Goal: Task Accomplishment & Management: Complete application form

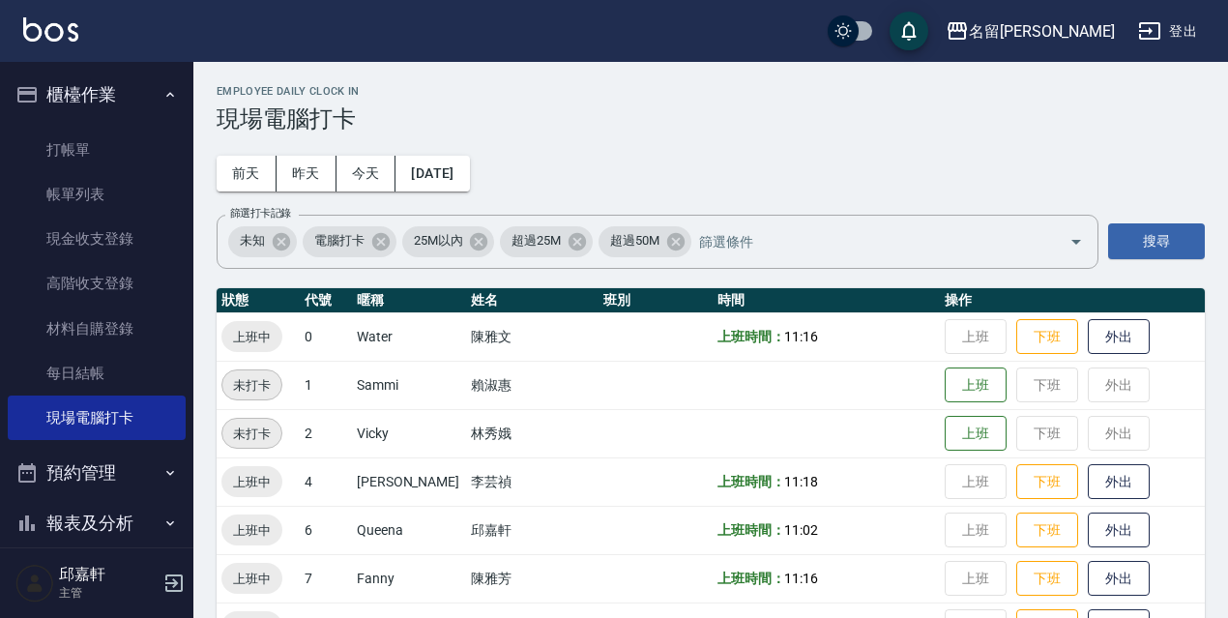
scroll to position [396, 0]
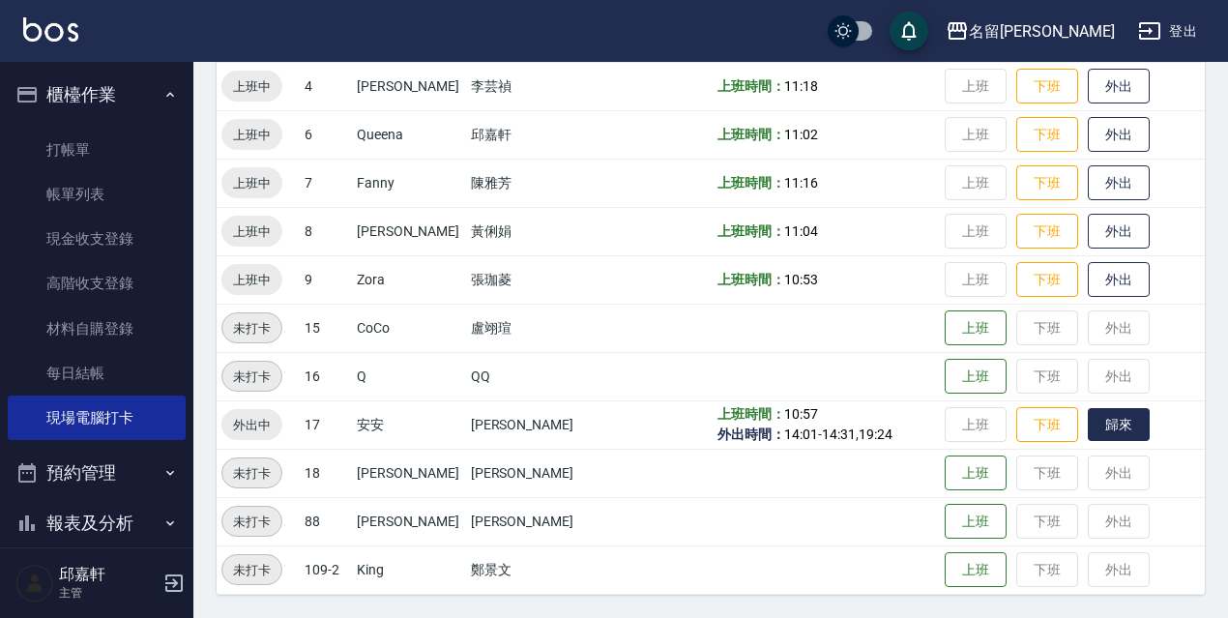
click at [1092, 428] on button "歸來" at bounding box center [1119, 425] width 62 height 34
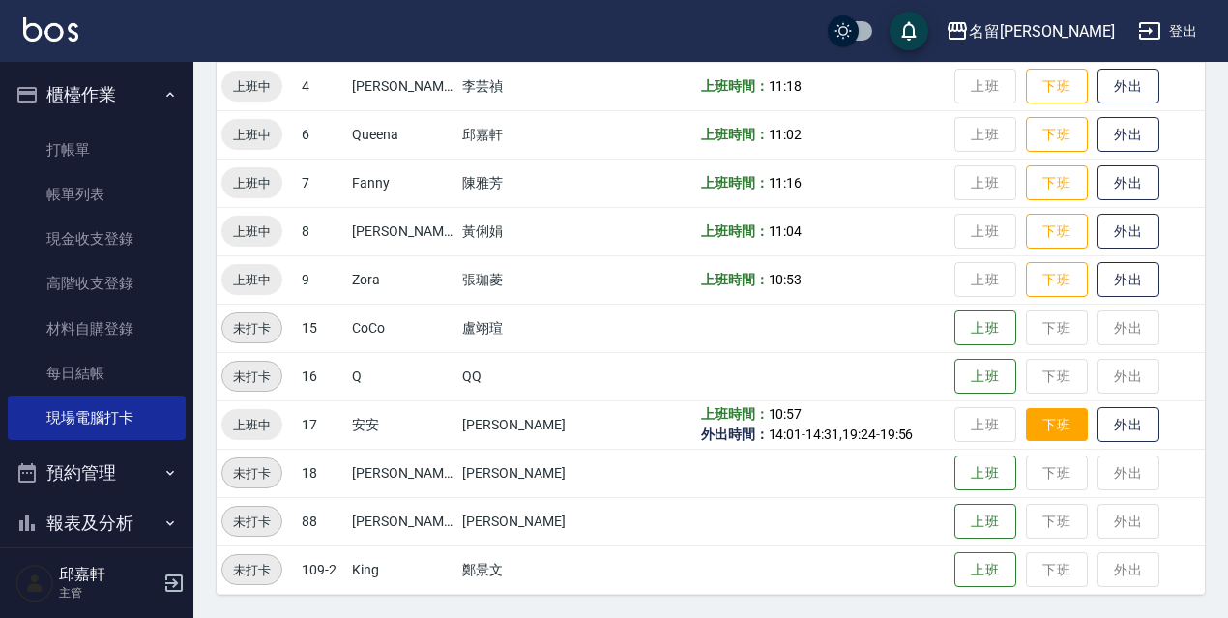
click at [1056, 420] on button "下班" at bounding box center [1057, 425] width 62 height 34
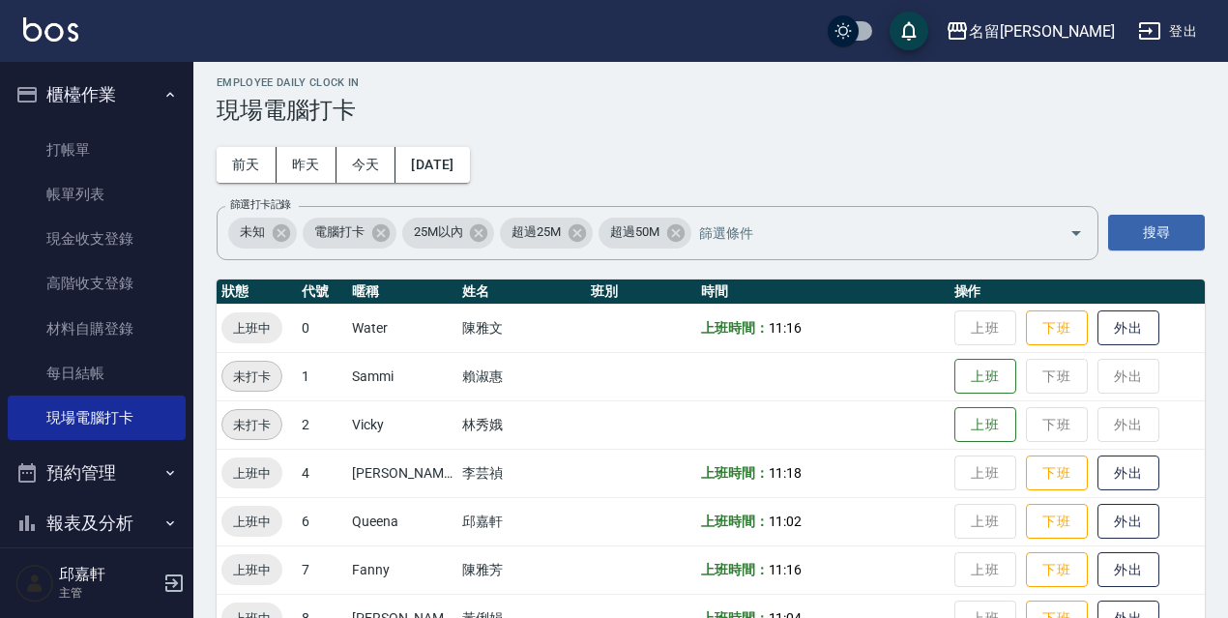
scroll to position [0, 0]
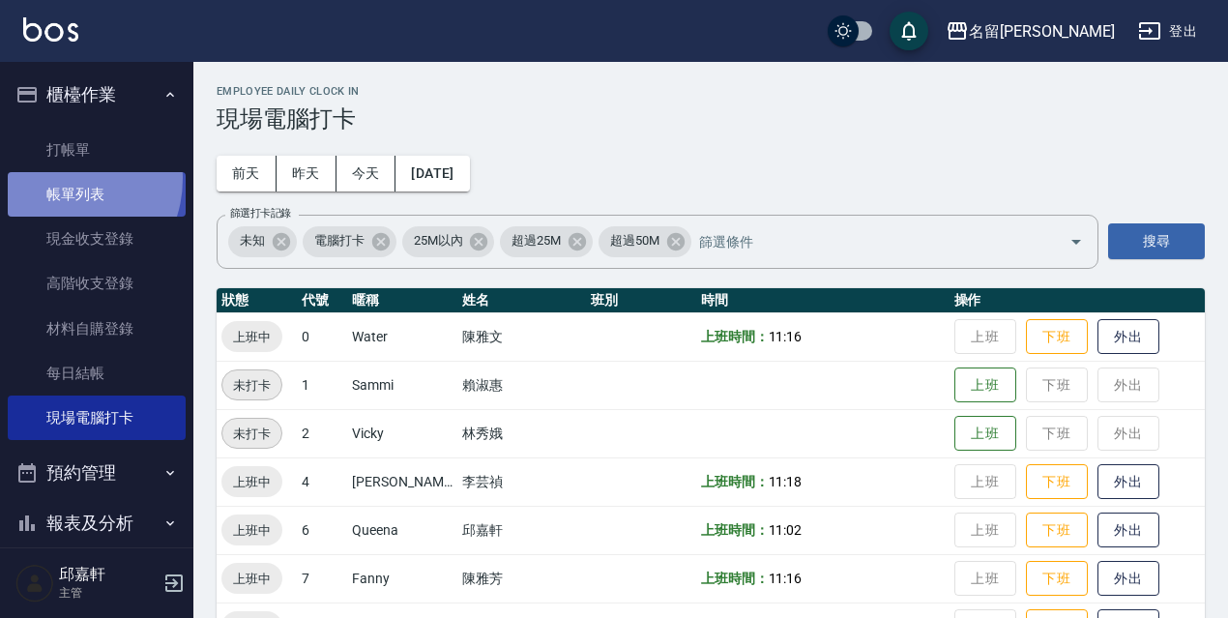
click at [58, 179] on link "帳單列表" at bounding box center [97, 194] width 178 height 44
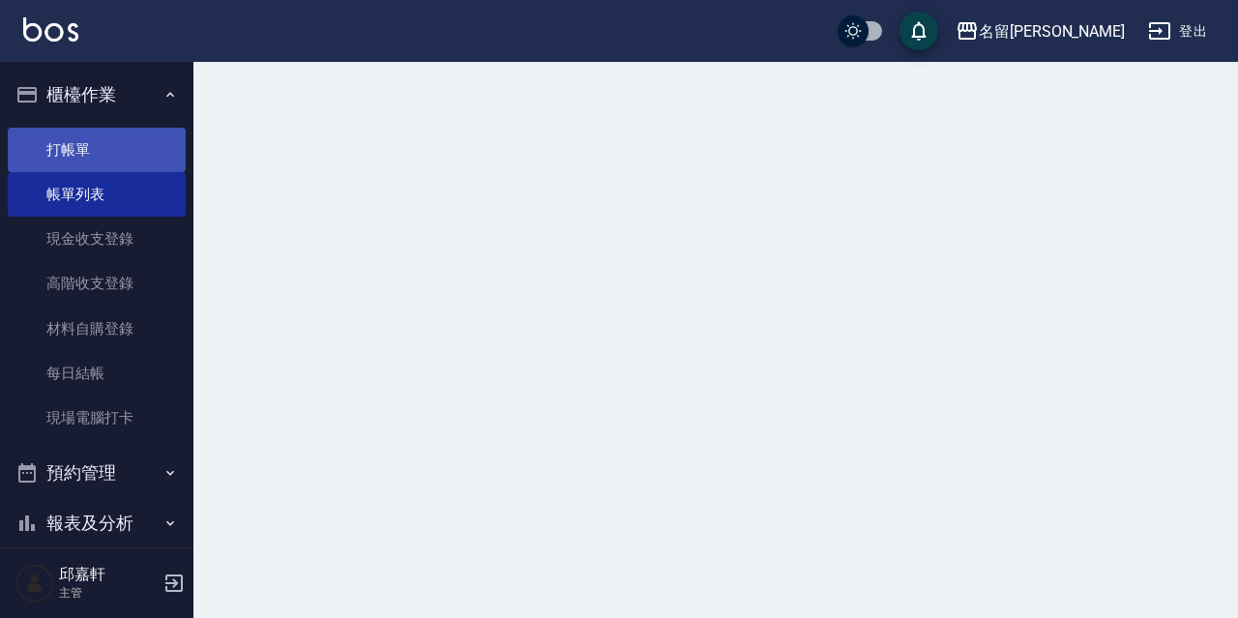
click at [63, 162] on link "打帳單" at bounding box center [97, 150] width 178 height 44
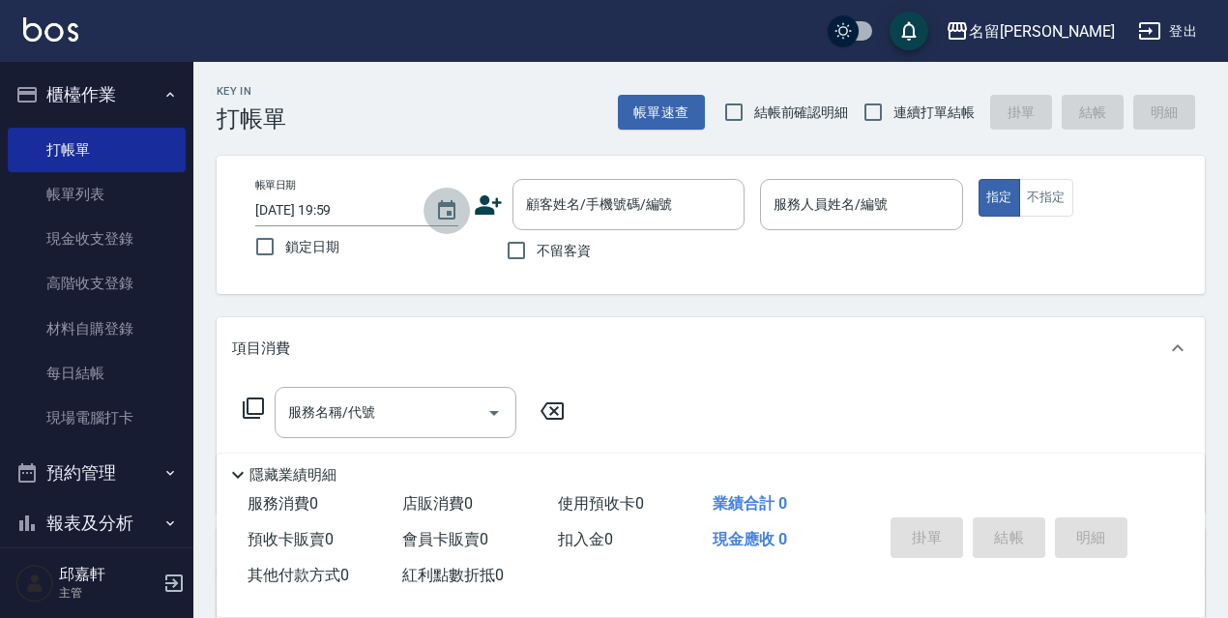
click at [448, 220] on icon "Choose date, selected date is 2025-09-19" at bounding box center [446, 210] width 23 height 23
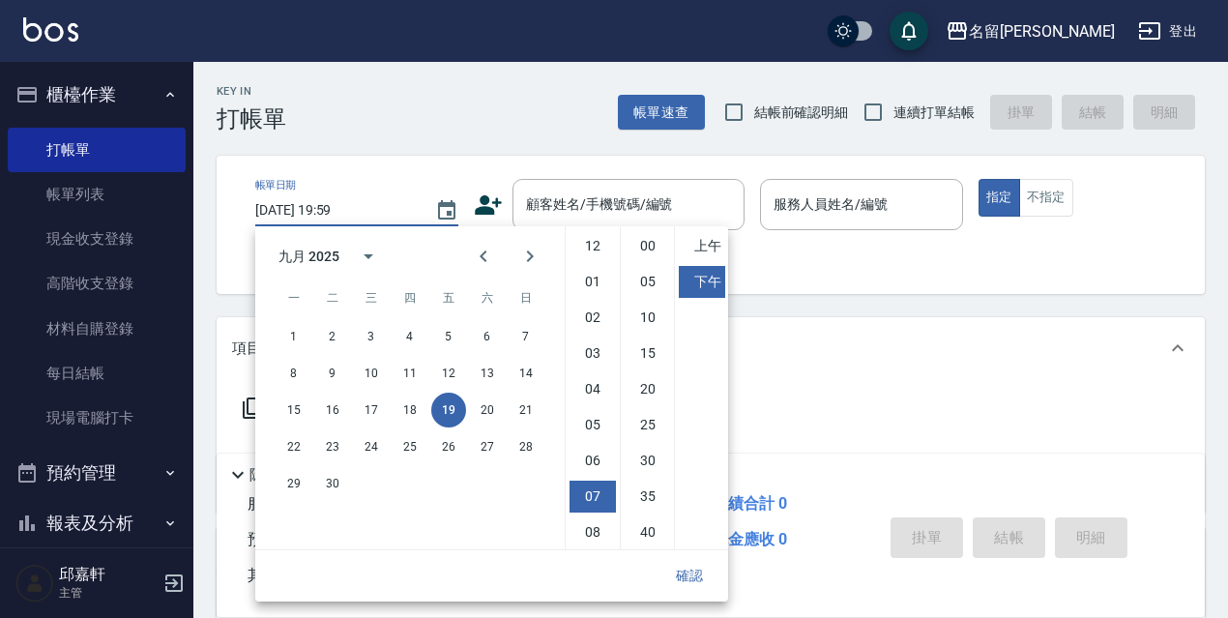
scroll to position [108, 0]
click at [411, 422] on button "18" at bounding box center [410, 410] width 35 height 35
type input "2025/09/18 19:59"
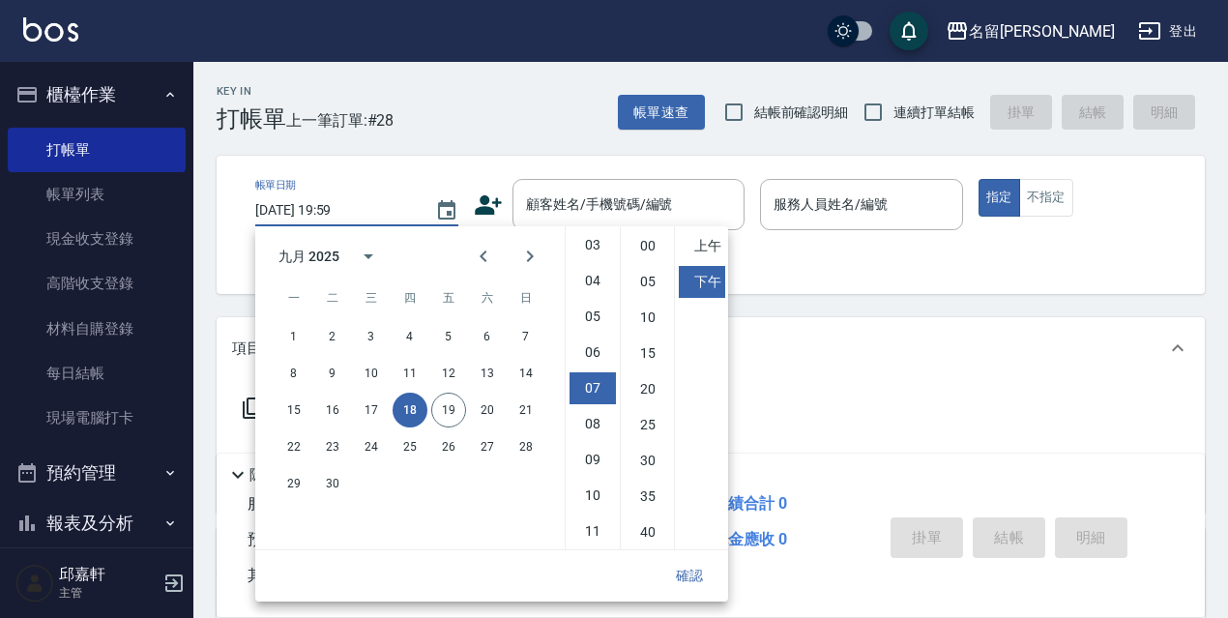
drag, startPoint x: 700, startPoint y: 560, endPoint x: 702, endPoint y: 548, distance: 11.8
click at [702, 553] on div "確認" at bounding box center [491, 575] width 473 height 51
click at [359, 176] on div "帳單日期 2025/09/18 19:59 鎖定日期 顧客姓名/手機號碼/編號 顧客姓名/手機號碼/編號 不留客資 服務人員姓名/編號 服務人員姓名/編號 指…" at bounding box center [711, 225] width 988 height 138
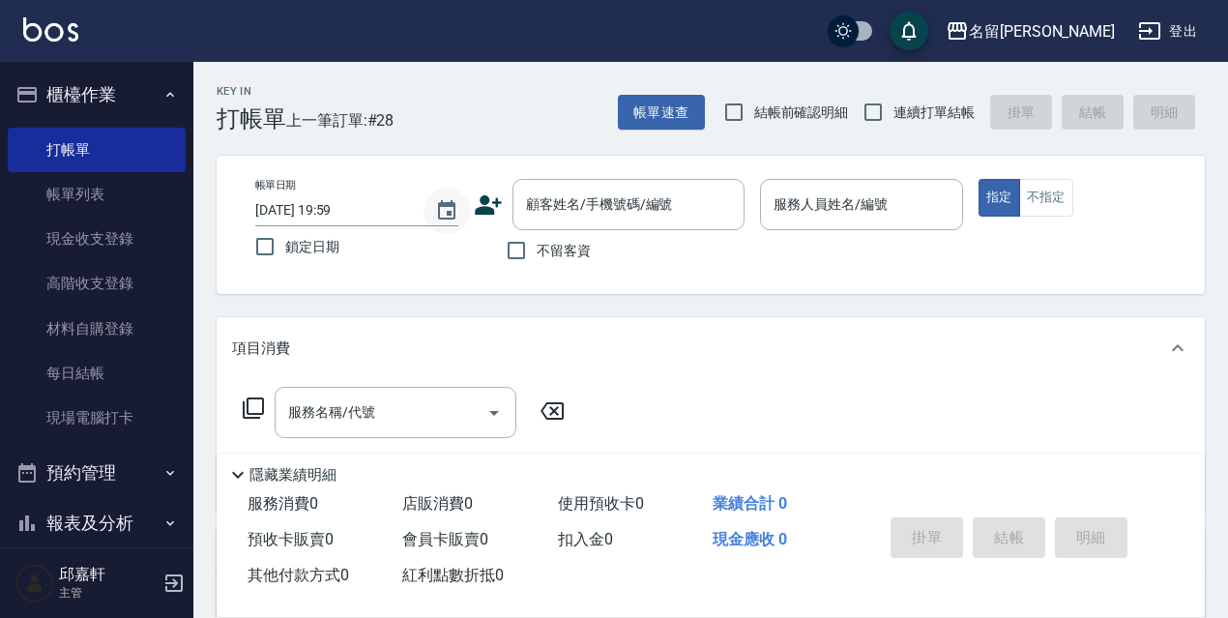
drag, startPoint x: 438, startPoint y: 201, endPoint x: 434, endPoint y: 224, distance: 23.5
click at [438, 209] on icon "Choose date, selected date is 2025-09-18" at bounding box center [446, 210] width 23 height 23
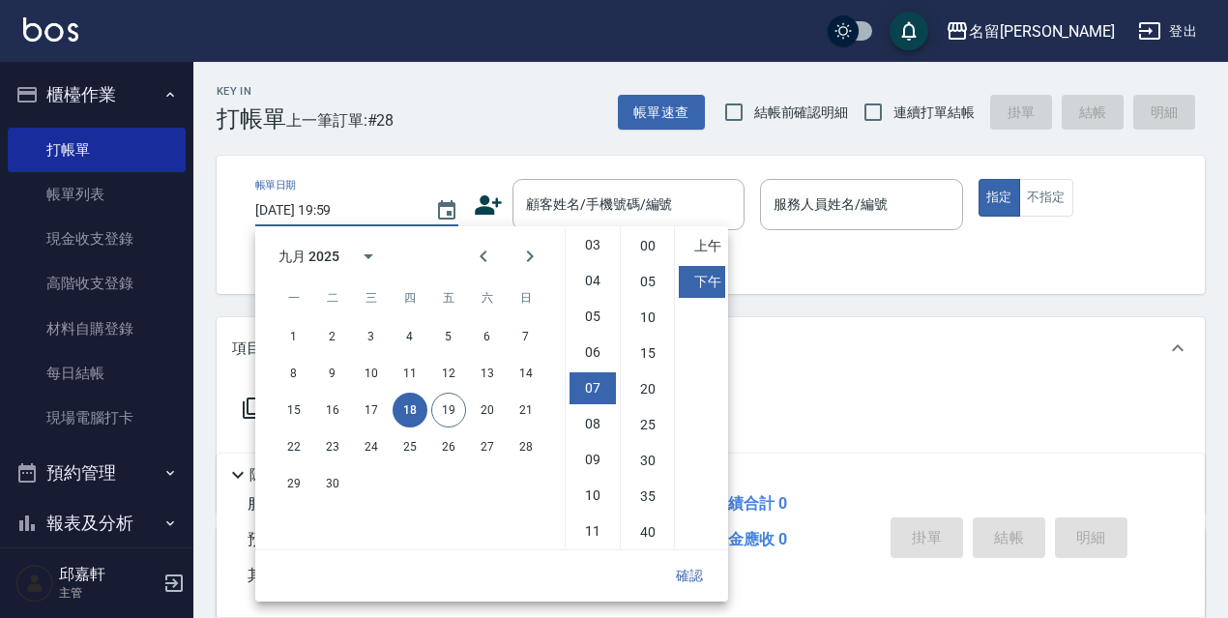
click at [444, 122] on div "Key In 打帳單 上一筆訂單:#28 帳單速查 結帳前確認明細 連續打單結帳 掛單 結帳 明細" at bounding box center [699, 97] width 1012 height 71
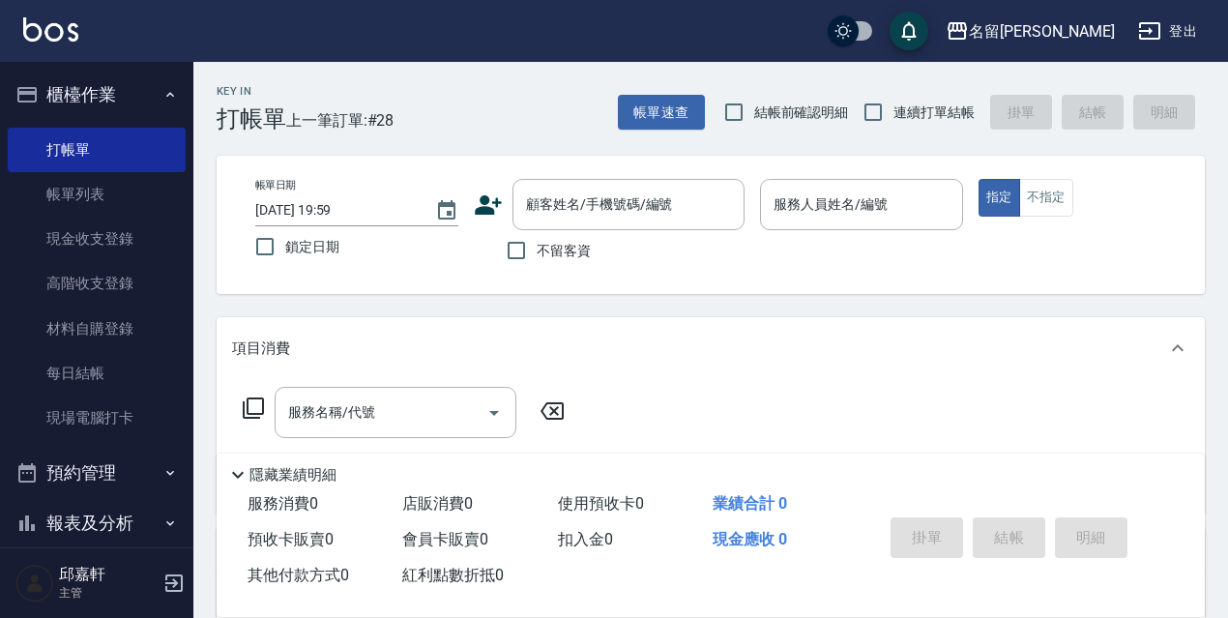
click at [444, 123] on div "Key In 打帳單 上一筆訂單:#28 帳單速查 結帳前確認明細 連續打單結帳 掛單 結帳 明細" at bounding box center [699, 97] width 1012 height 71
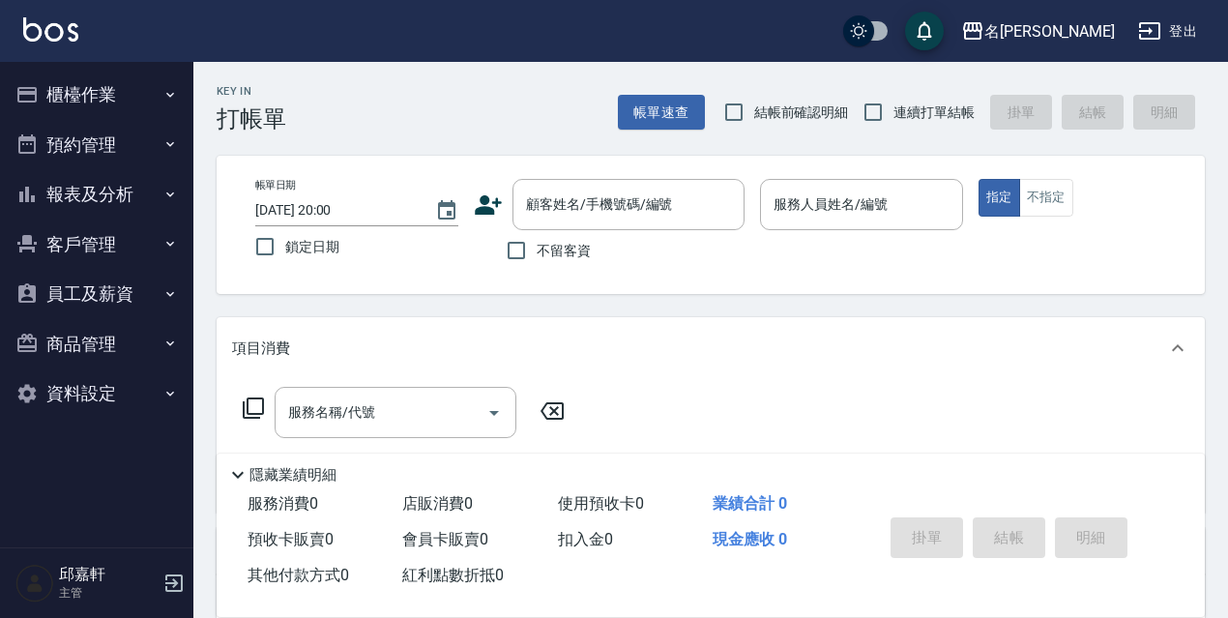
click at [300, 231] on label "鎖定日期" at bounding box center [344, 246] width 198 height 41
click at [285, 231] on input "鎖定日期" at bounding box center [265, 246] width 41 height 41
checkbox input "true"
click at [588, 262] on label "不留客資" at bounding box center [543, 250] width 95 height 41
click at [537, 262] on input "不留客資" at bounding box center [516, 250] width 41 height 41
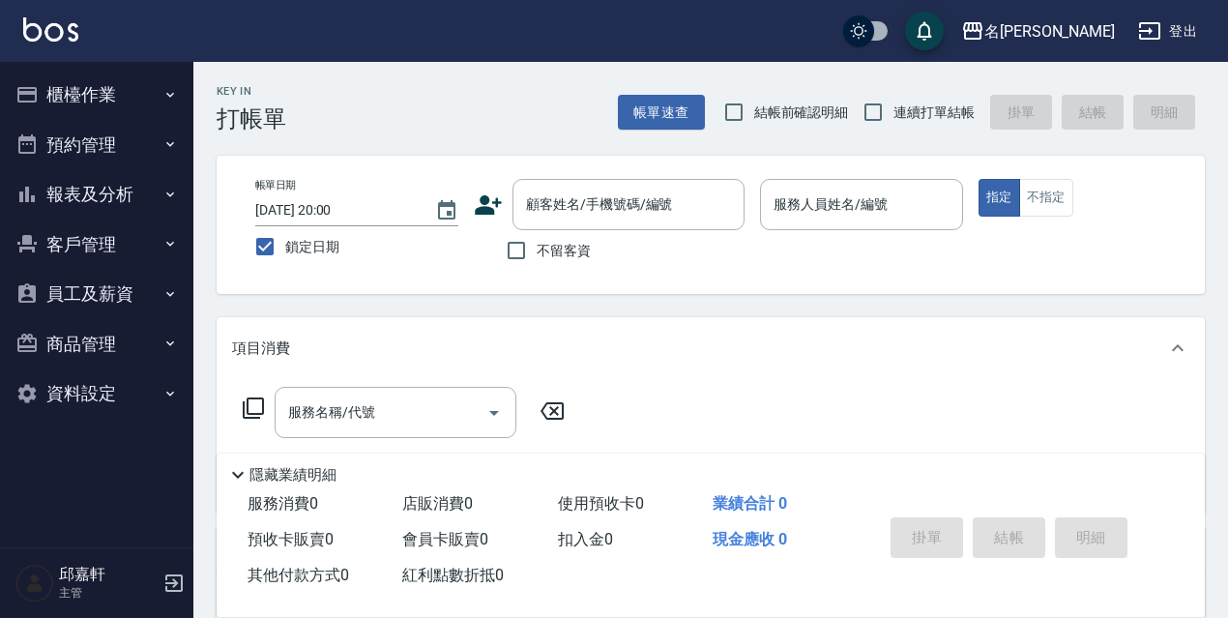
checkbox input "true"
click at [766, 123] on label "結帳前確認明細" at bounding box center [781, 112] width 135 height 41
click at [754, 123] on input "結帳前確認明細" at bounding box center [734, 112] width 41 height 41
checkbox input "true"
click at [910, 122] on span "連續打單結帳" at bounding box center [934, 113] width 81 height 20
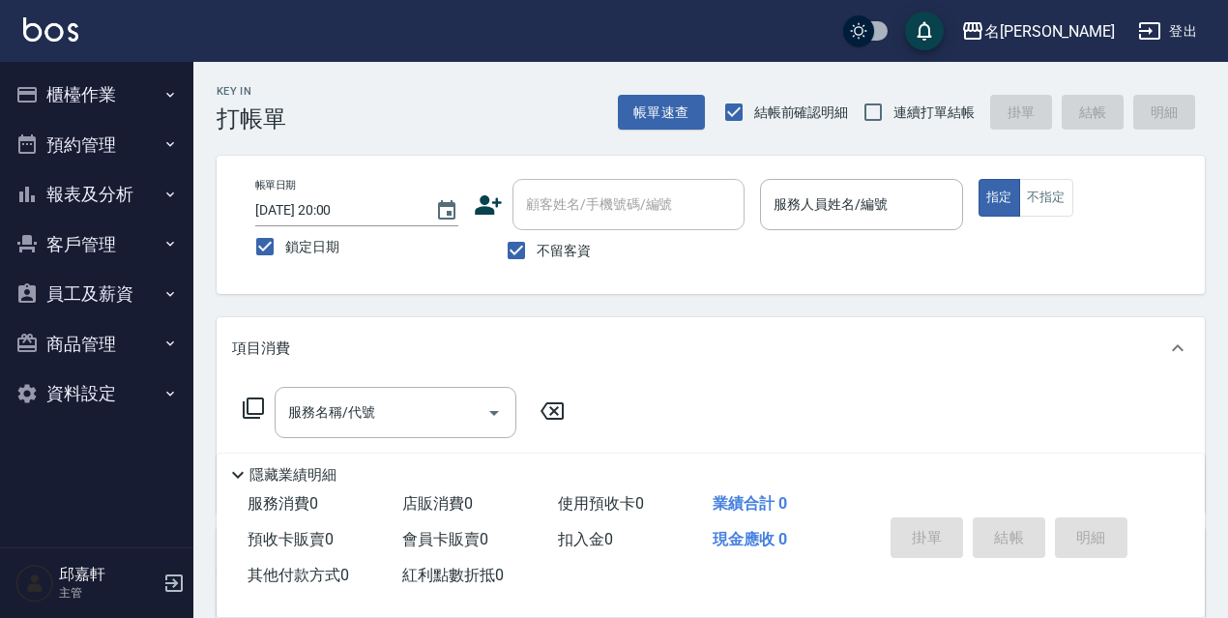
click at [894, 122] on input "連續打單結帳" at bounding box center [873, 112] width 41 height 41
checkbox input "true"
click at [877, 188] on input "服務人員姓名/編號" at bounding box center [862, 205] width 186 height 34
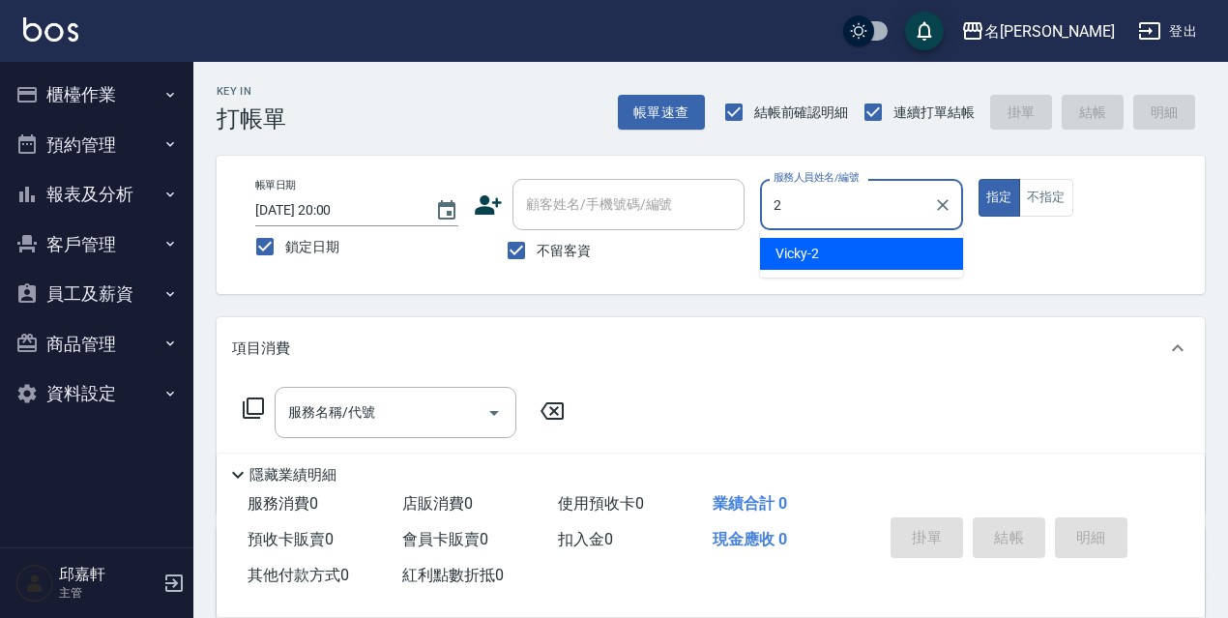
type input "Vicky-2"
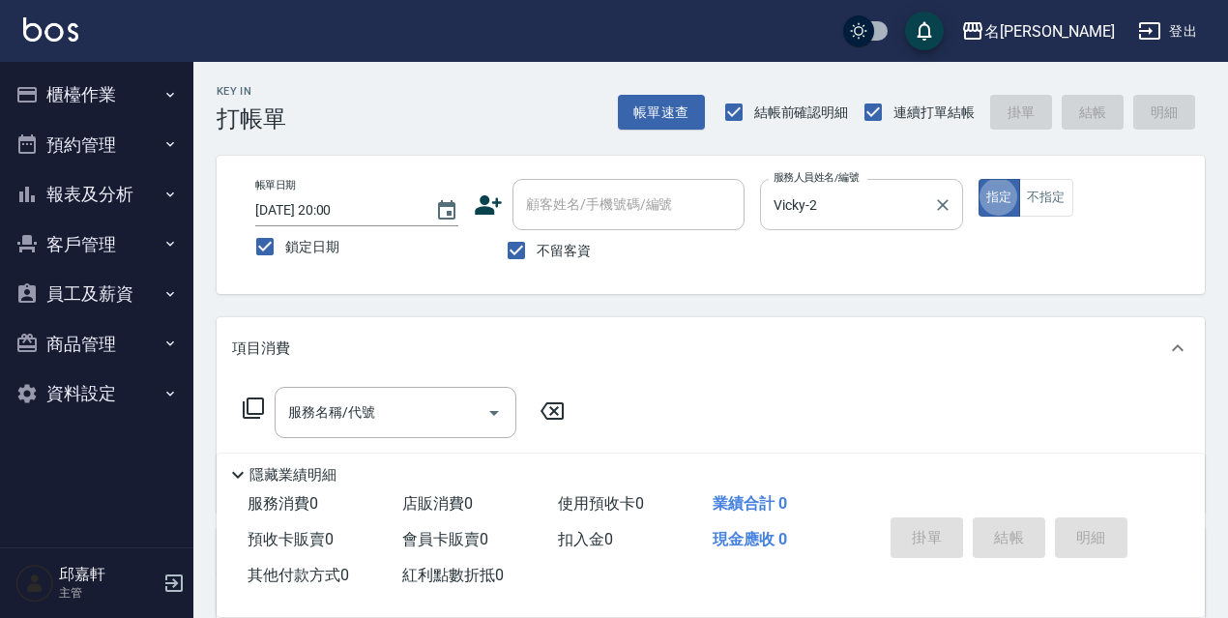
type button "true"
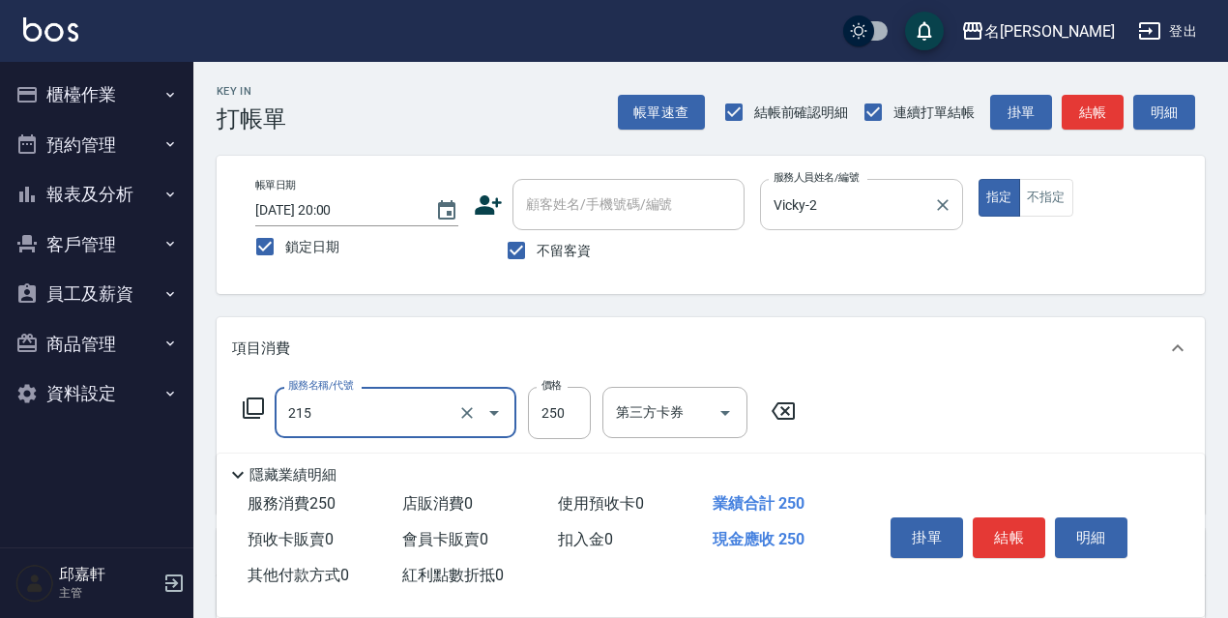
type input "洗髮卷<抵>250(215)"
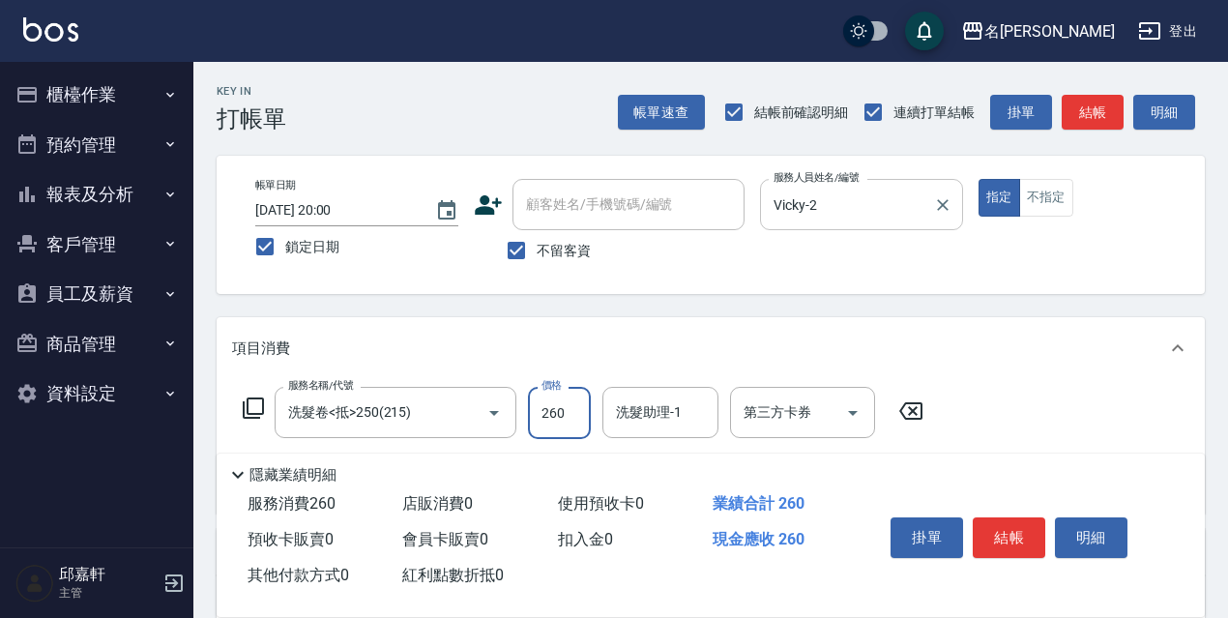
type input "260"
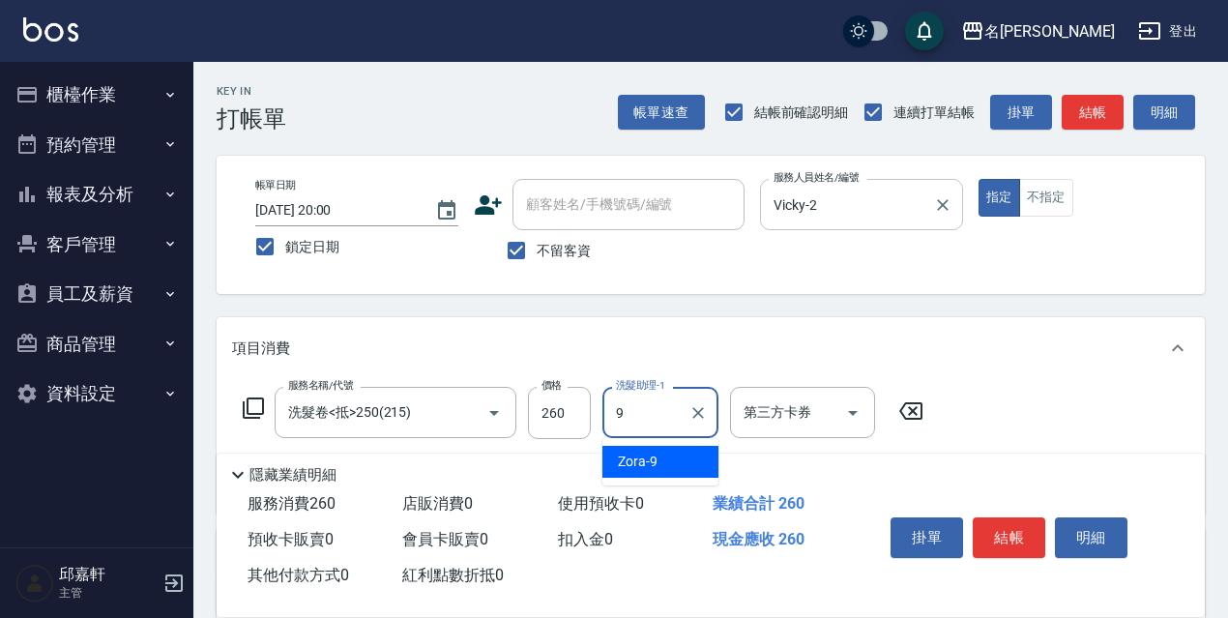
type input "Zora-9"
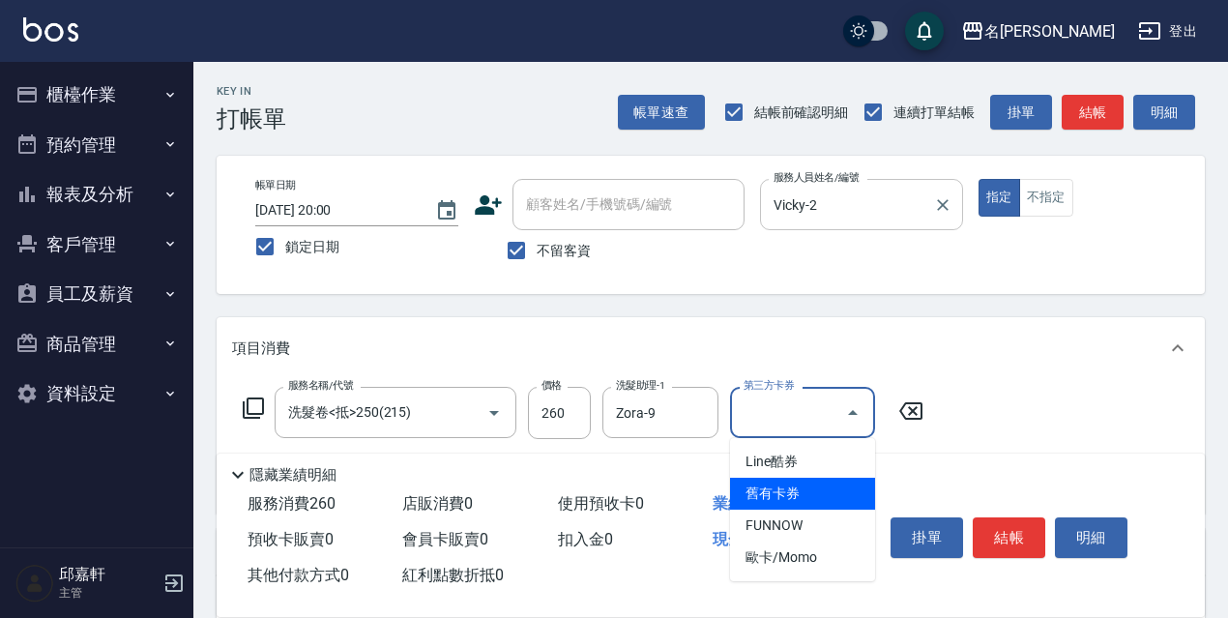
type input "舊有卡券"
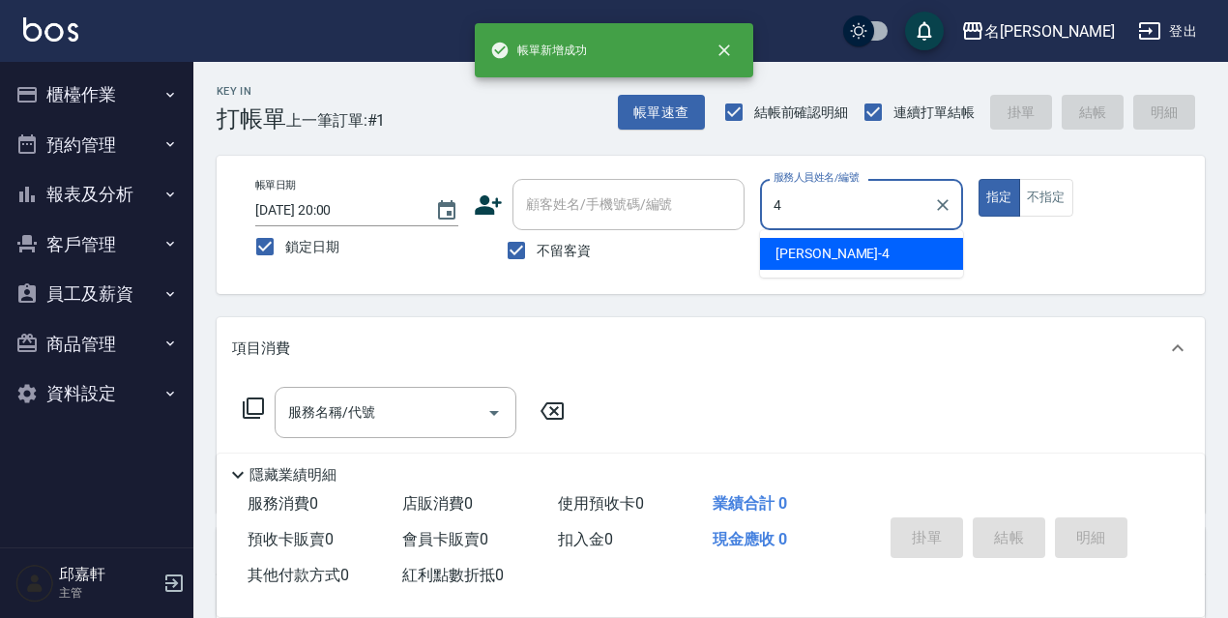
type input "[PERSON_NAME]-4"
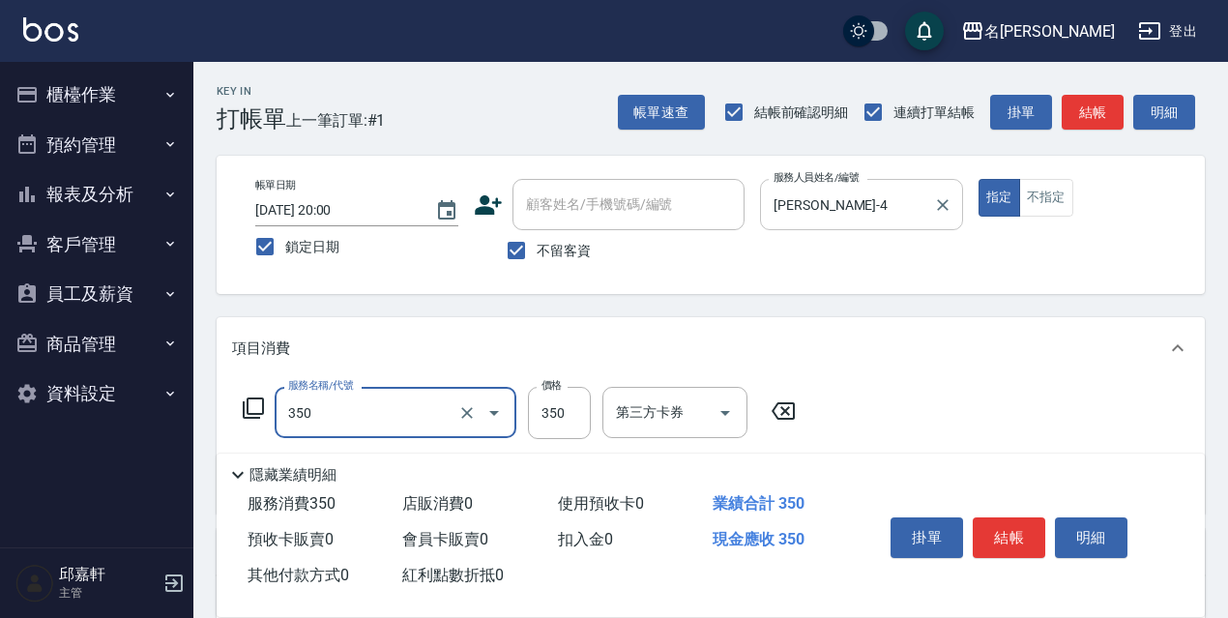
type input "洗髮350(350)"
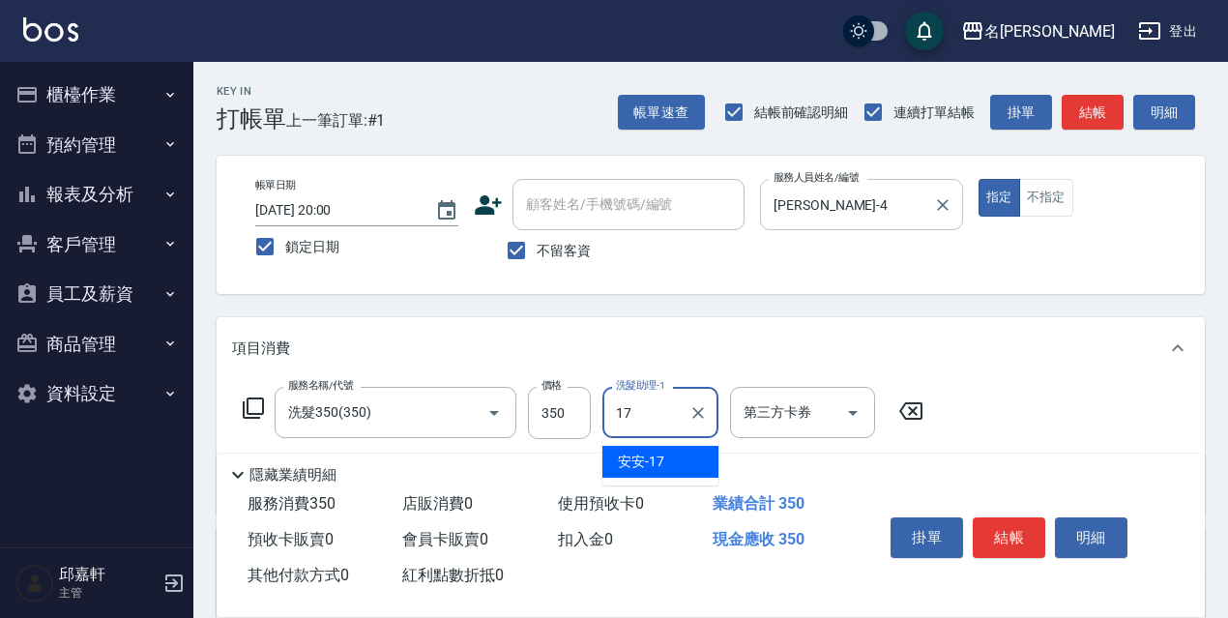
type input "安安-17"
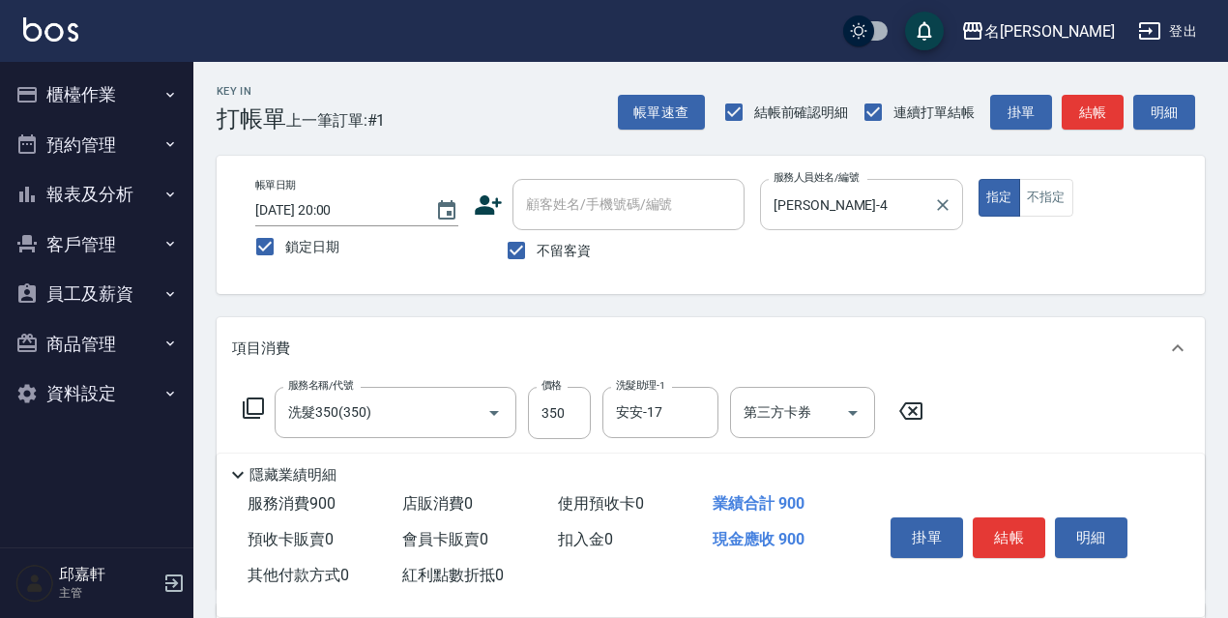
type input "剪髮550(308)"
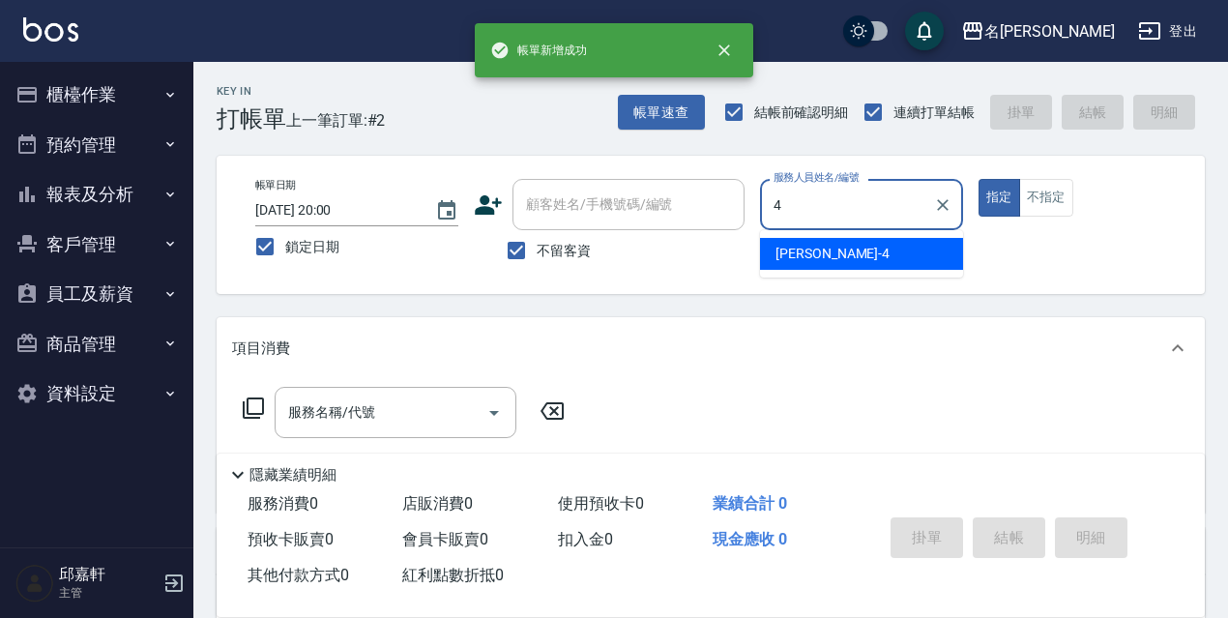
type input "[PERSON_NAME]-4"
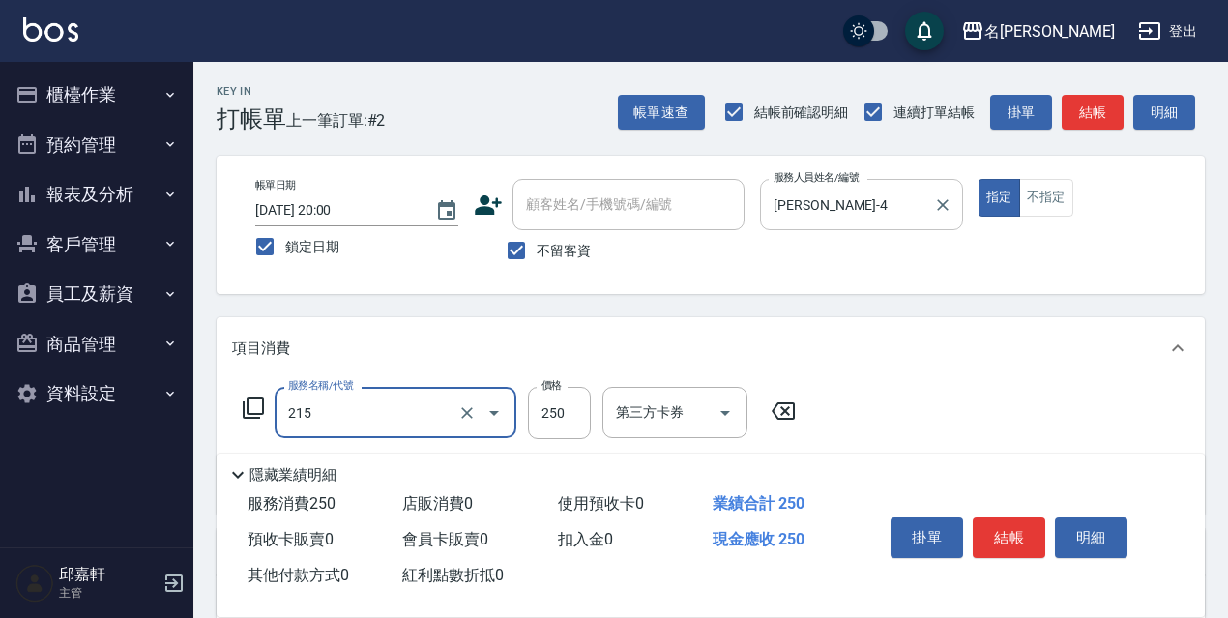
type input "洗髮卷<抵>250(215)"
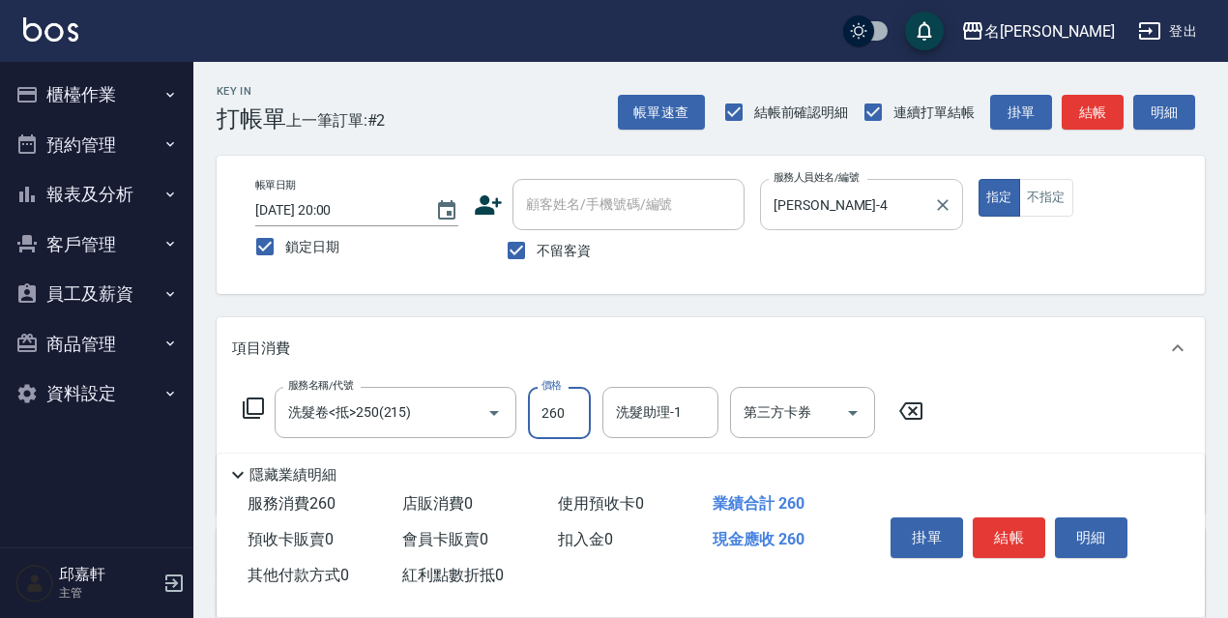
type input "260"
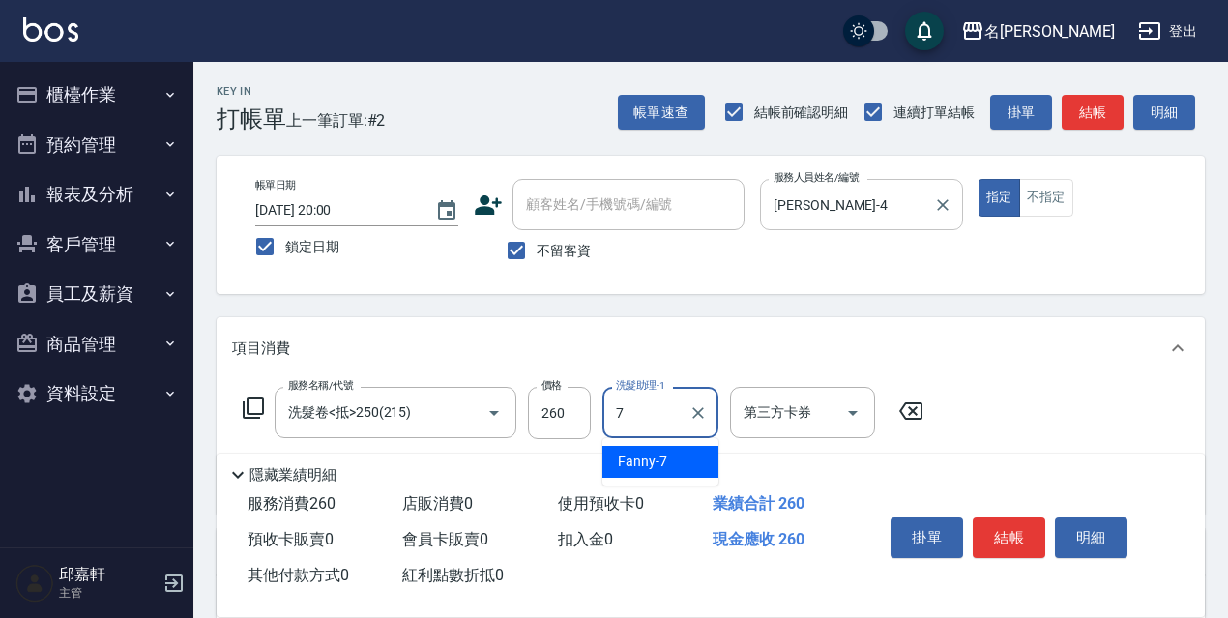
type input "Fanny-7"
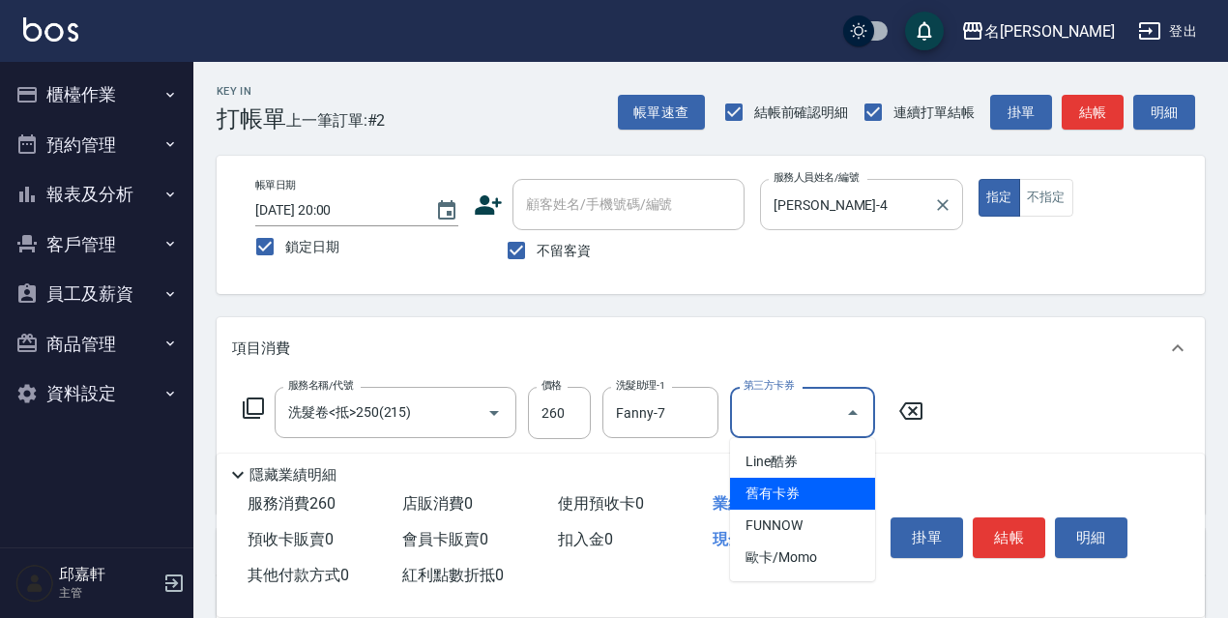
type input "舊有卡券"
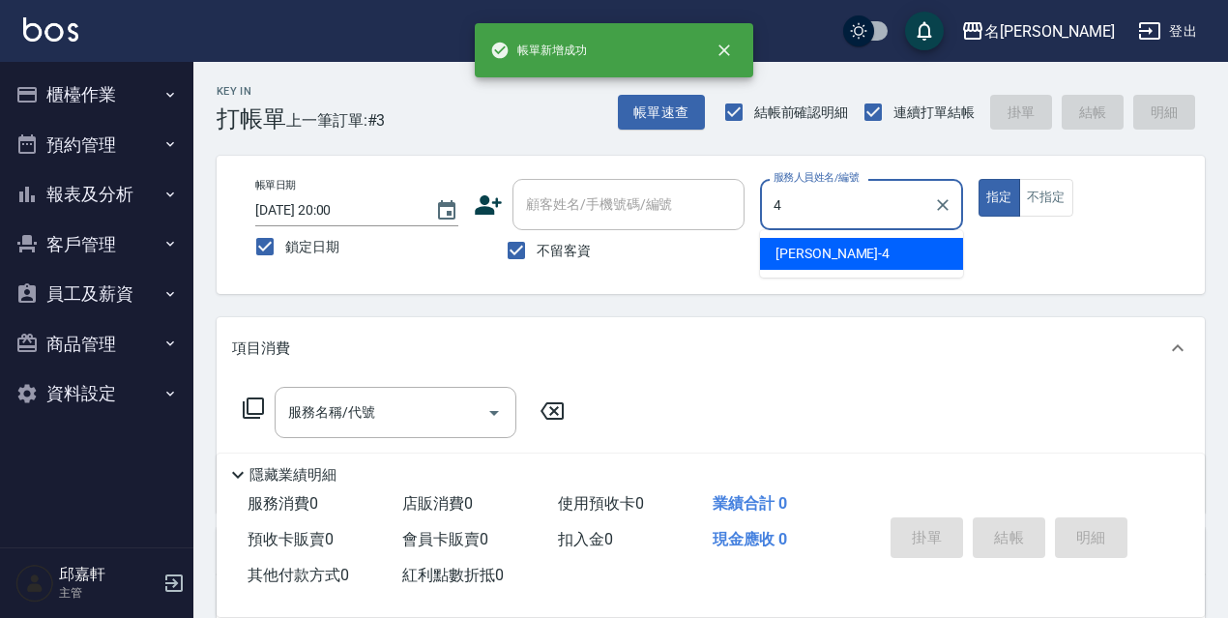
type input "[PERSON_NAME]-4"
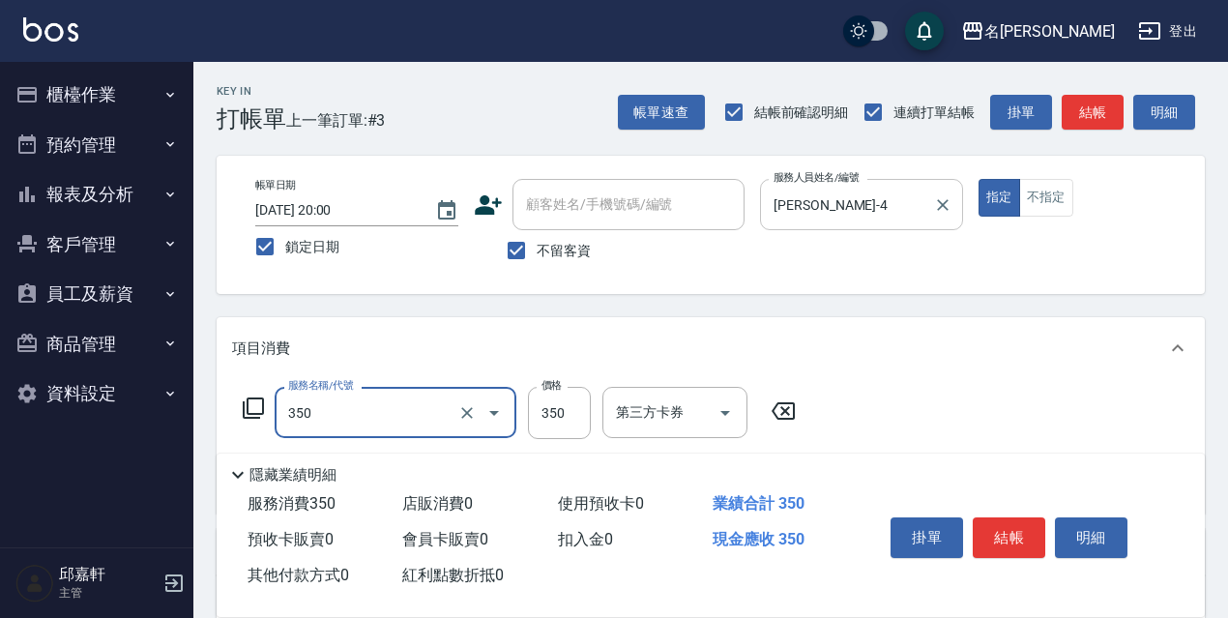
type input "洗髮350(350)"
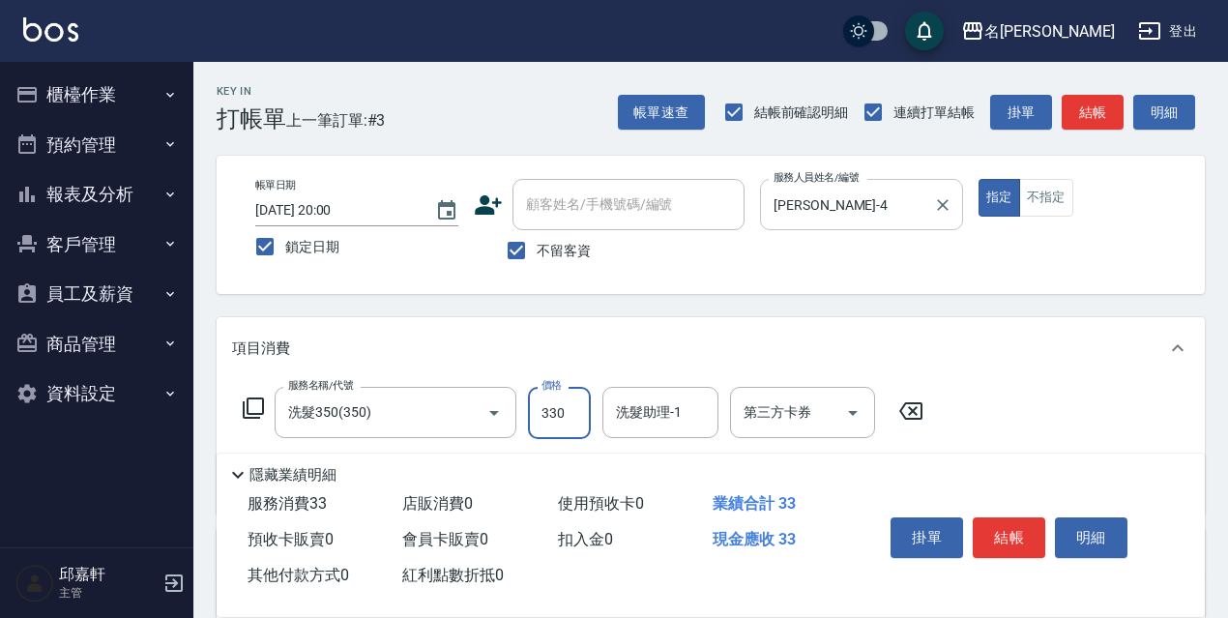
type input "330"
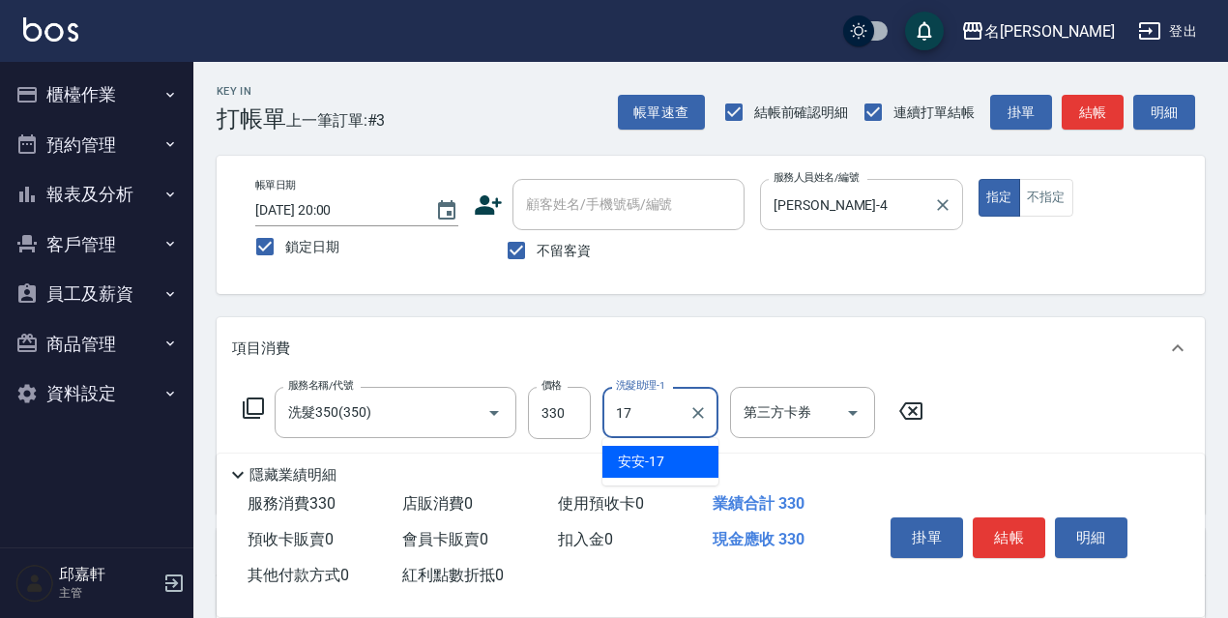
type input "安安-17"
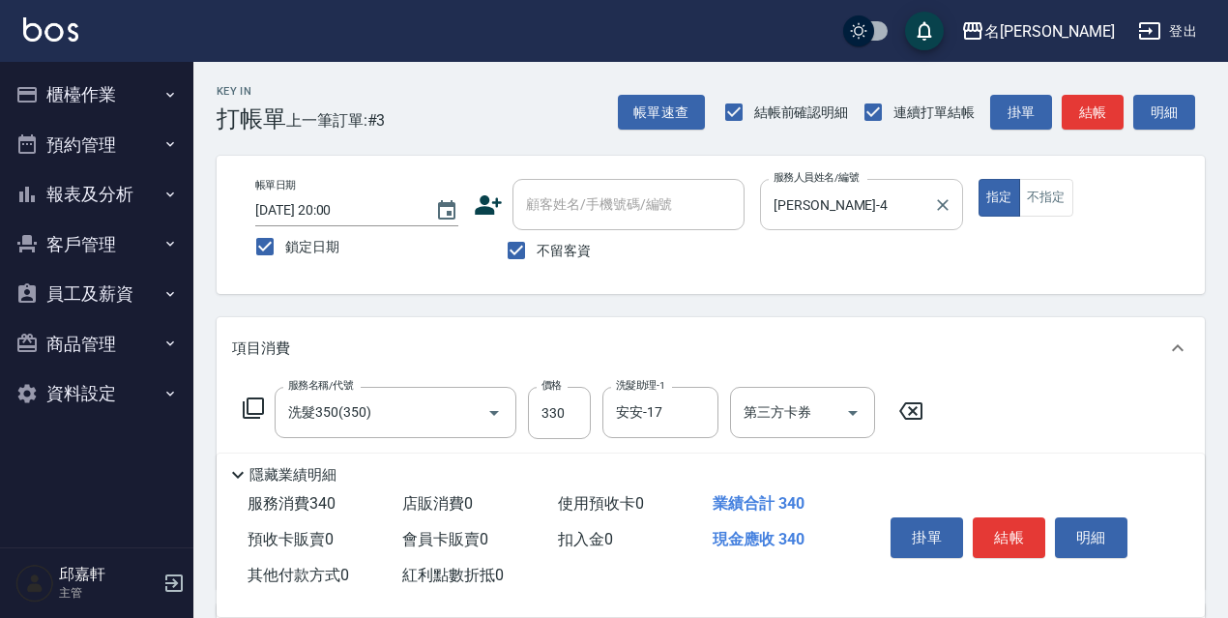
type input "潤絲精(801)"
type input "20"
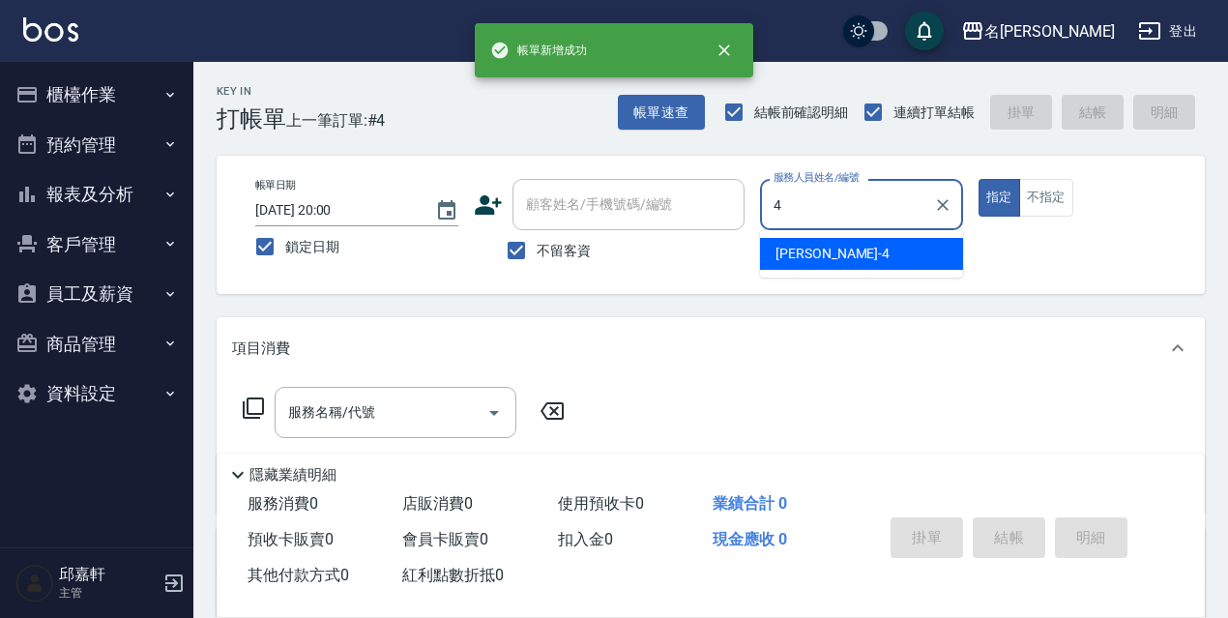
type input "[PERSON_NAME]-4"
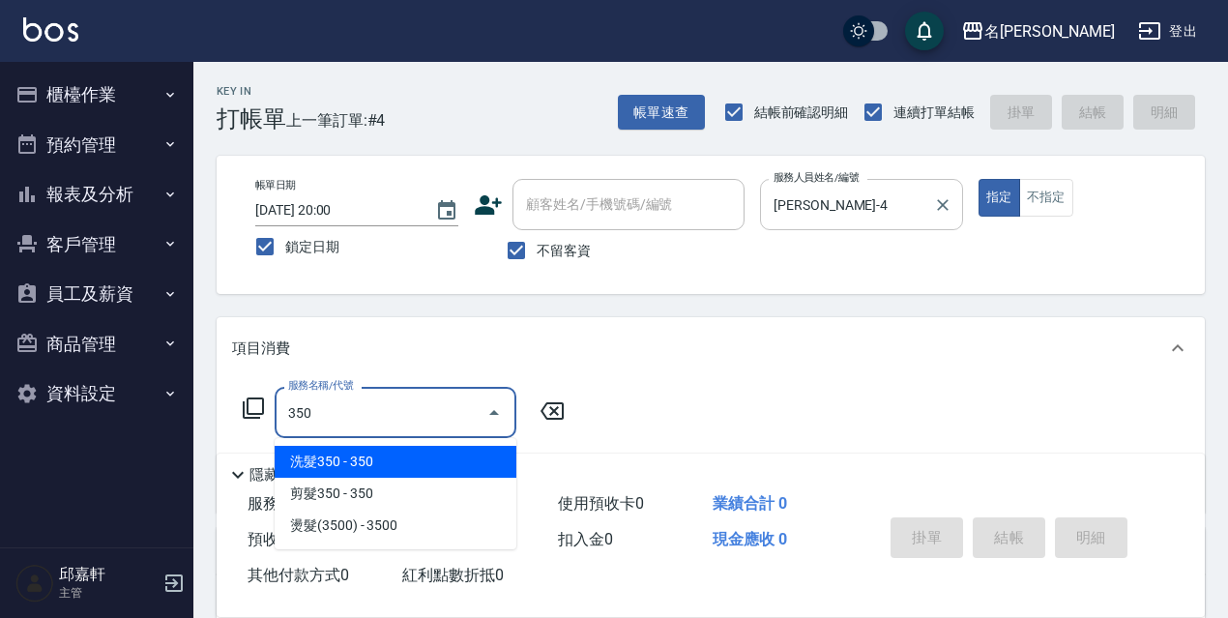
type input "洗髮350(350)"
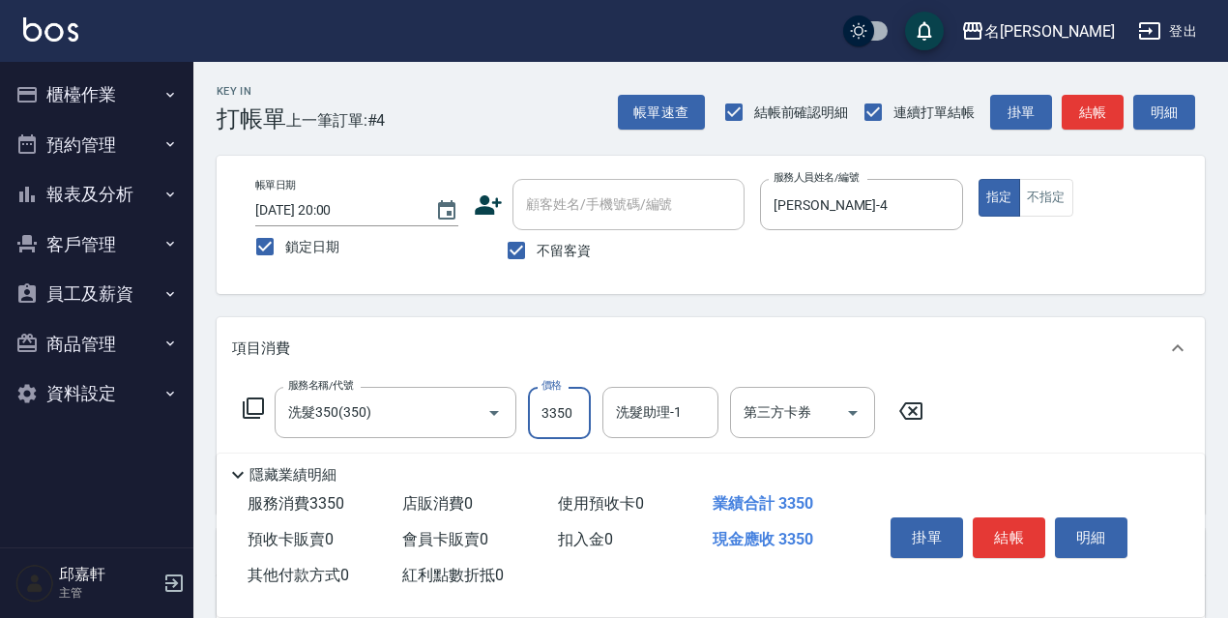
click at [557, 423] on input "3350" at bounding box center [559, 413] width 63 height 52
type input "350"
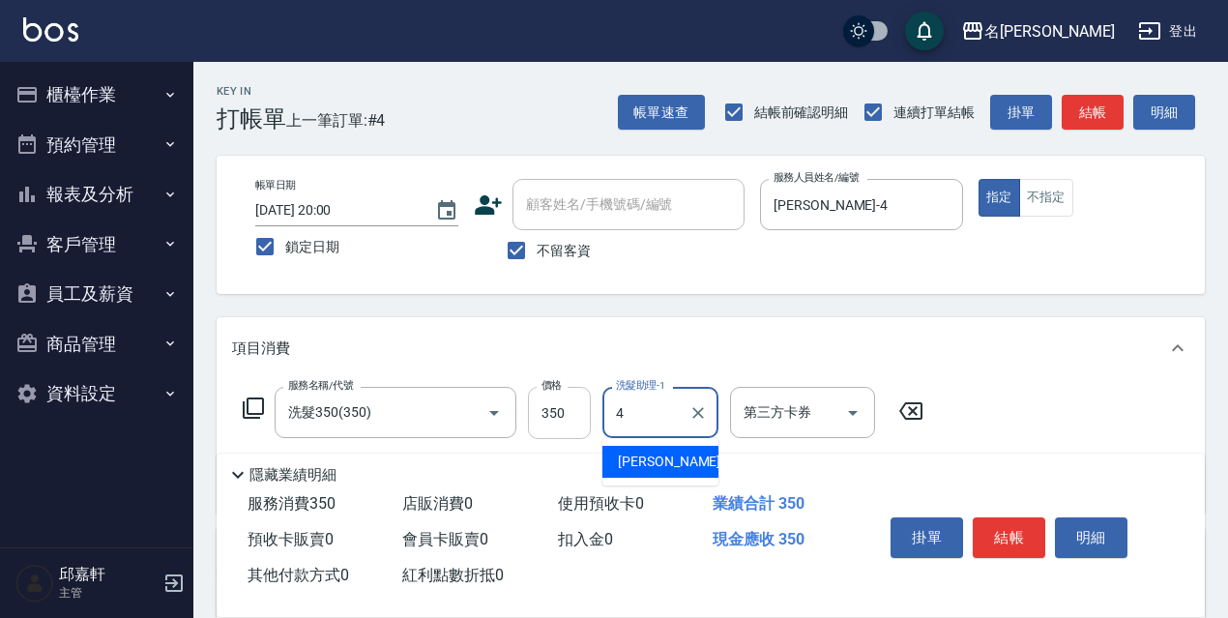
type input "[PERSON_NAME]-4"
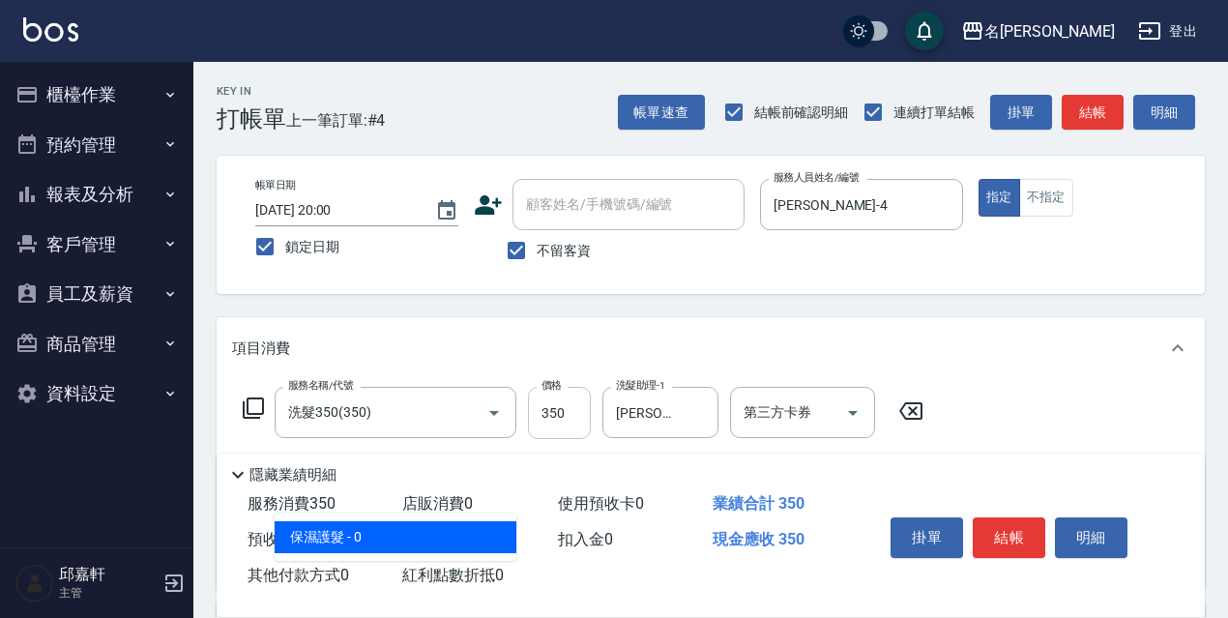
type input "保濕護髮(809)"
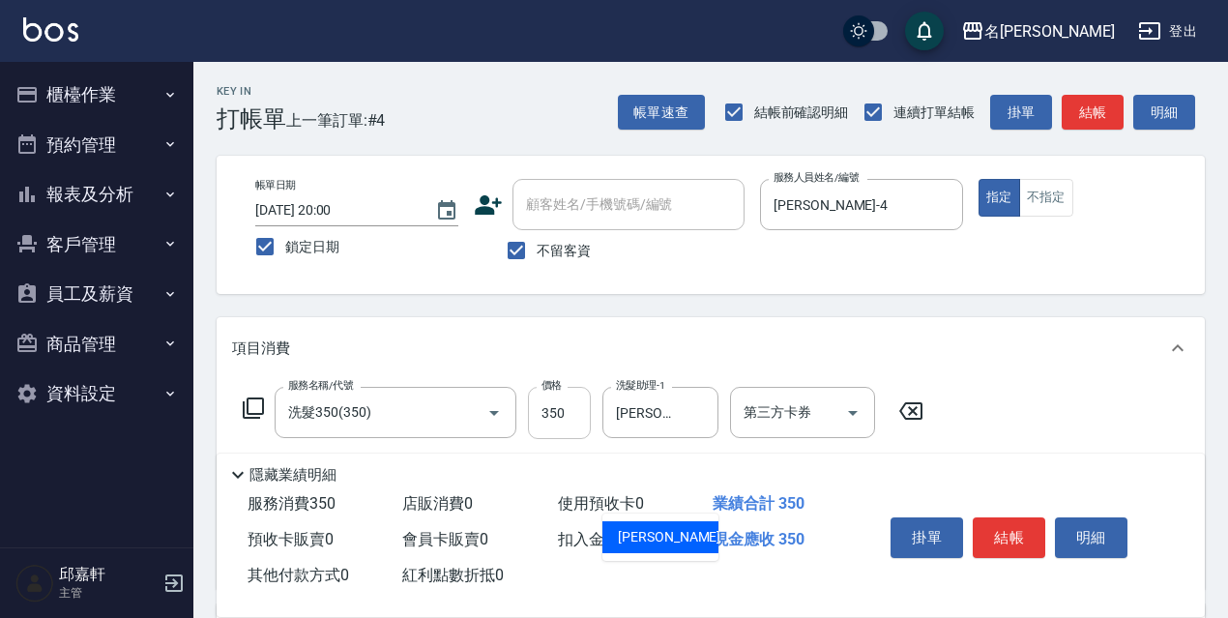
type input "[PERSON_NAME]-4"
click at [246, 406] on icon at bounding box center [253, 408] width 23 height 23
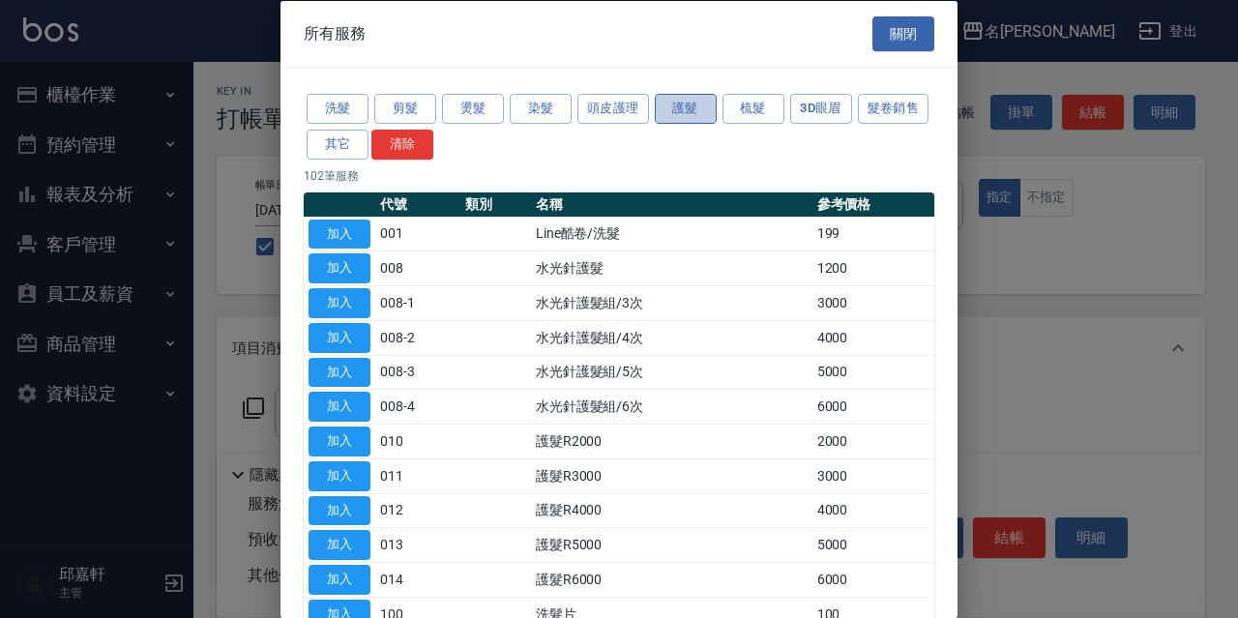
click at [707, 104] on button "護髮" at bounding box center [686, 109] width 62 height 30
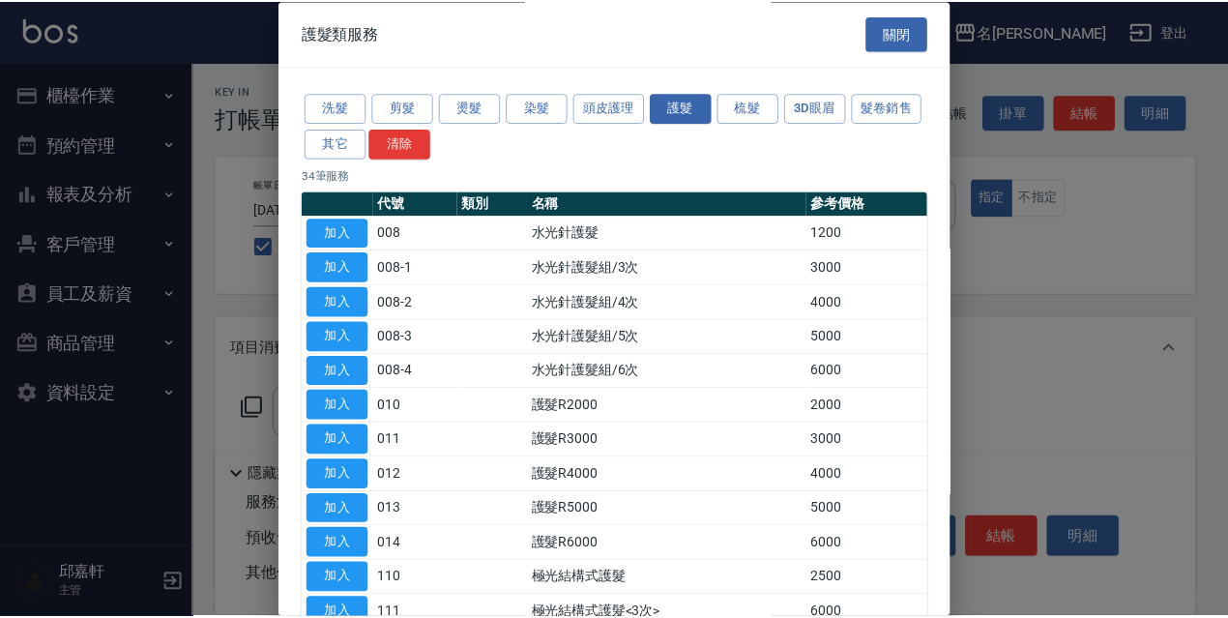
scroll to position [290, 0]
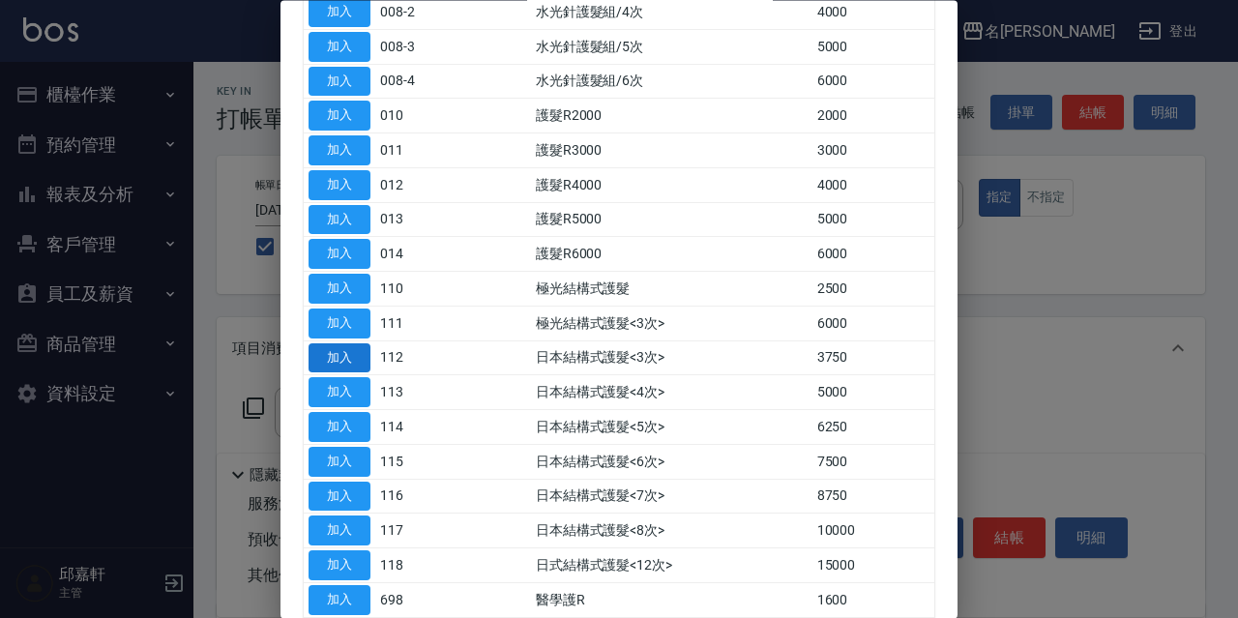
click at [336, 356] on button "加入" at bounding box center [340, 358] width 62 height 30
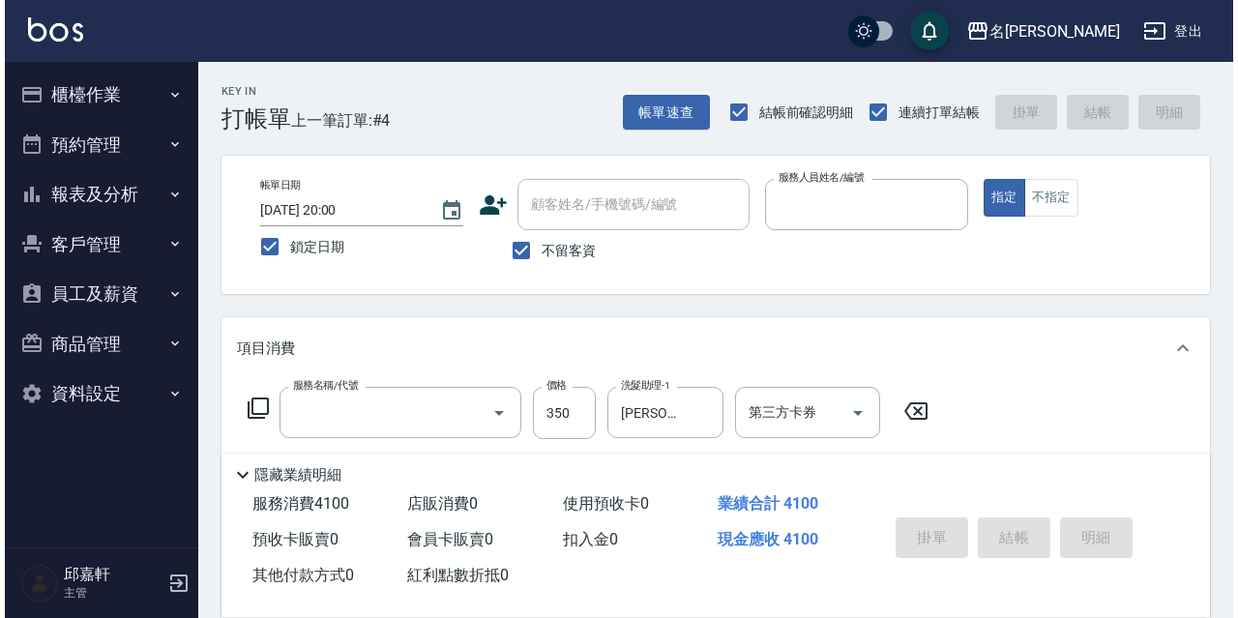
scroll to position [97, 0]
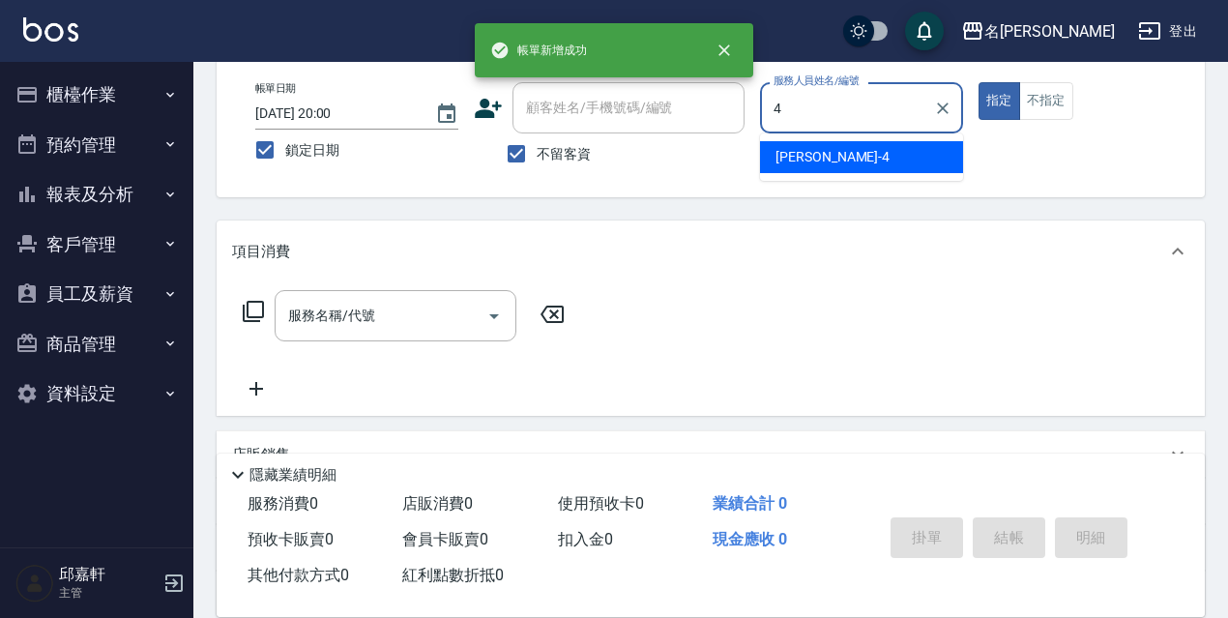
type input "[PERSON_NAME]-4"
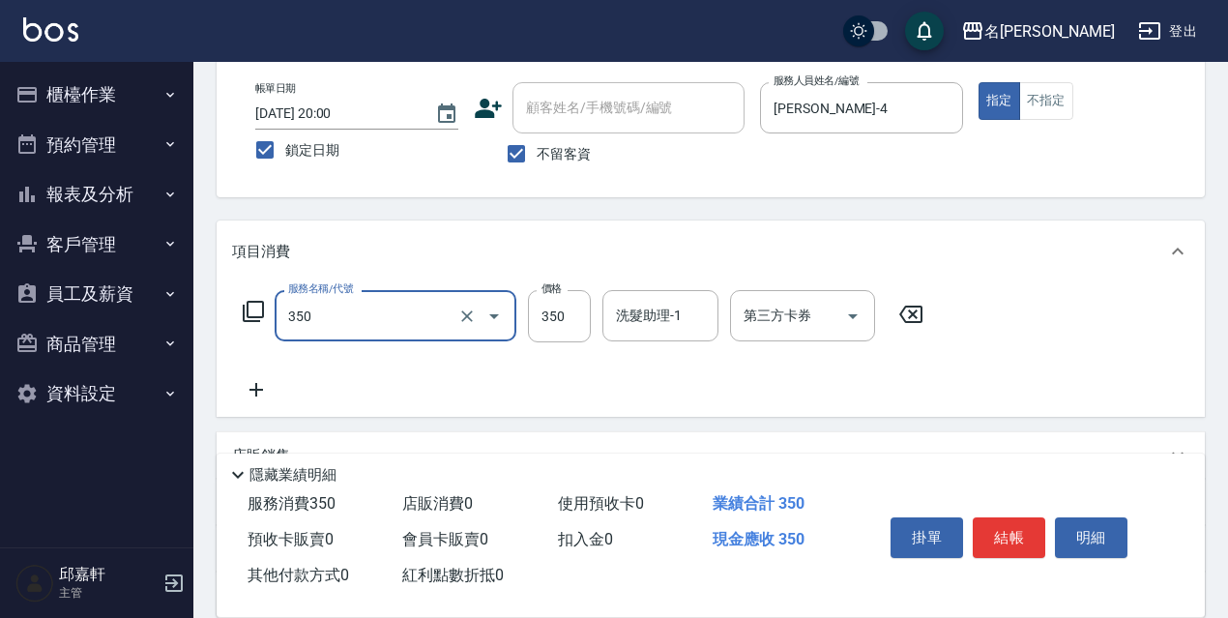
type input "洗髮350(350)"
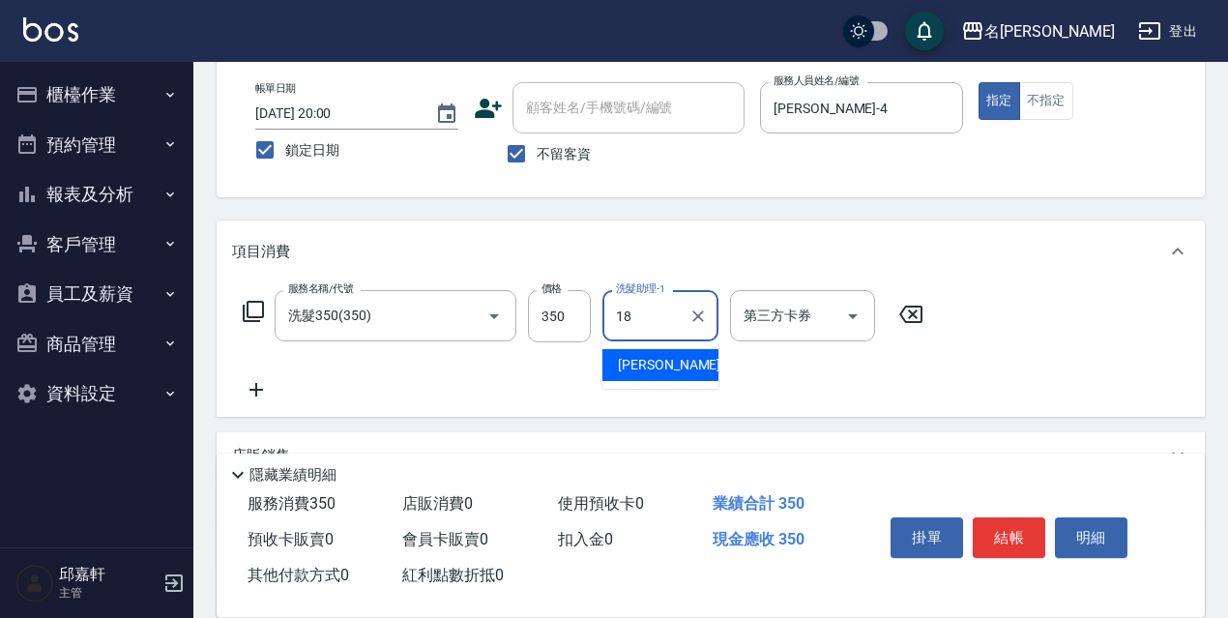
type input "[PERSON_NAME]-18"
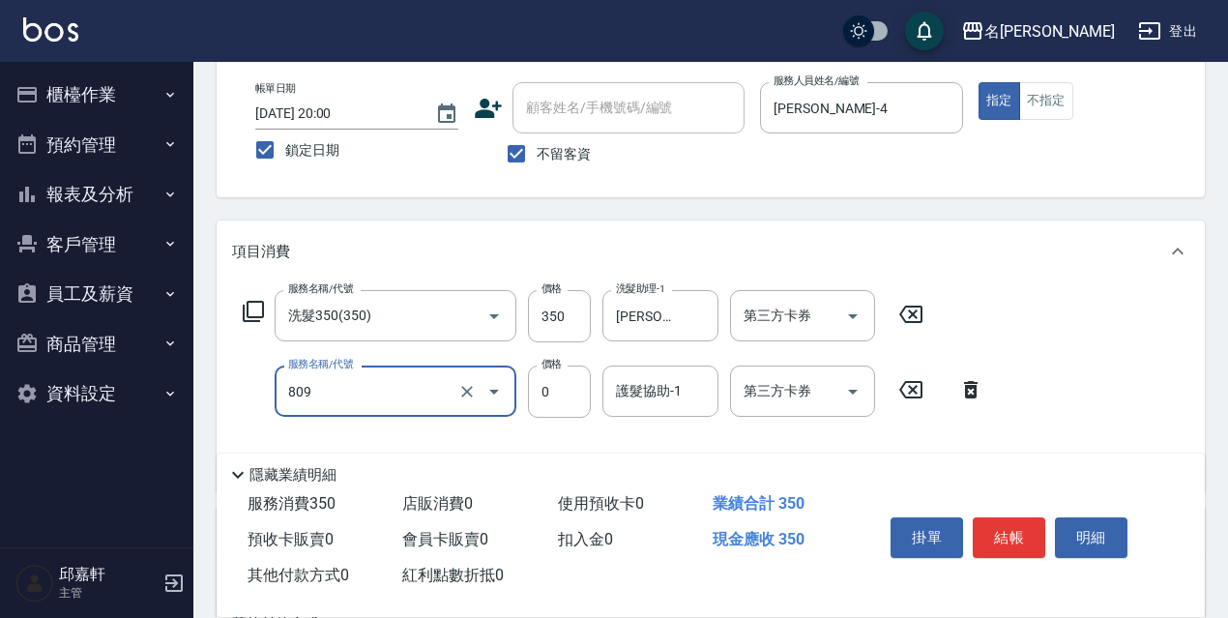
type input "保濕護髮(809)"
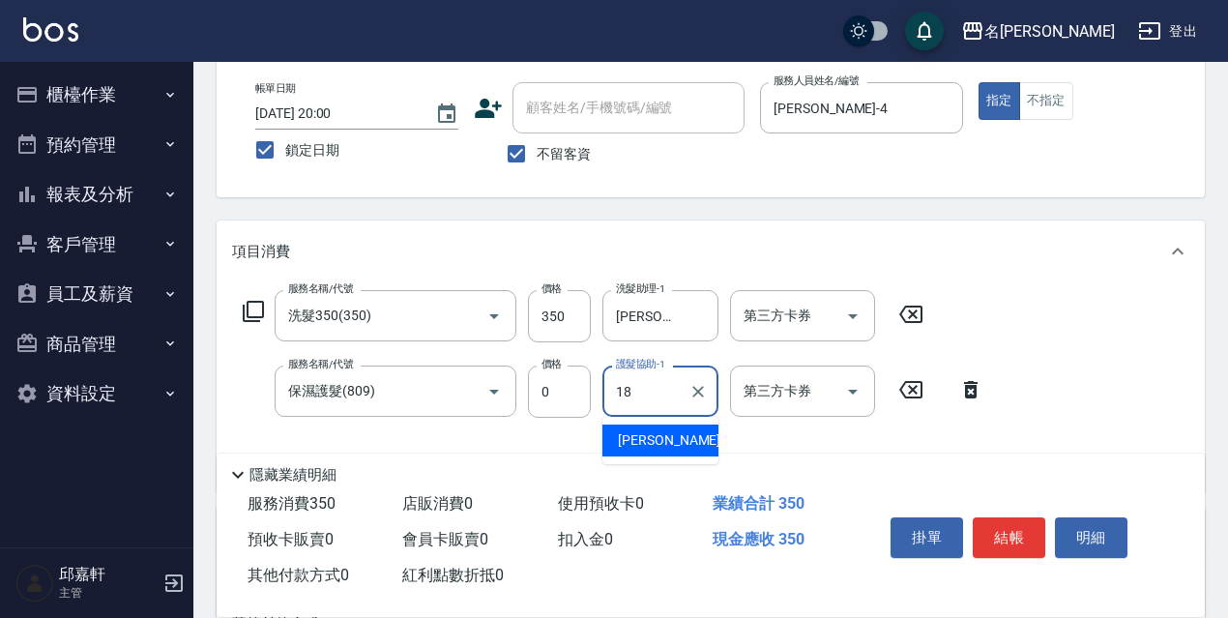
type input "[PERSON_NAME]-18"
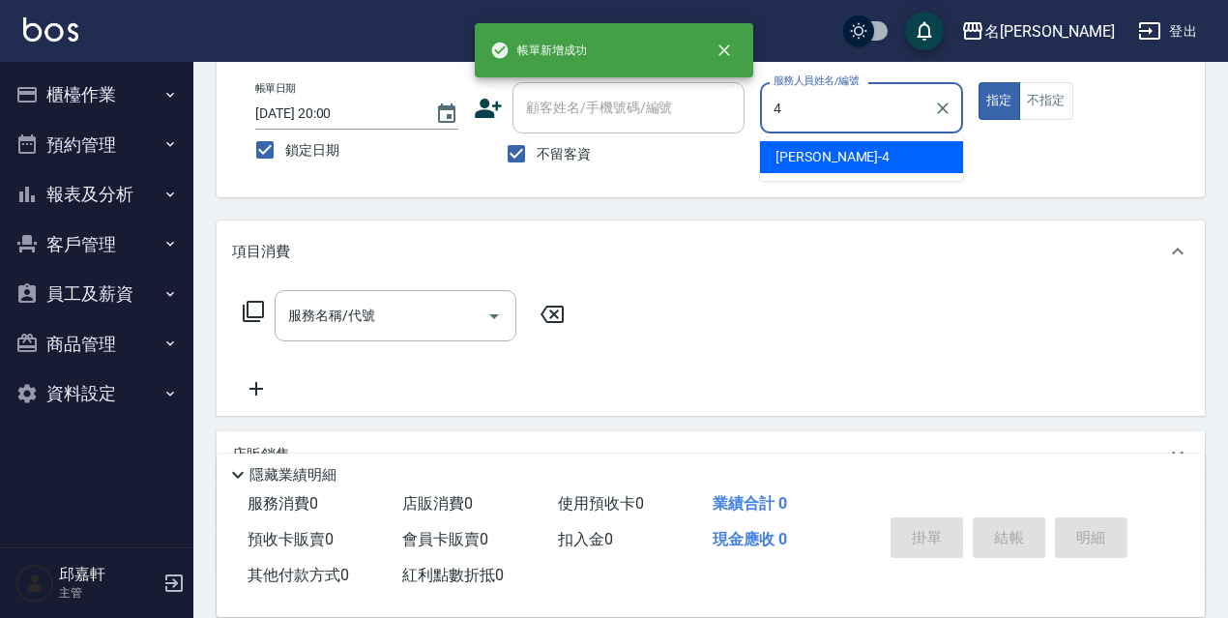
type input "[PERSON_NAME]-4"
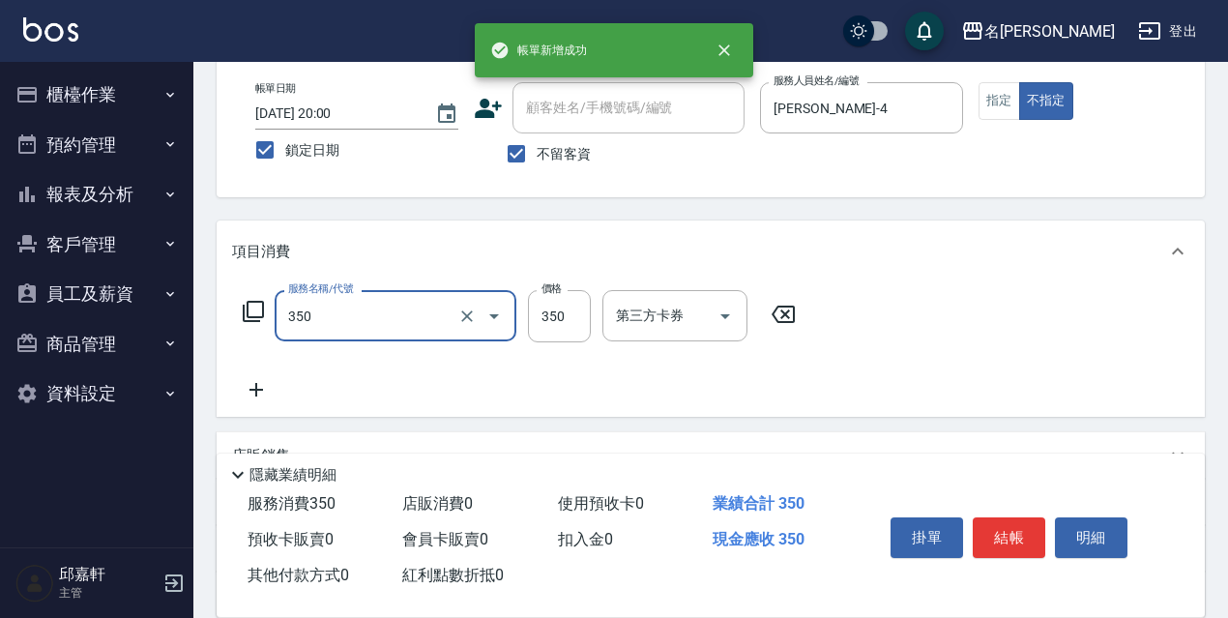
type input "洗髮350(350)"
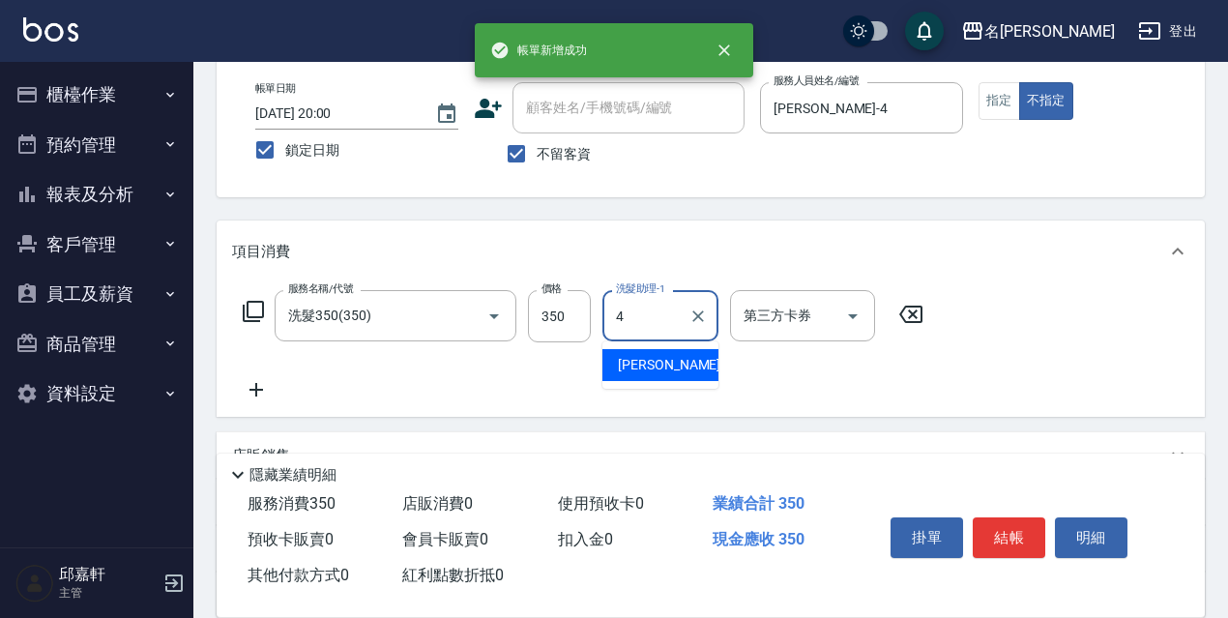
type input "[PERSON_NAME]-4"
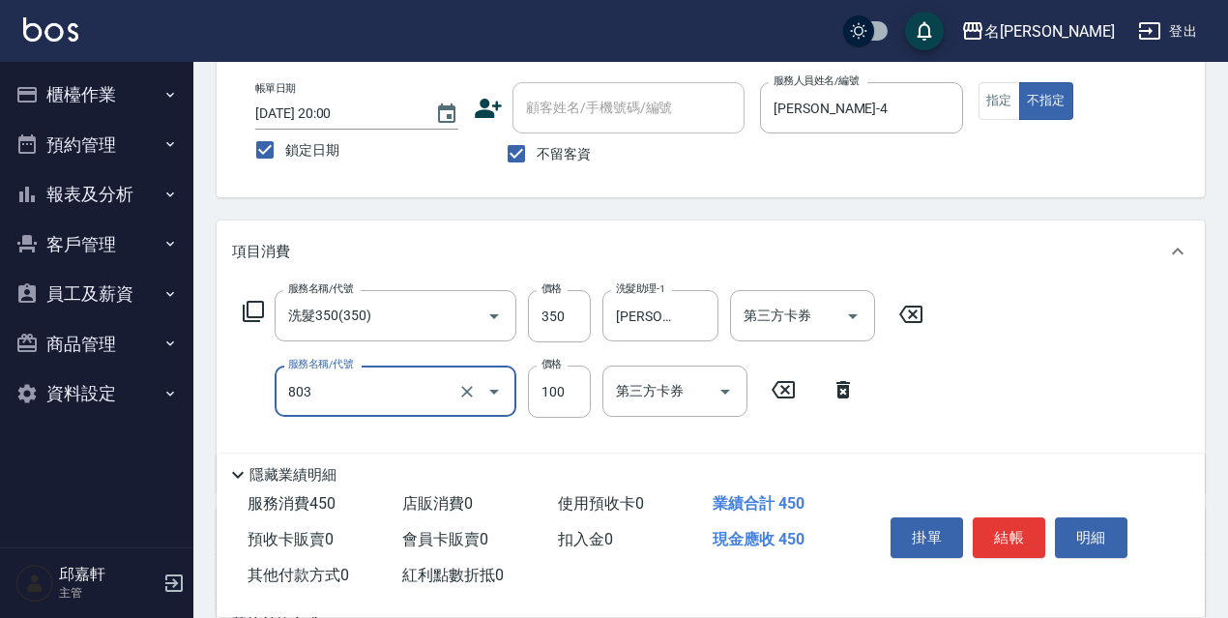
type input "電棒/夾直(803)"
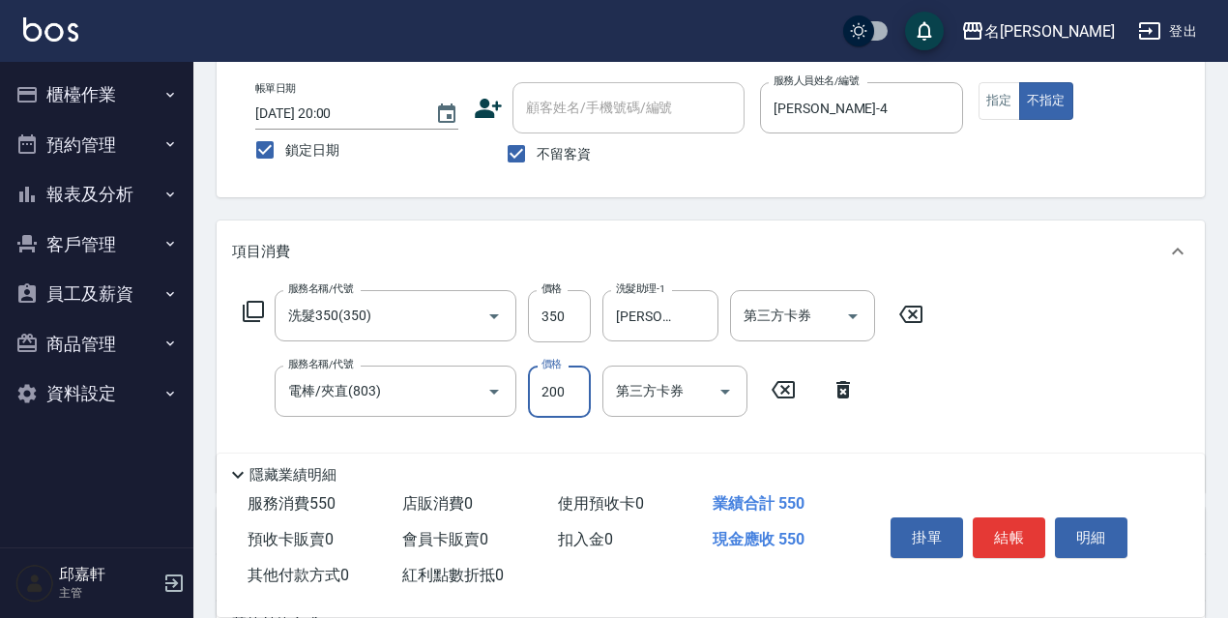
type input "200"
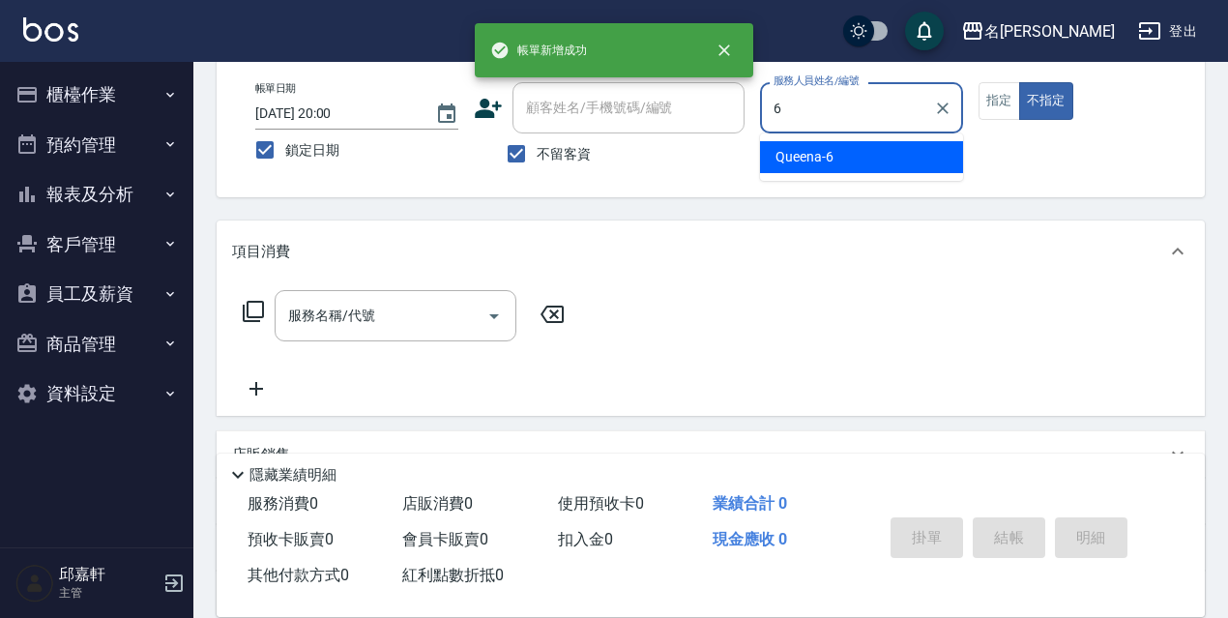
type input "Queena-6"
type button "false"
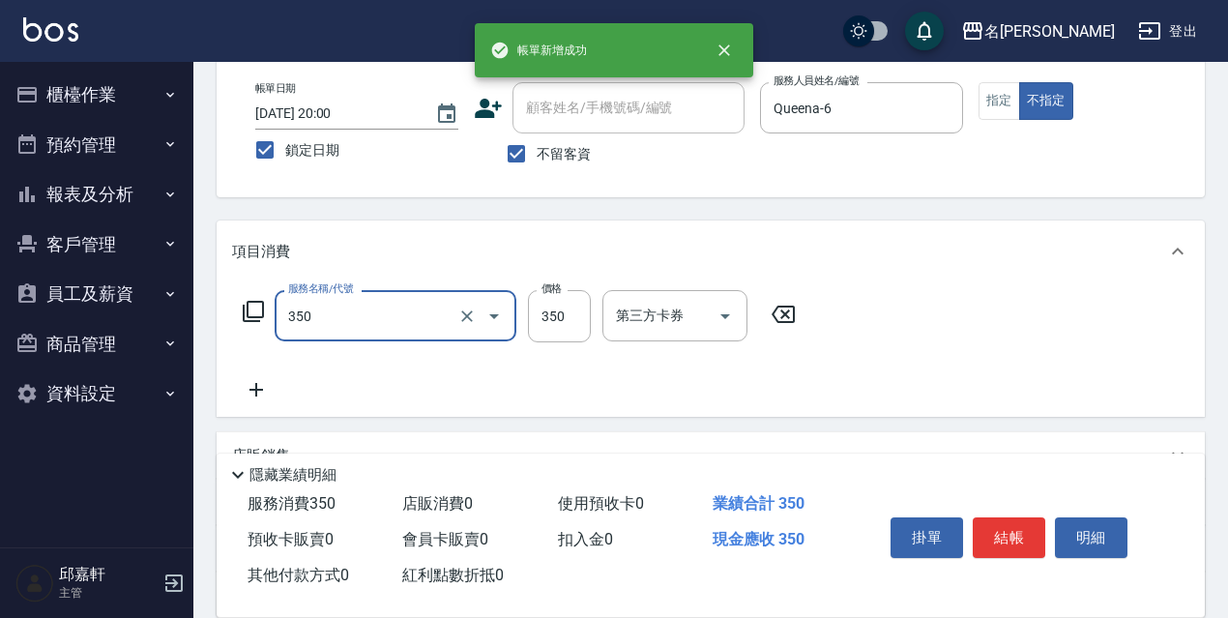
type input "洗髮350(350)"
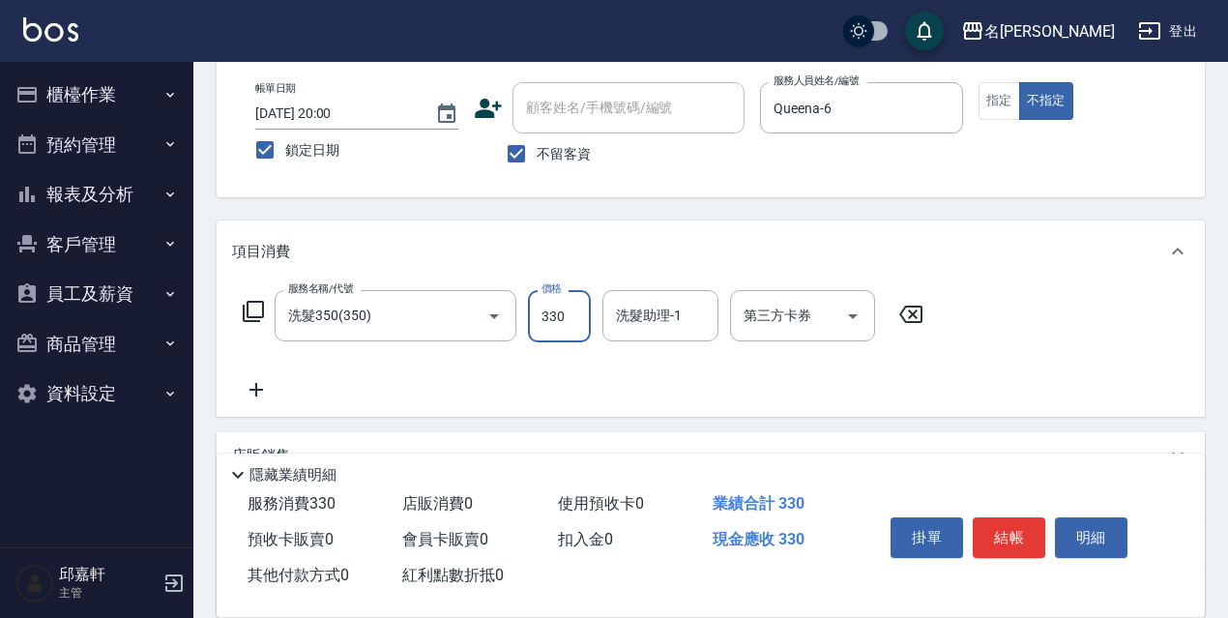
type input "330"
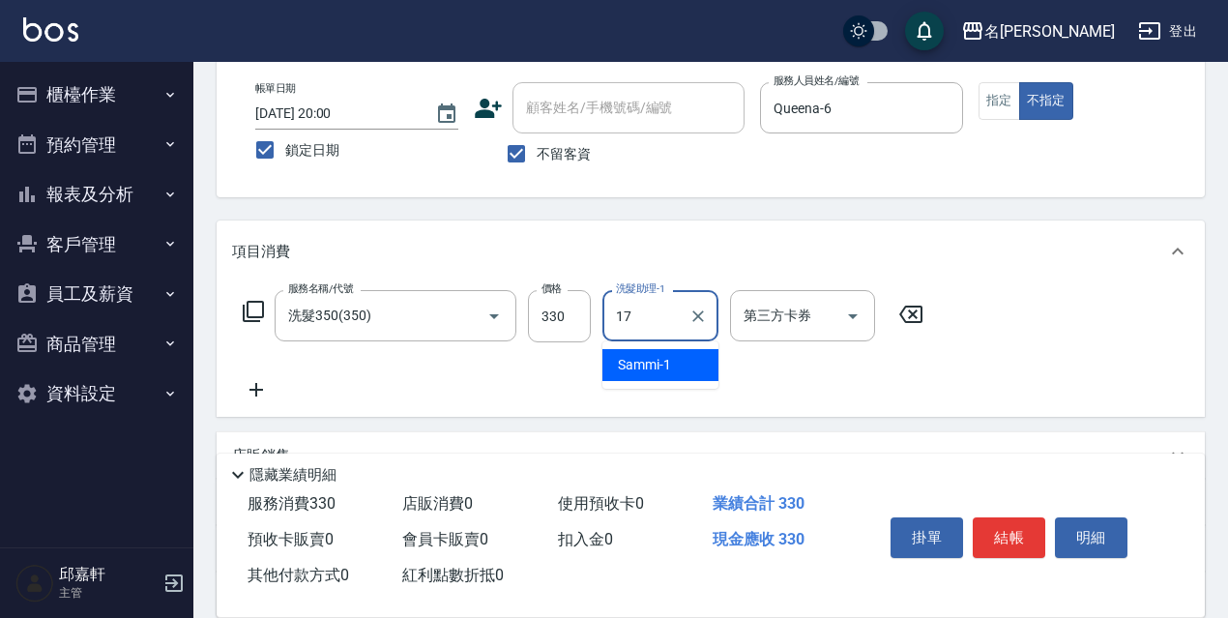
type input "安安-17"
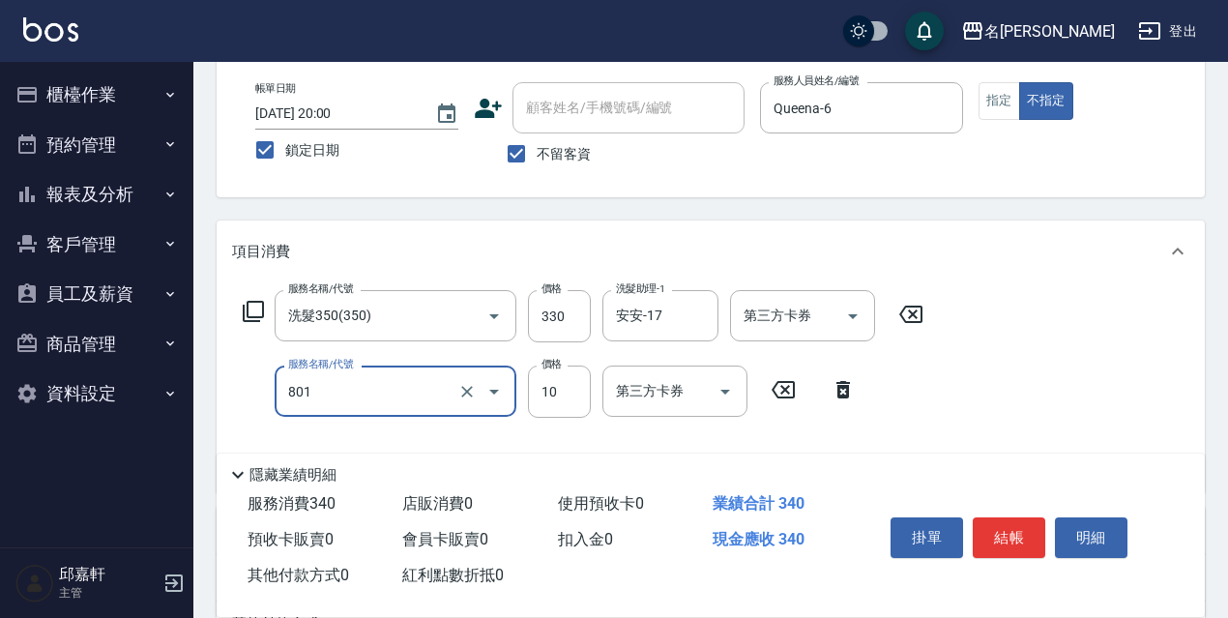
type input "潤絲精(801)"
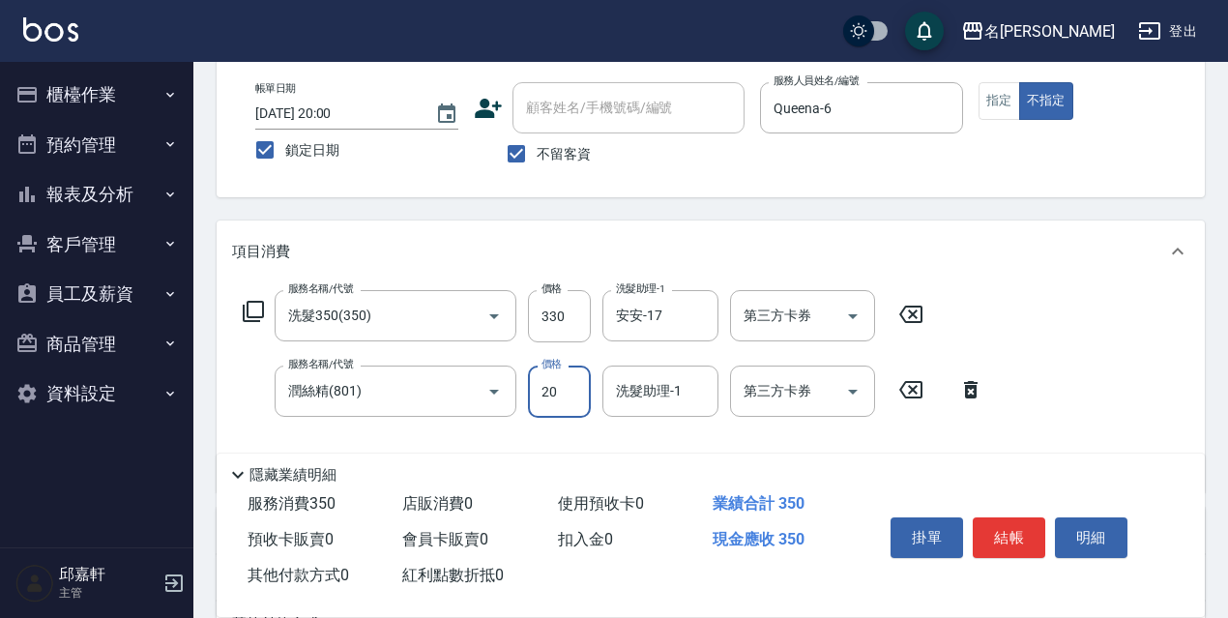
type input "20"
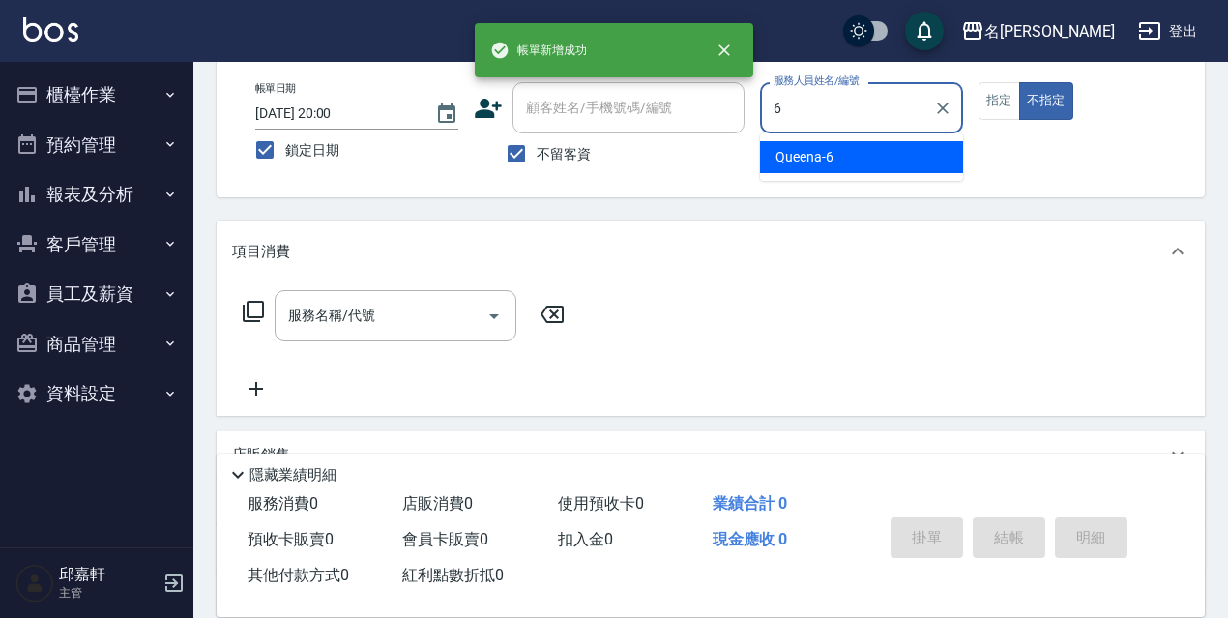
type input "Queena-6"
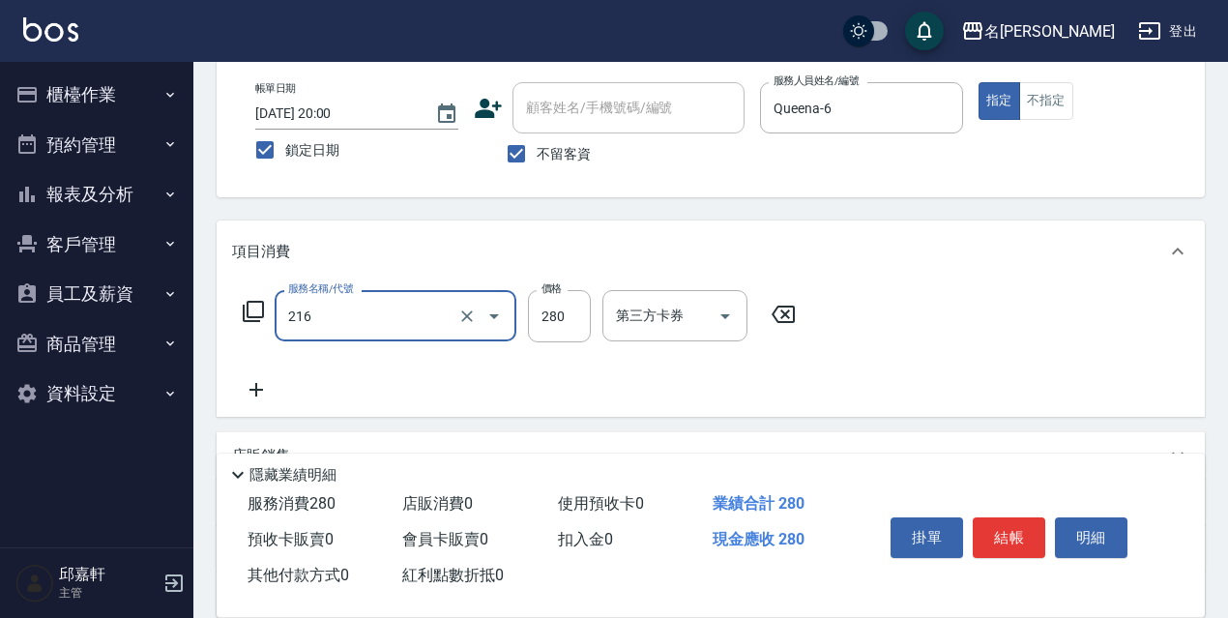
type input "洗髮卷<抵>280(216)"
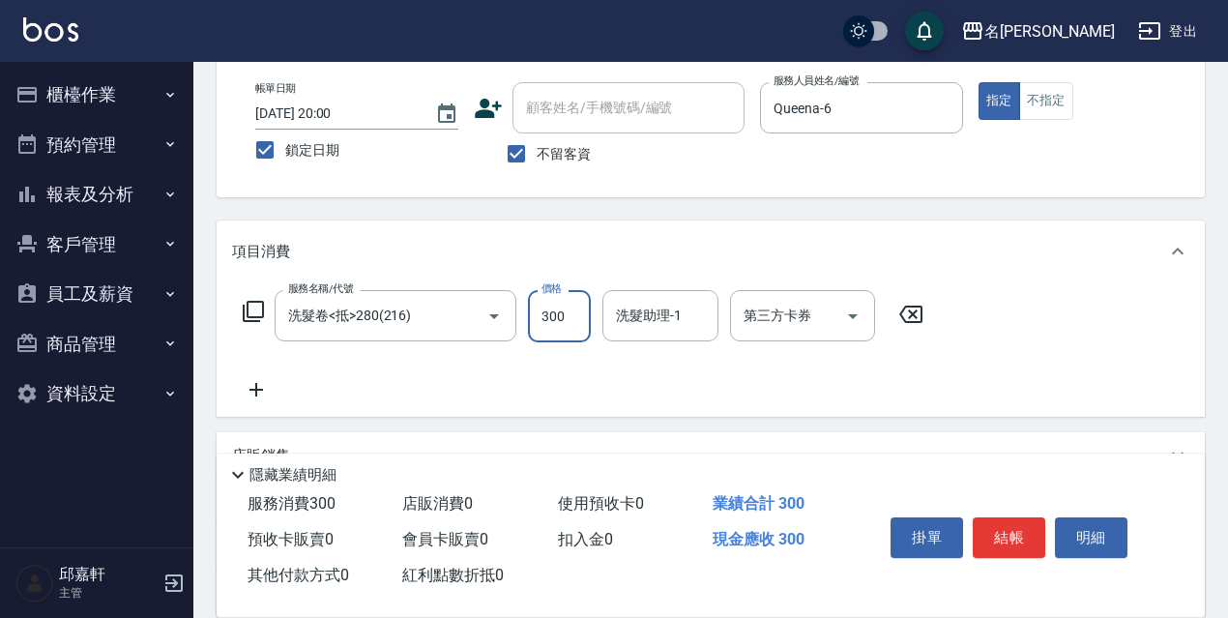
type input "300"
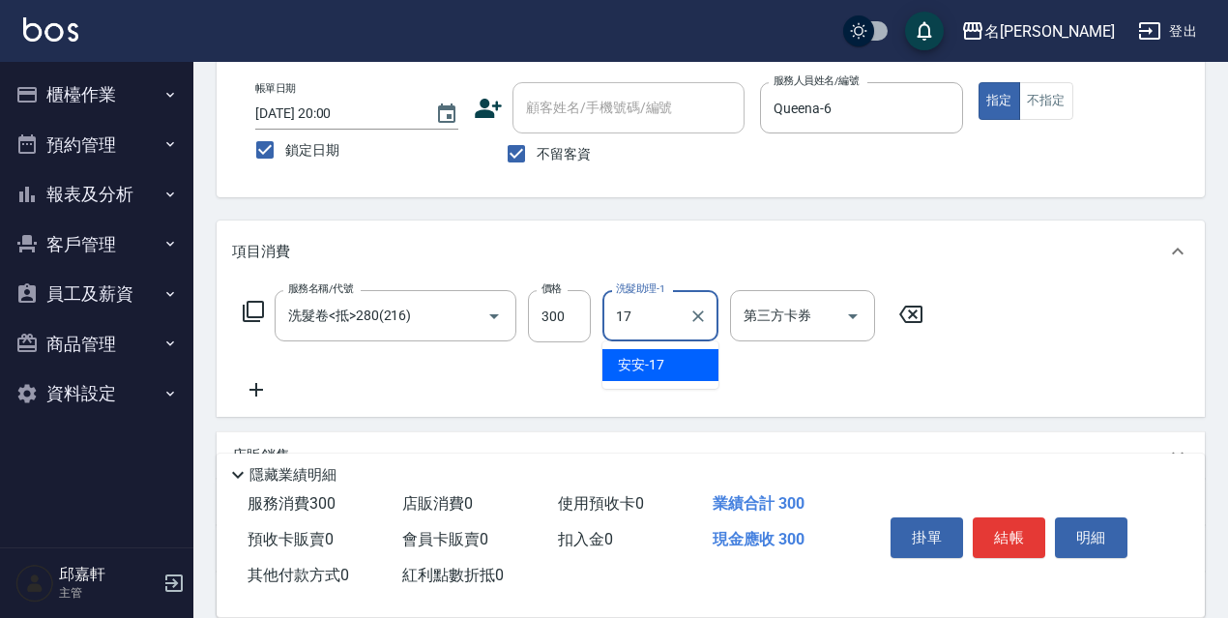
type input "安安-17"
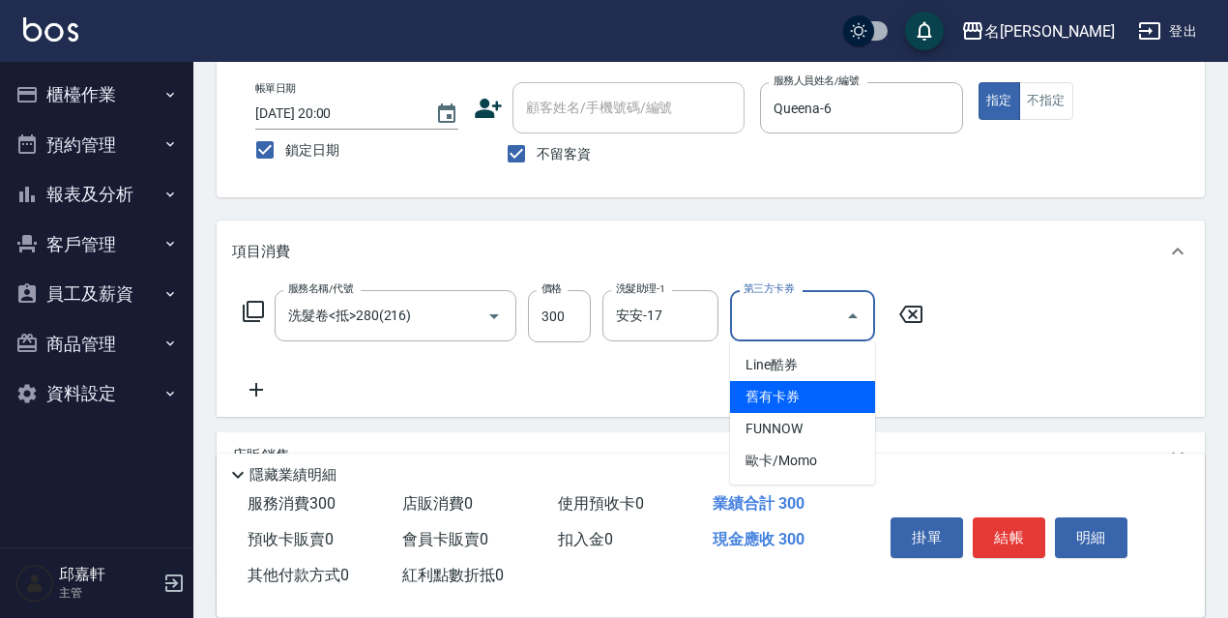
type input "舊有卡券"
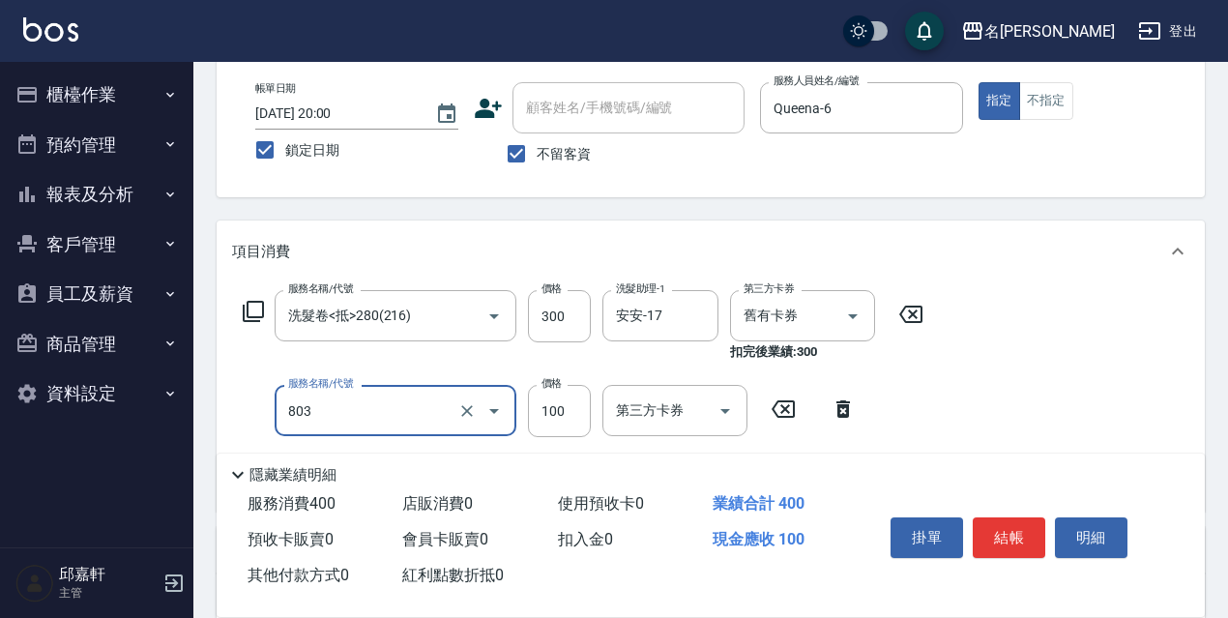
type input "電棒/夾直(803)"
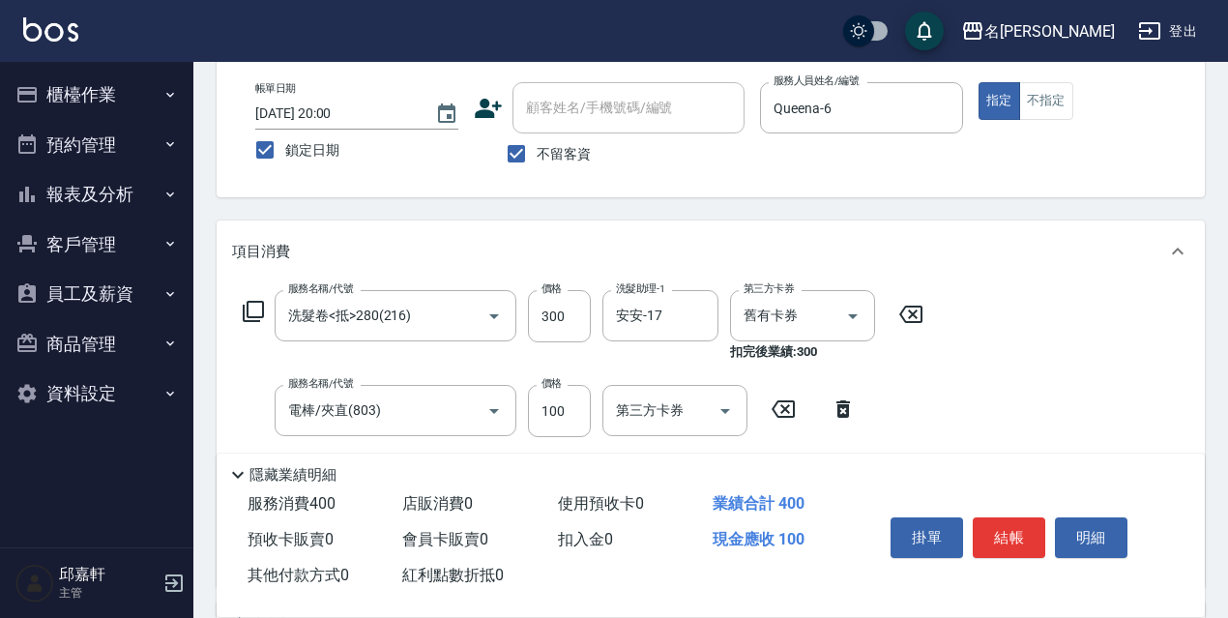
click at [250, 324] on div "服務名稱/代號 洗髮卷<抵>280(216) 服務名稱/代號 價格 300 價格 洗髮助理-1 安安-17 洗髮助理-1 第三方卡券 舊有卡券 第三方卡券 扣…" at bounding box center [583, 326] width 703 height 72
click at [250, 319] on icon at bounding box center [253, 311] width 23 height 23
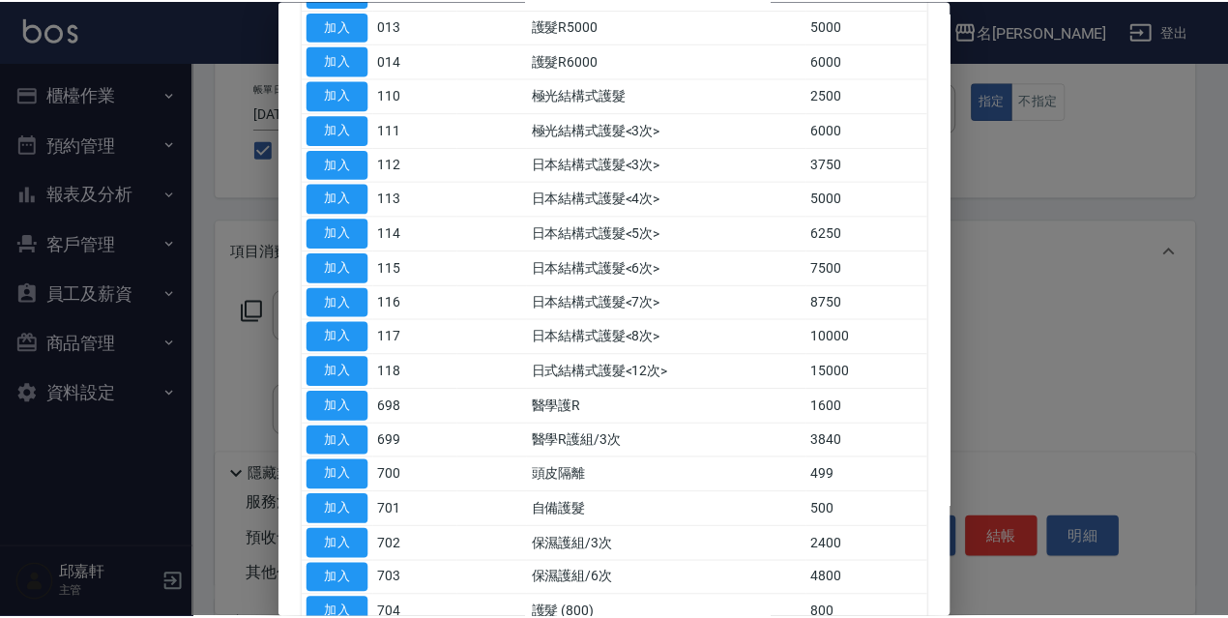
scroll to position [677, 0]
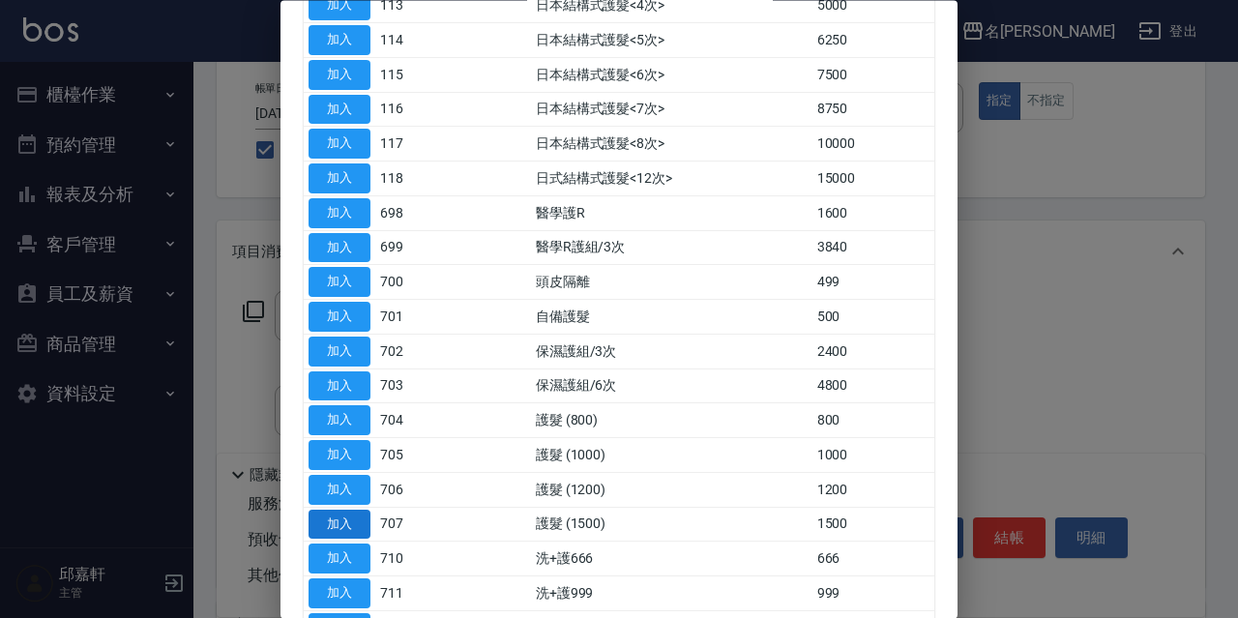
click at [343, 524] on button "加入" at bounding box center [340, 525] width 62 height 30
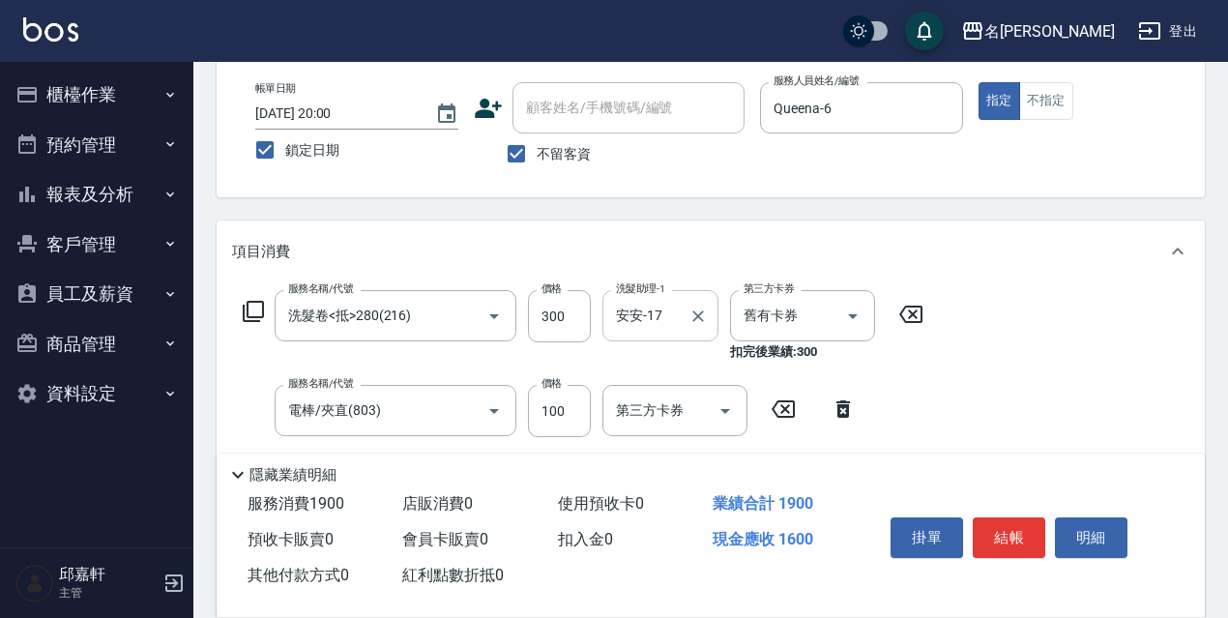
scroll to position [290, 0]
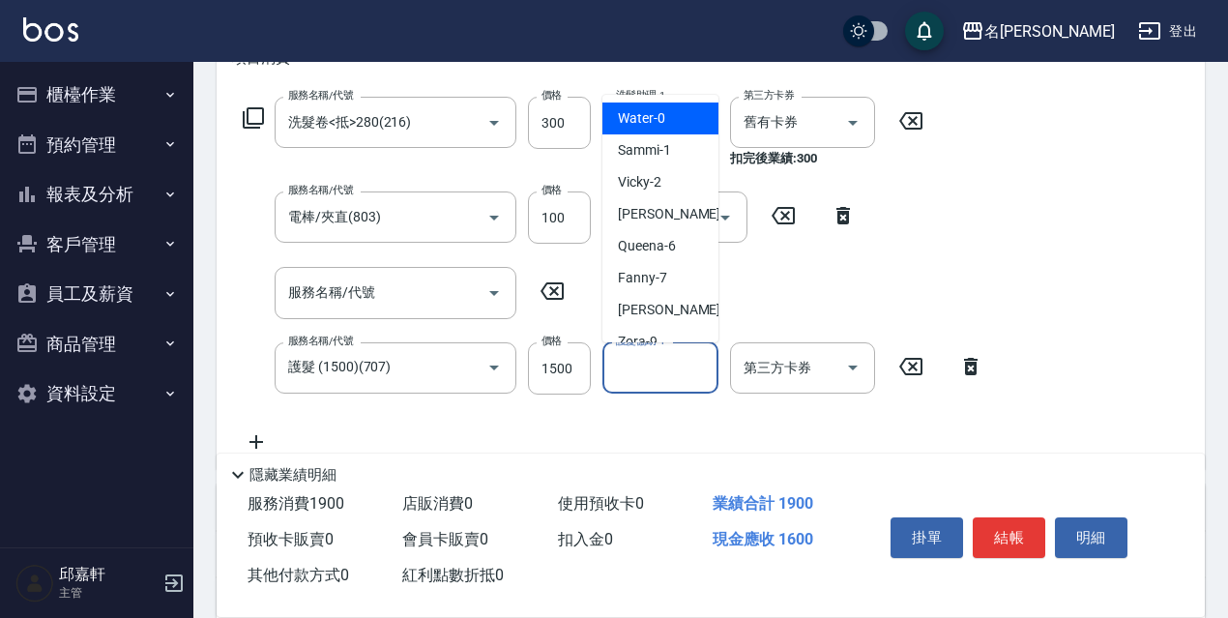
click at [668, 362] on input "護髮協助-1" at bounding box center [660, 368] width 99 height 34
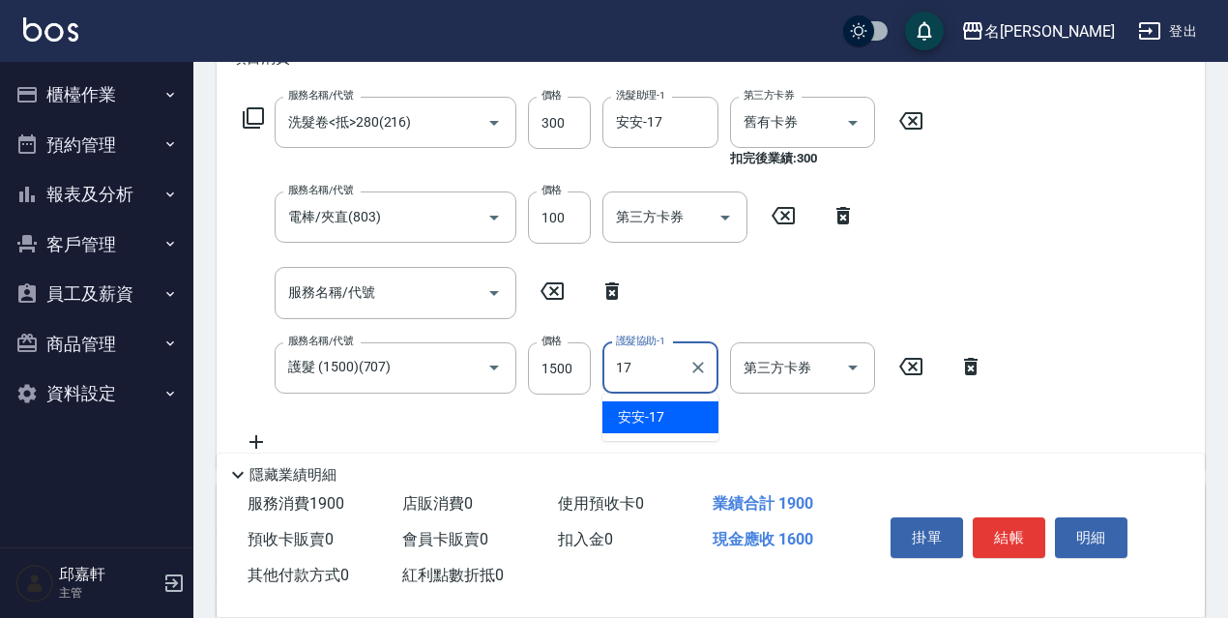
type input "安安-17"
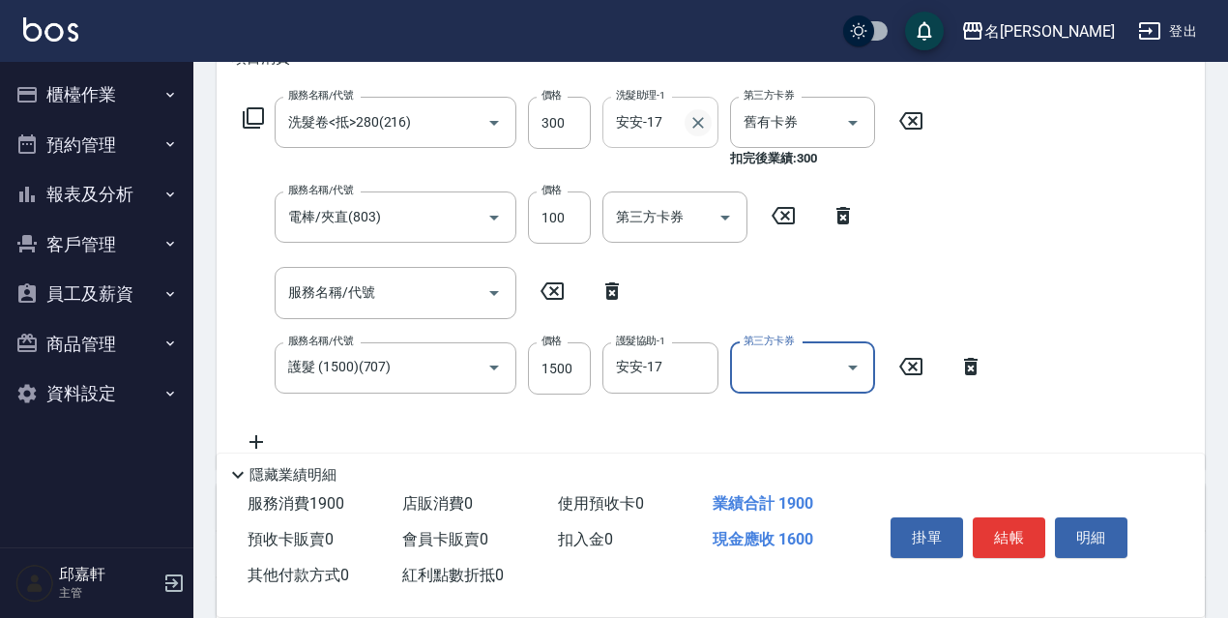
click at [700, 122] on icon "Clear" at bounding box center [698, 122] width 19 height 19
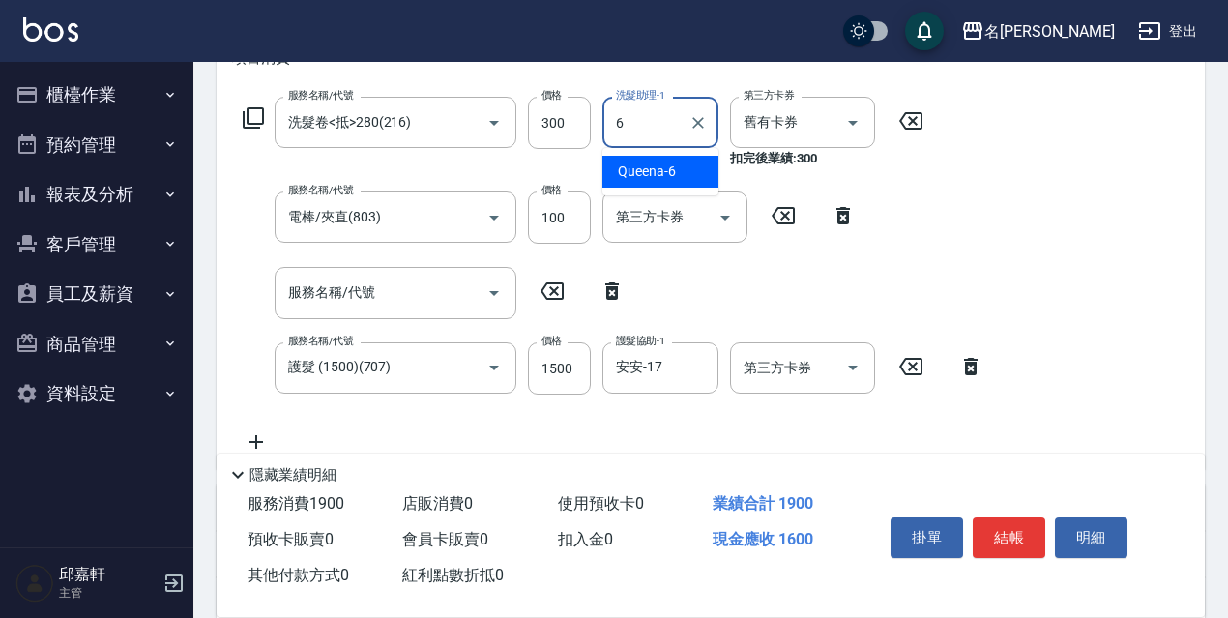
type input "Queena-6"
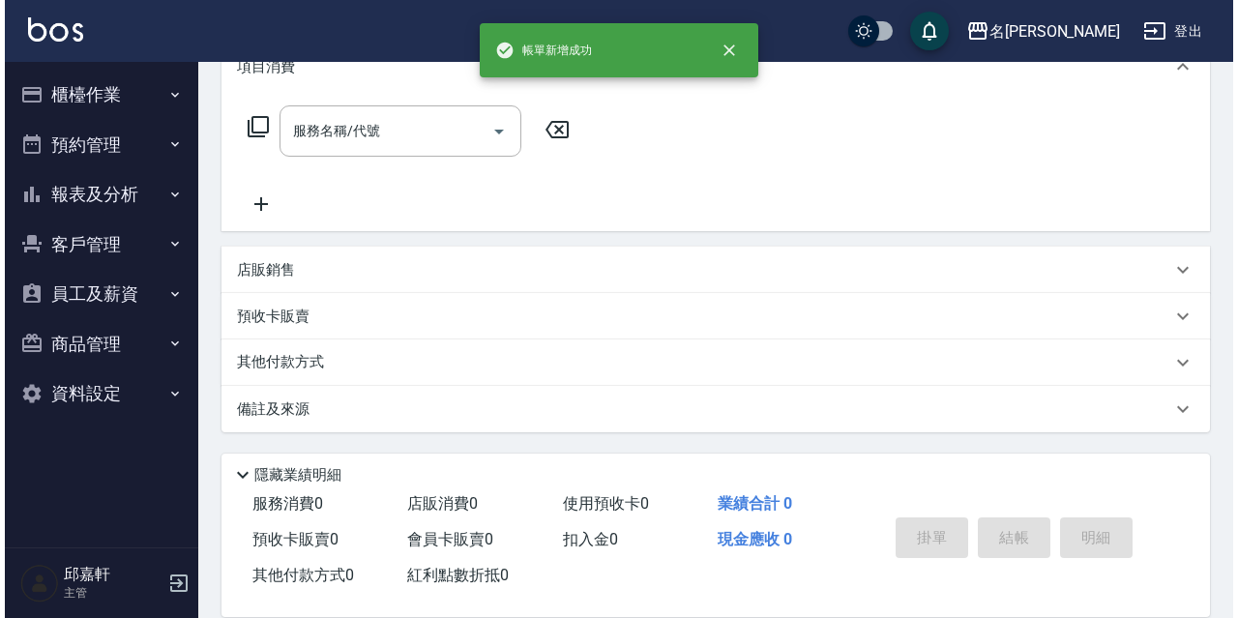
scroll to position [0, 0]
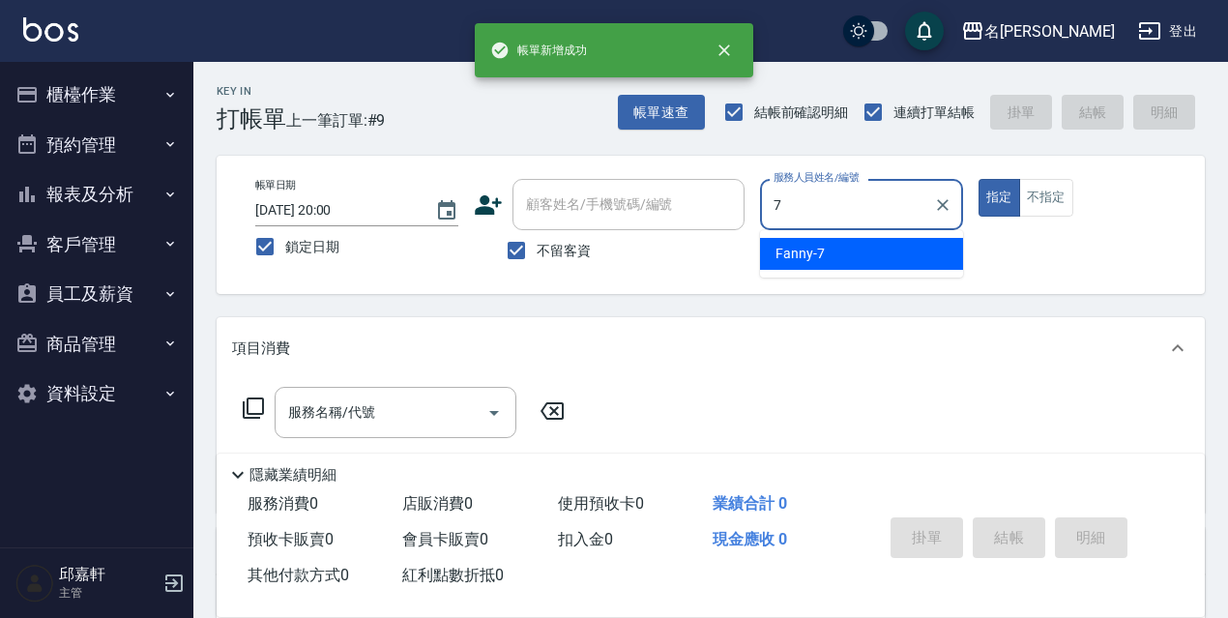
type input "Fanny-7"
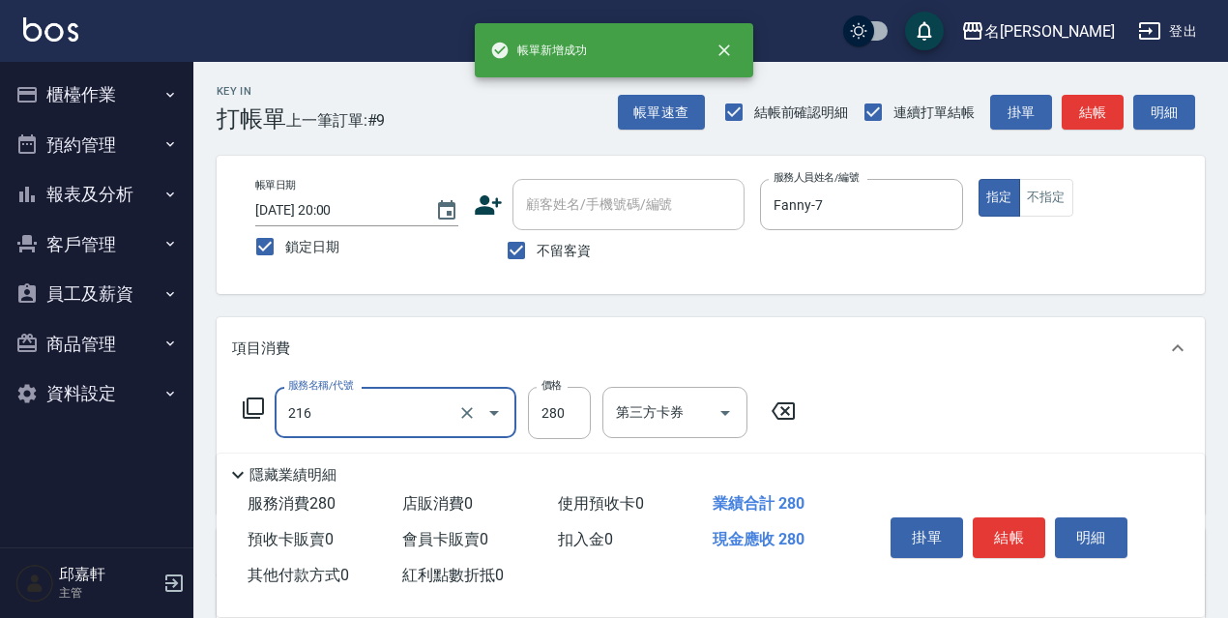
type input "洗髮卷<抵>280(216)"
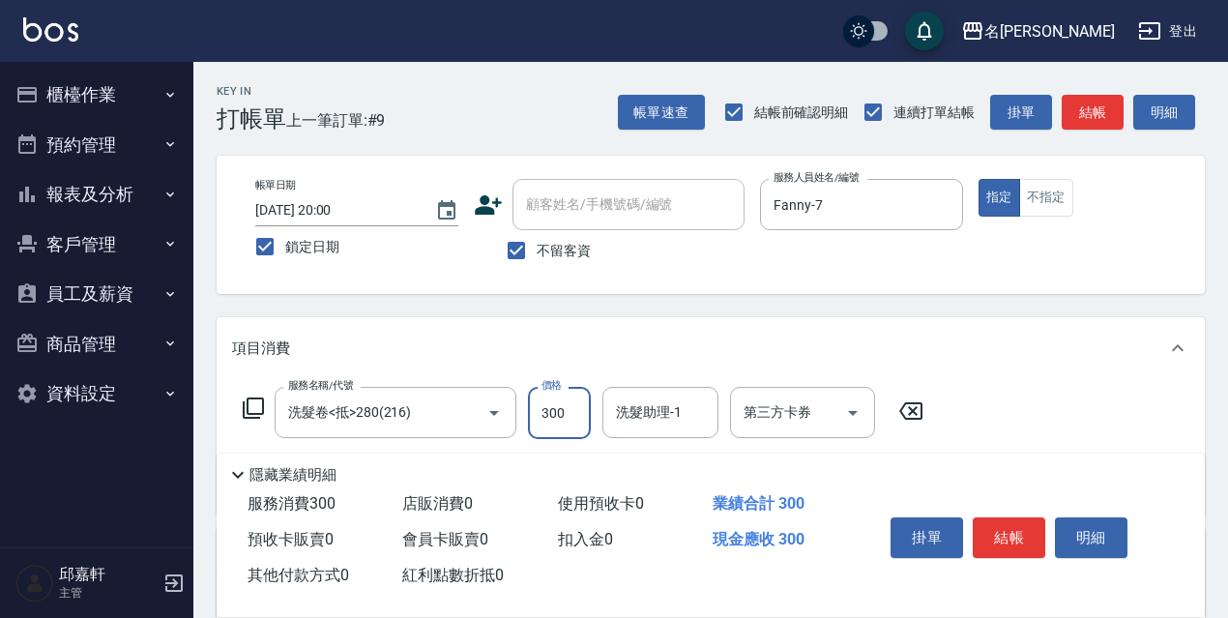
type input "300"
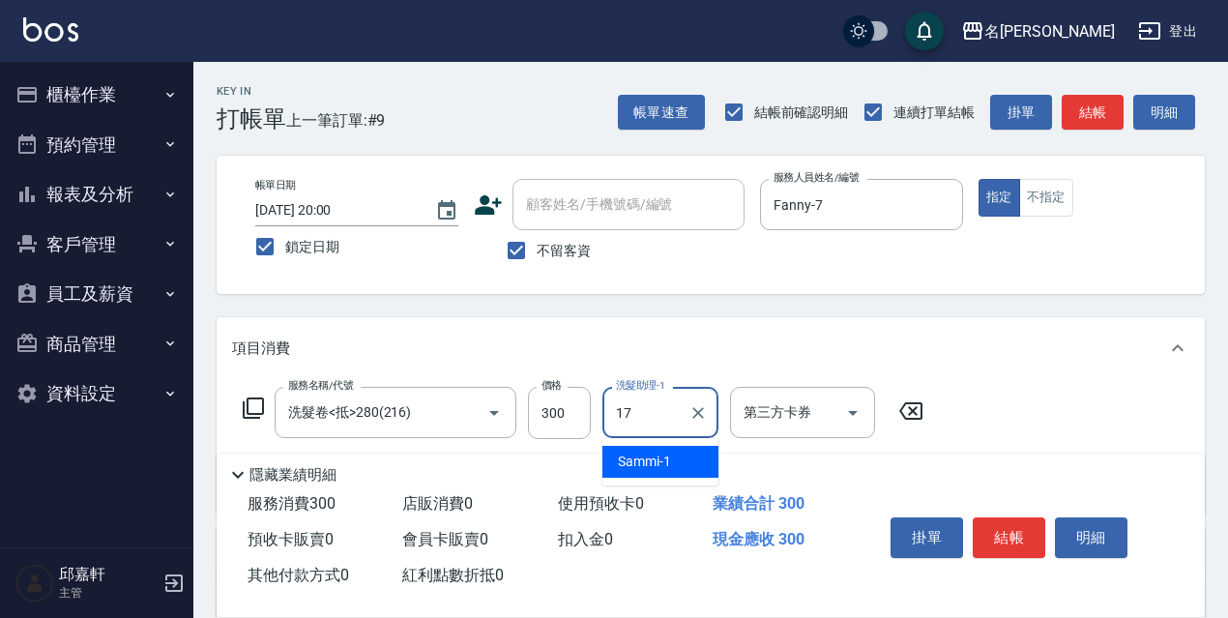
type input "安安-17"
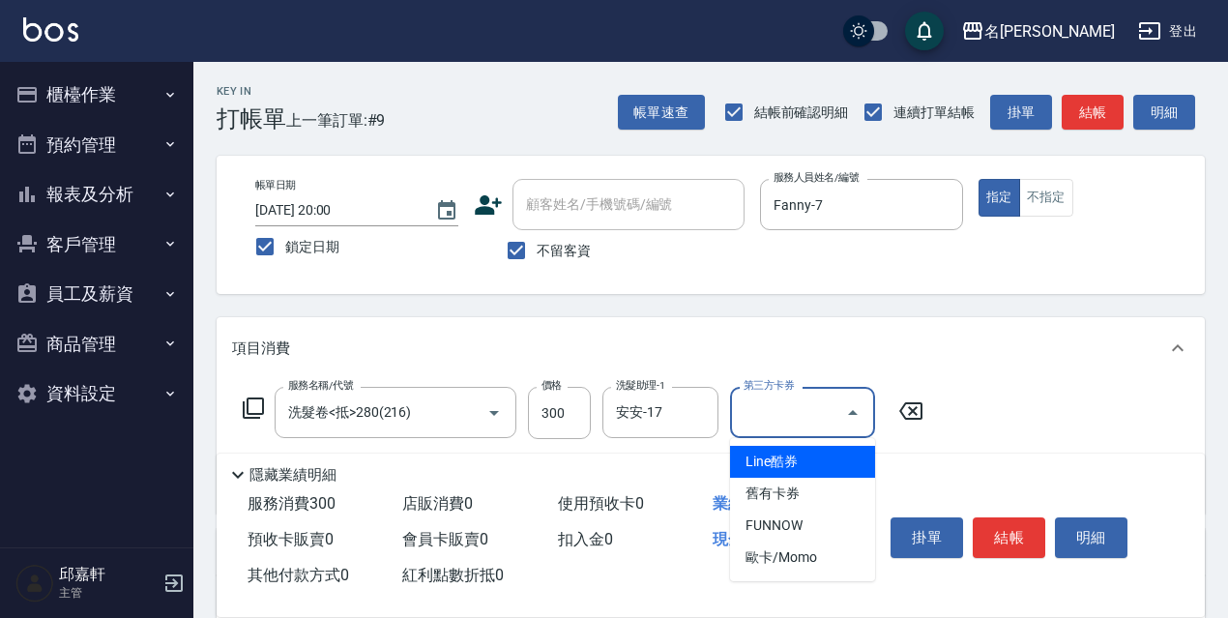
type input "舊有卡券"
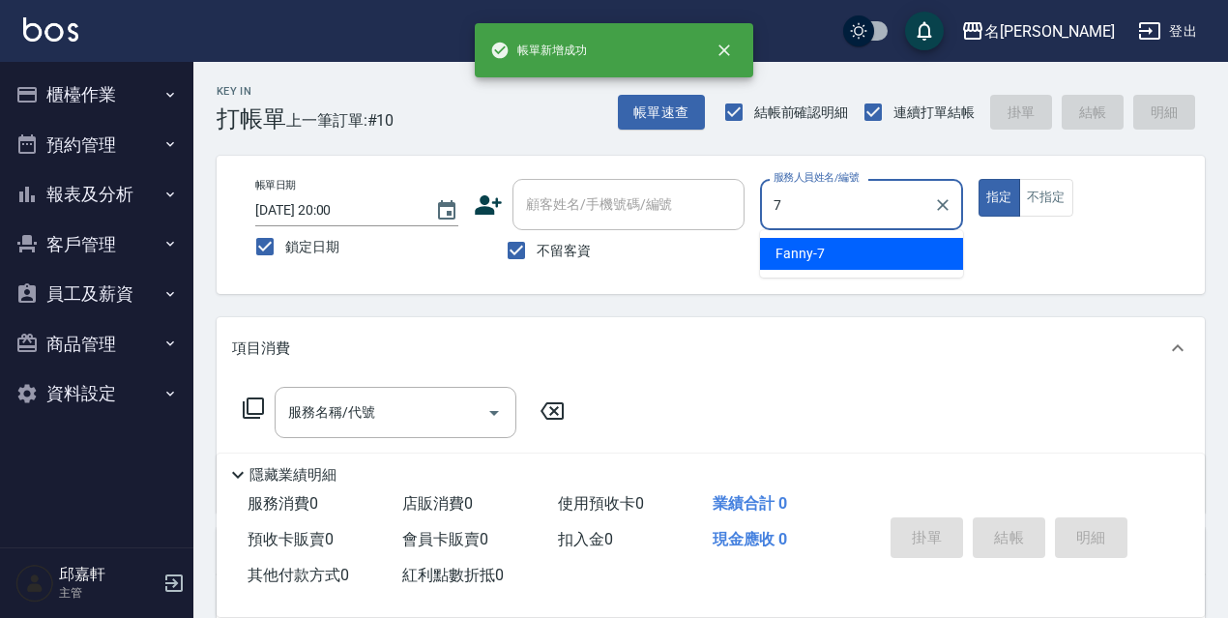
type input "Fanny-7"
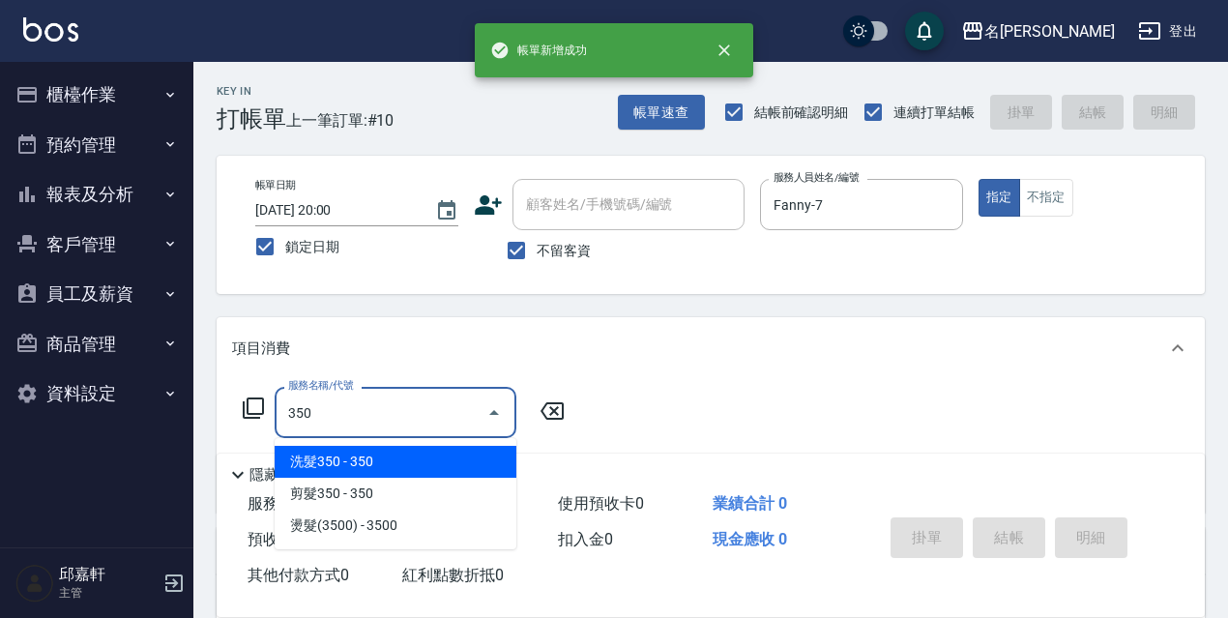
type input "洗髮350(350)"
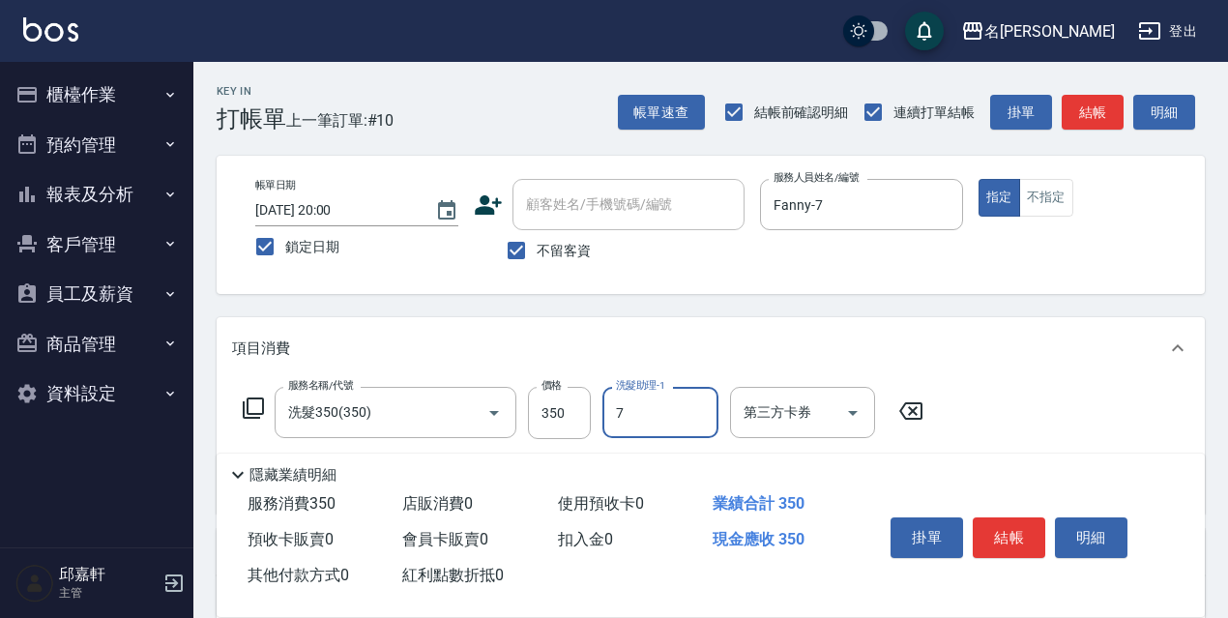
type input "Fanny-7"
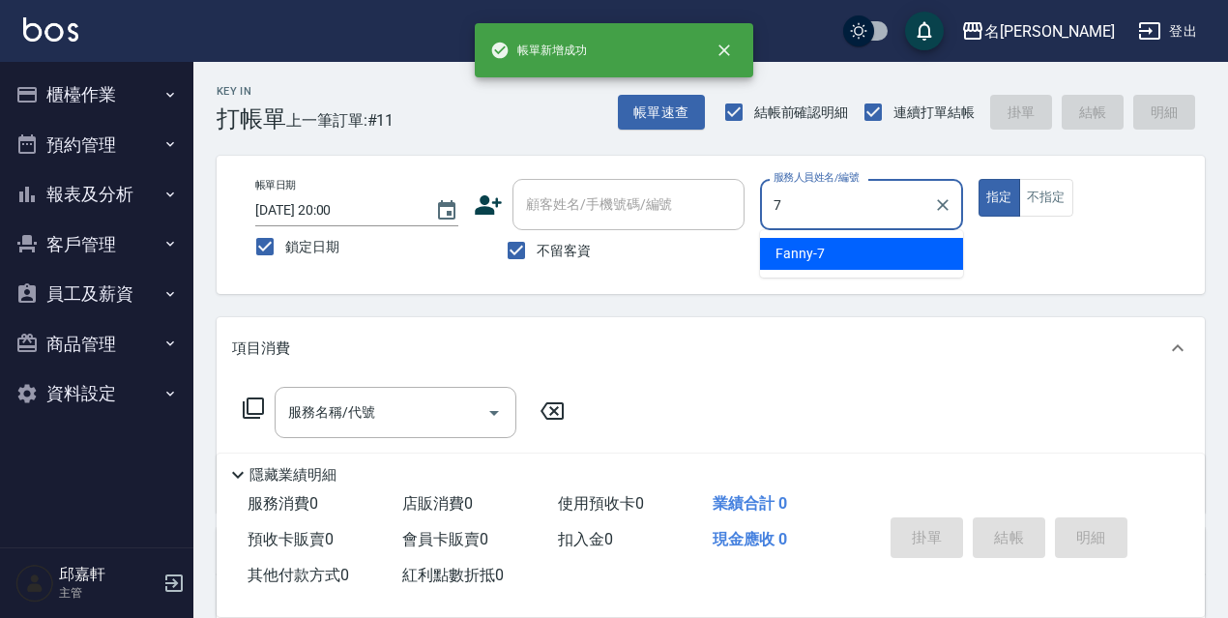
type input "Fanny-7"
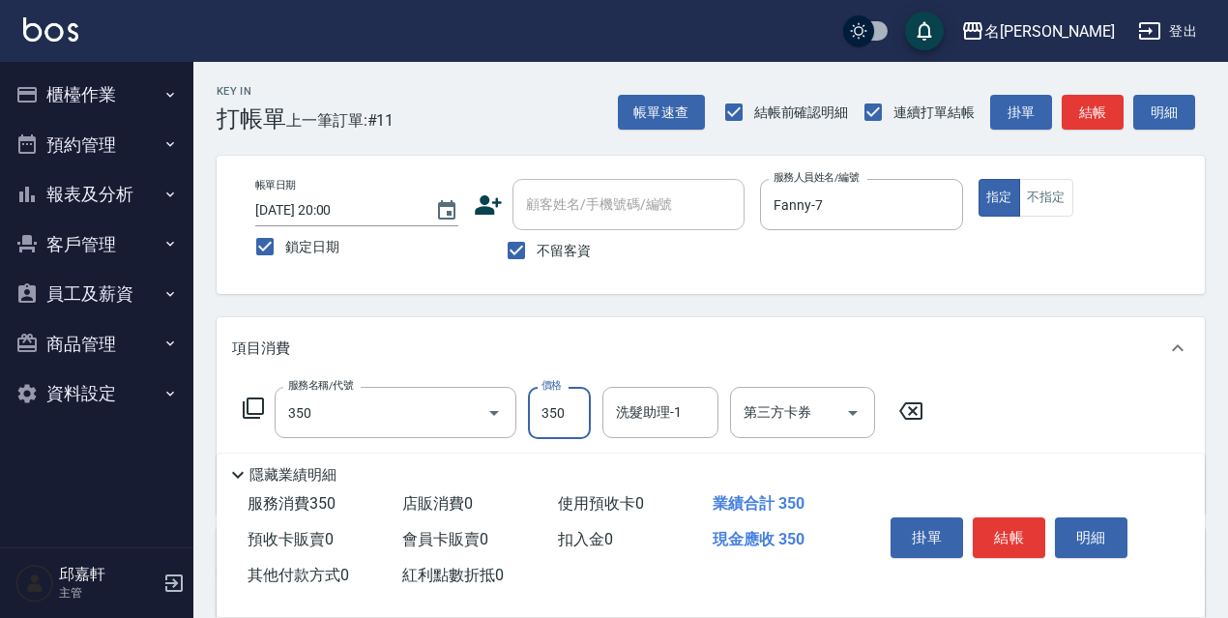
type input "洗髮350(350)"
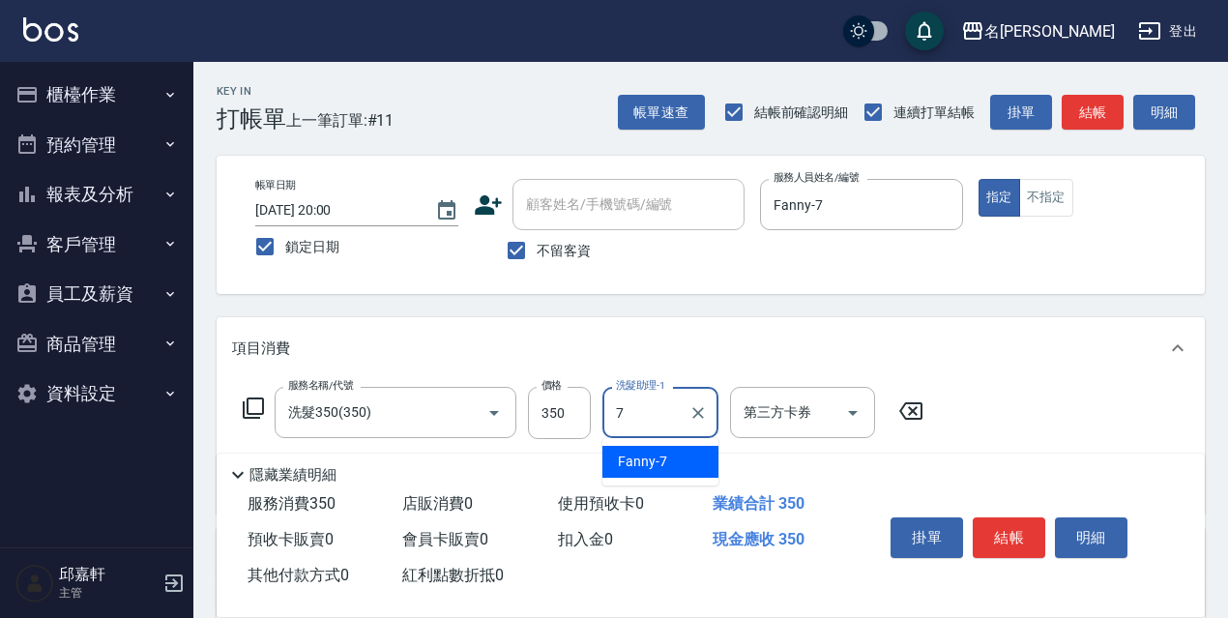
type input "Fanny-7"
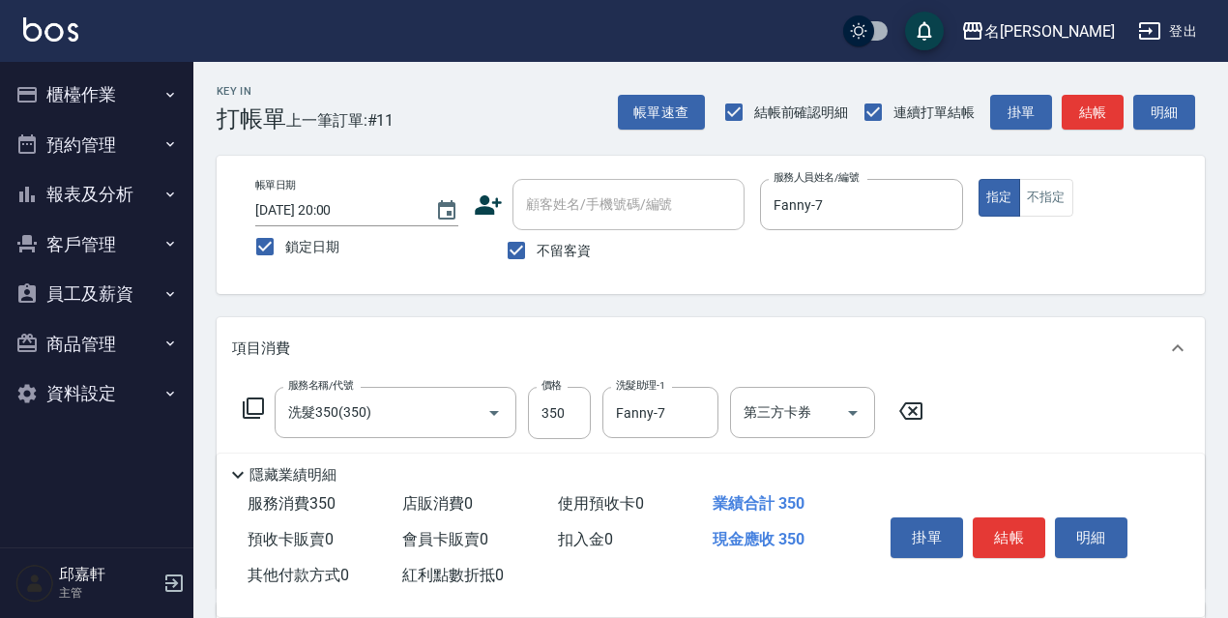
click at [253, 417] on icon at bounding box center [253, 408] width 23 height 23
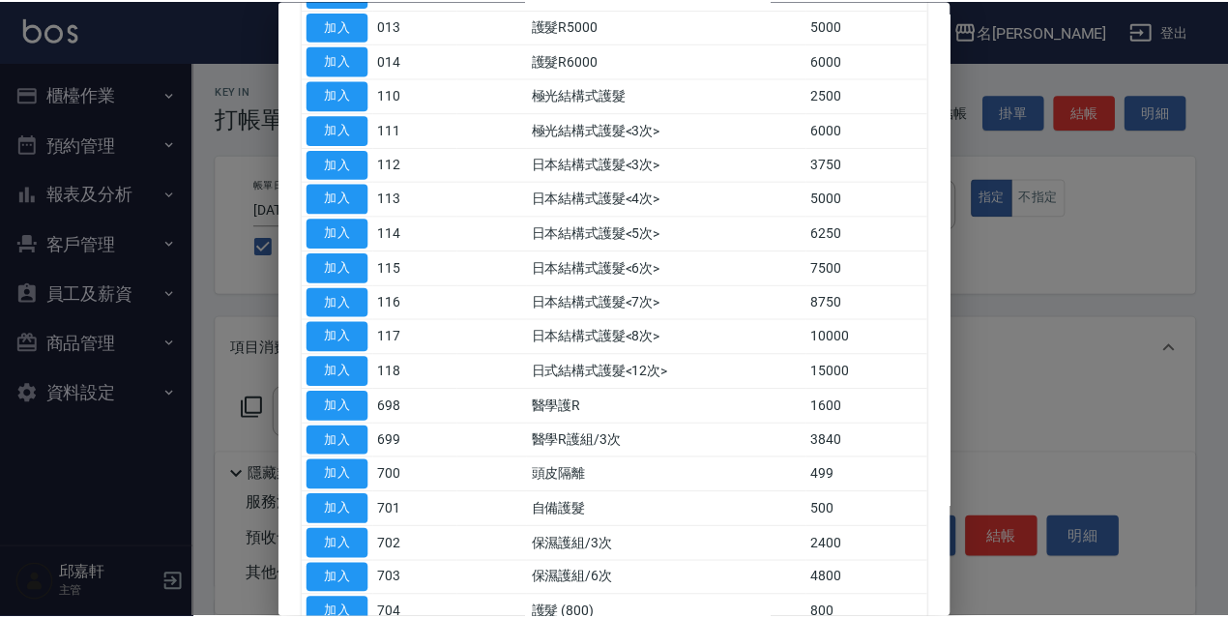
scroll to position [774, 0]
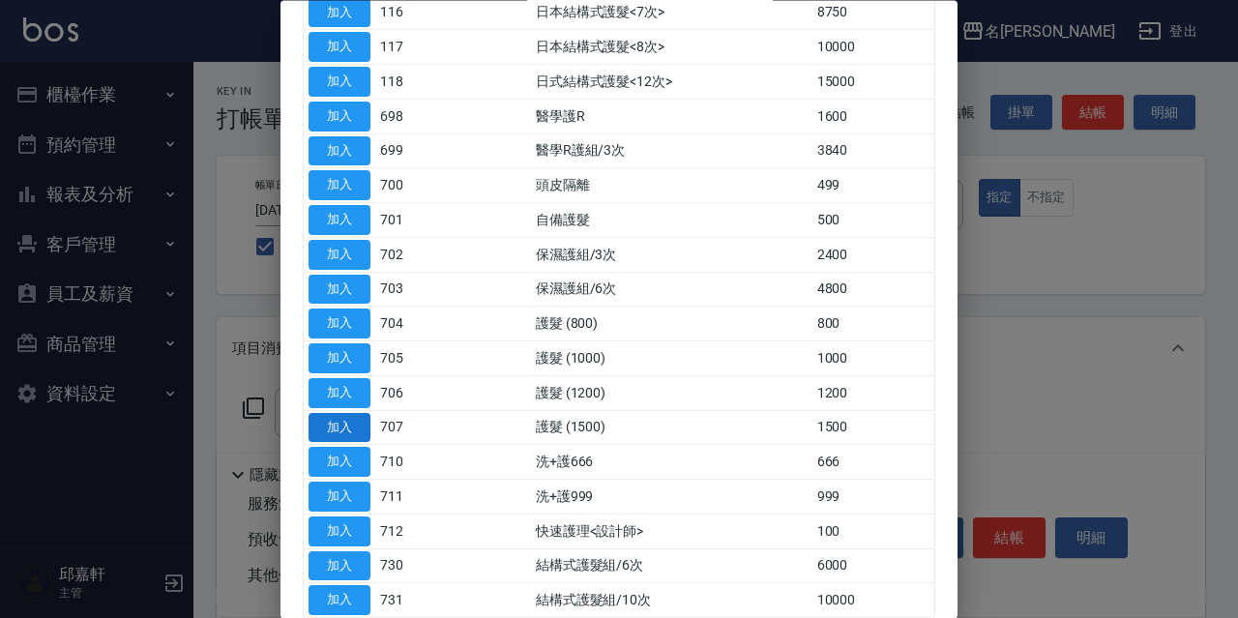
click at [342, 418] on button "加入" at bounding box center [340, 428] width 62 height 30
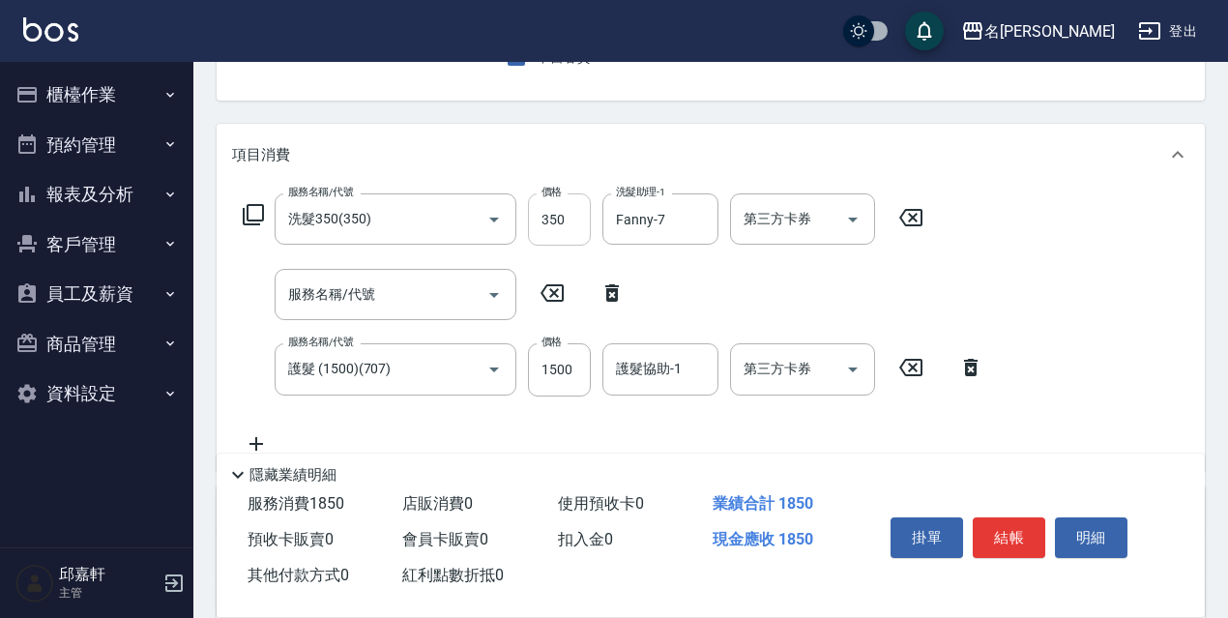
scroll to position [290, 0]
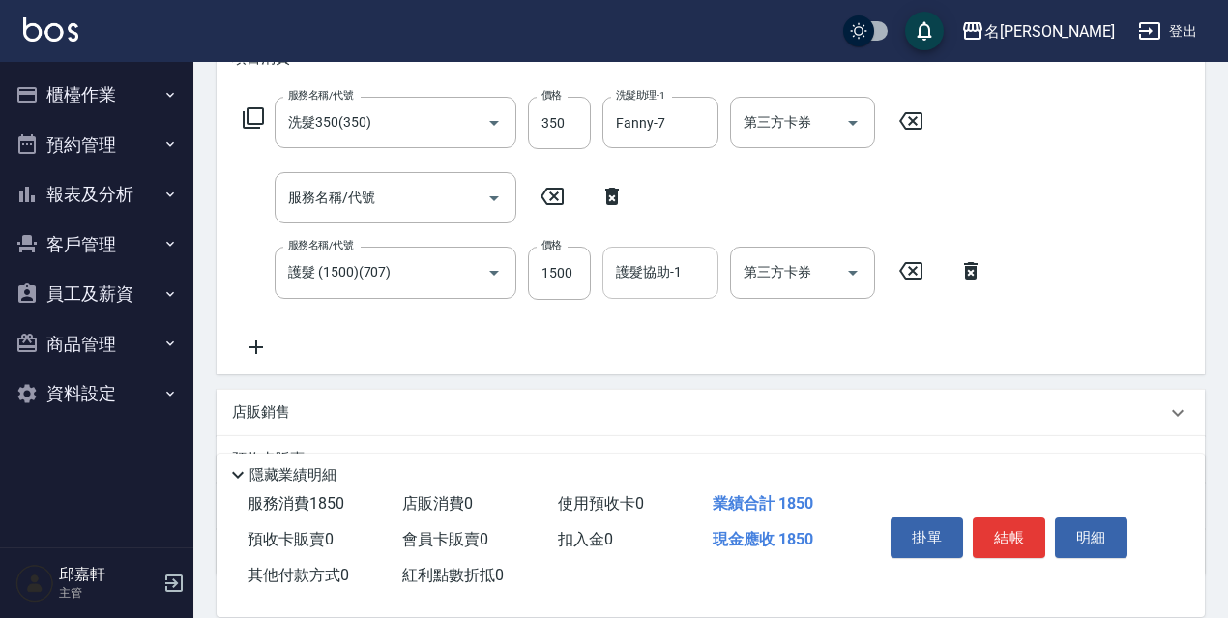
click at [659, 269] on input "護髮協助-1" at bounding box center [660, 272] width 99 height 34
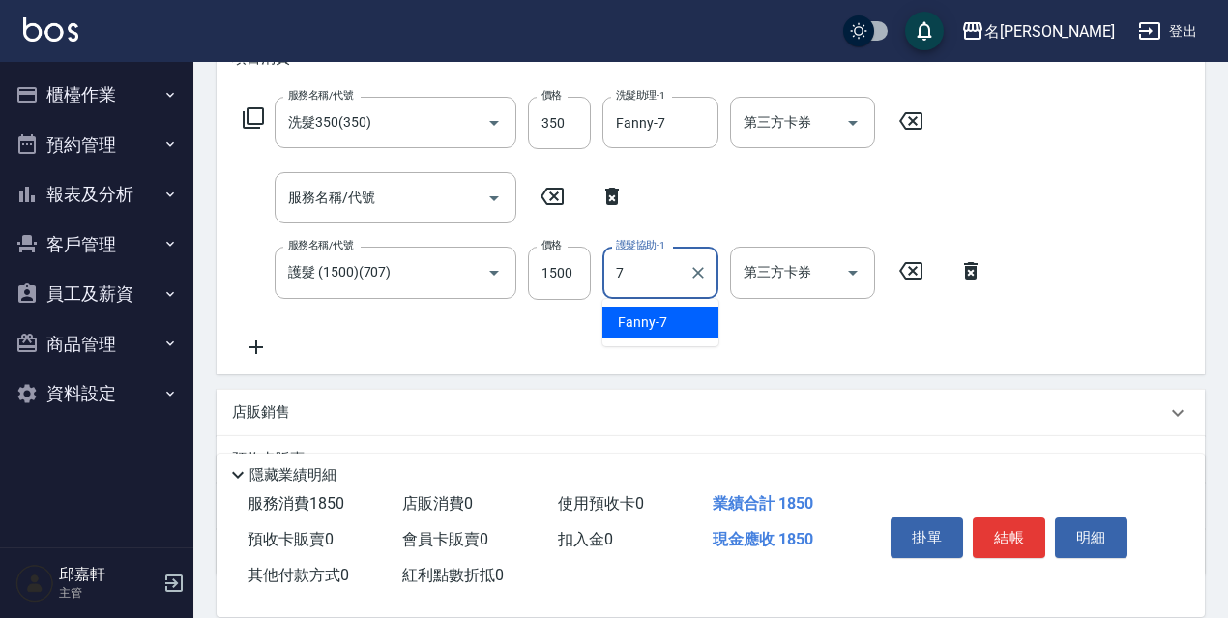
type input "Fanny-7"
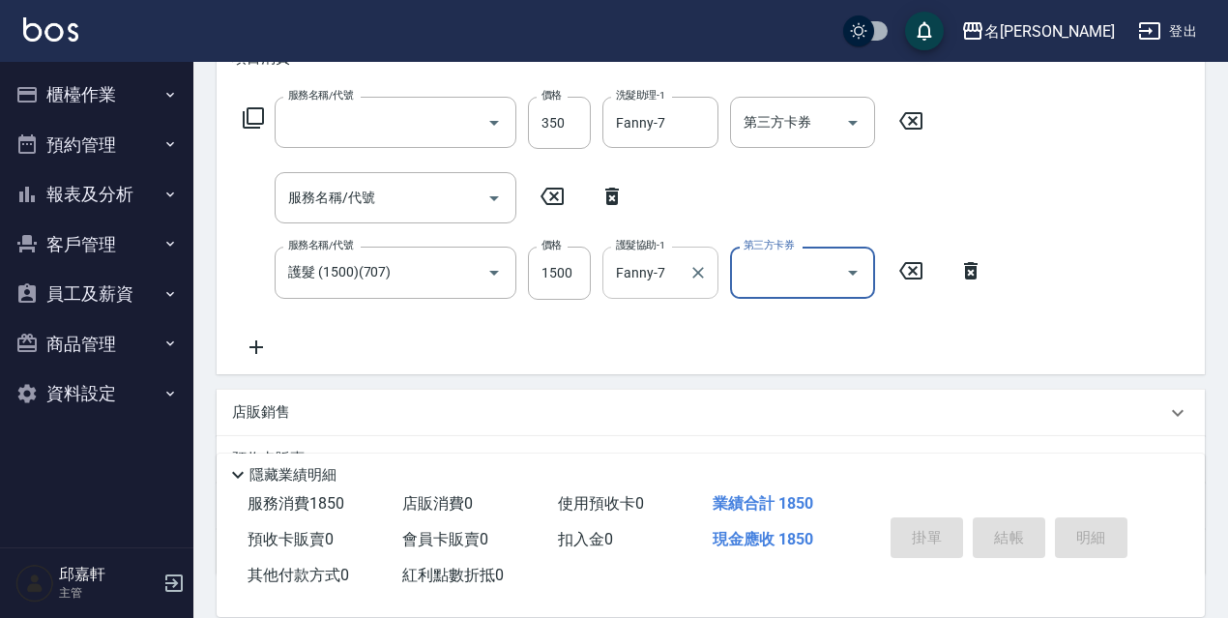
scroll to position [0, 0]
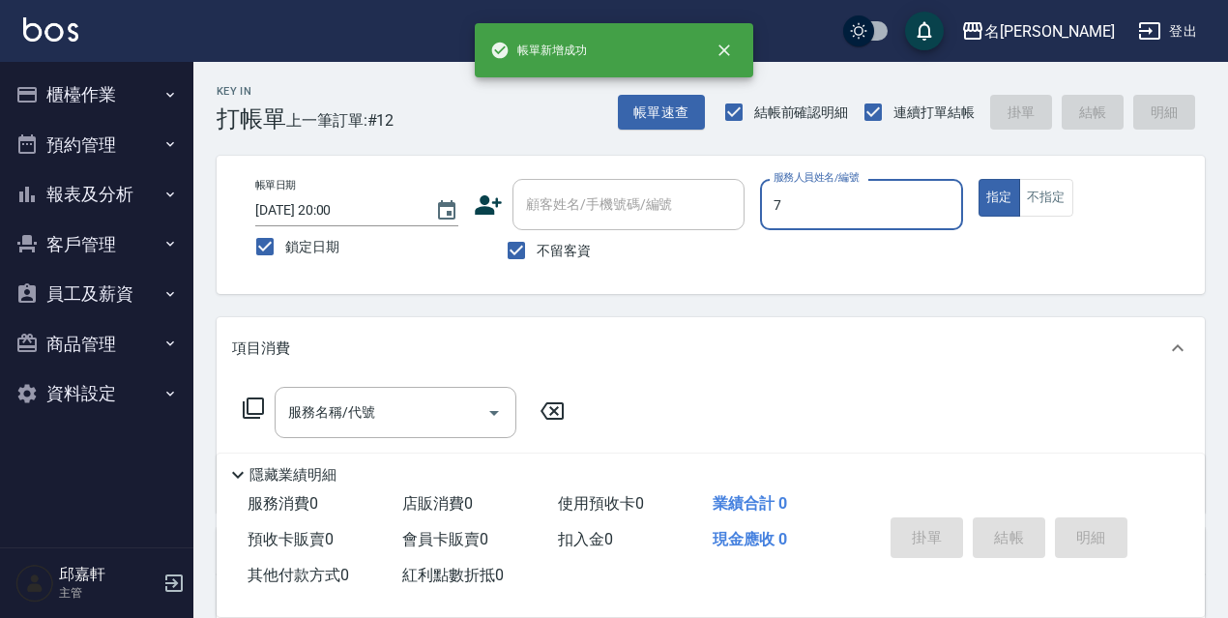
type input "Fanny-7"
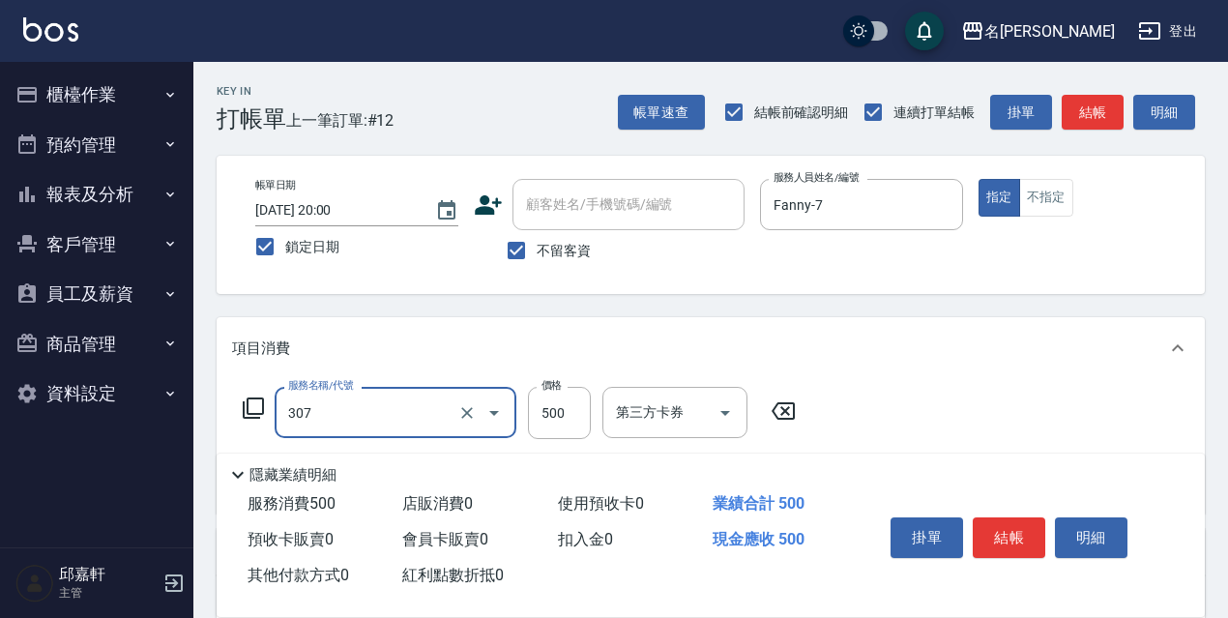
type input "剪髮500(307)"
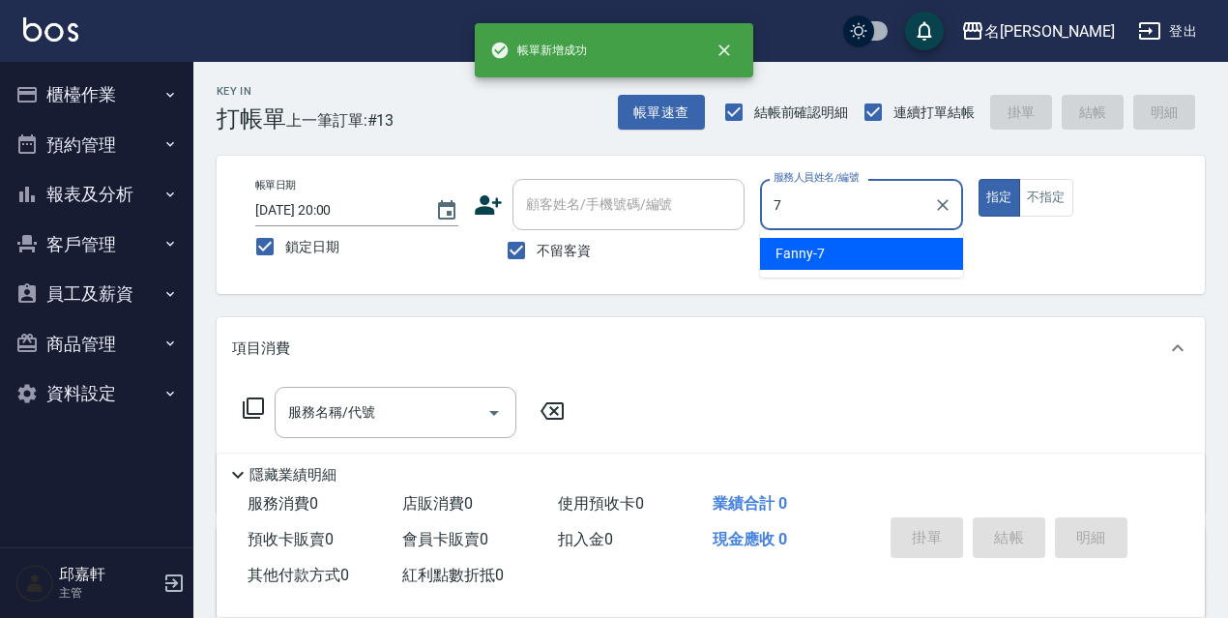
type input "Fanny-7"
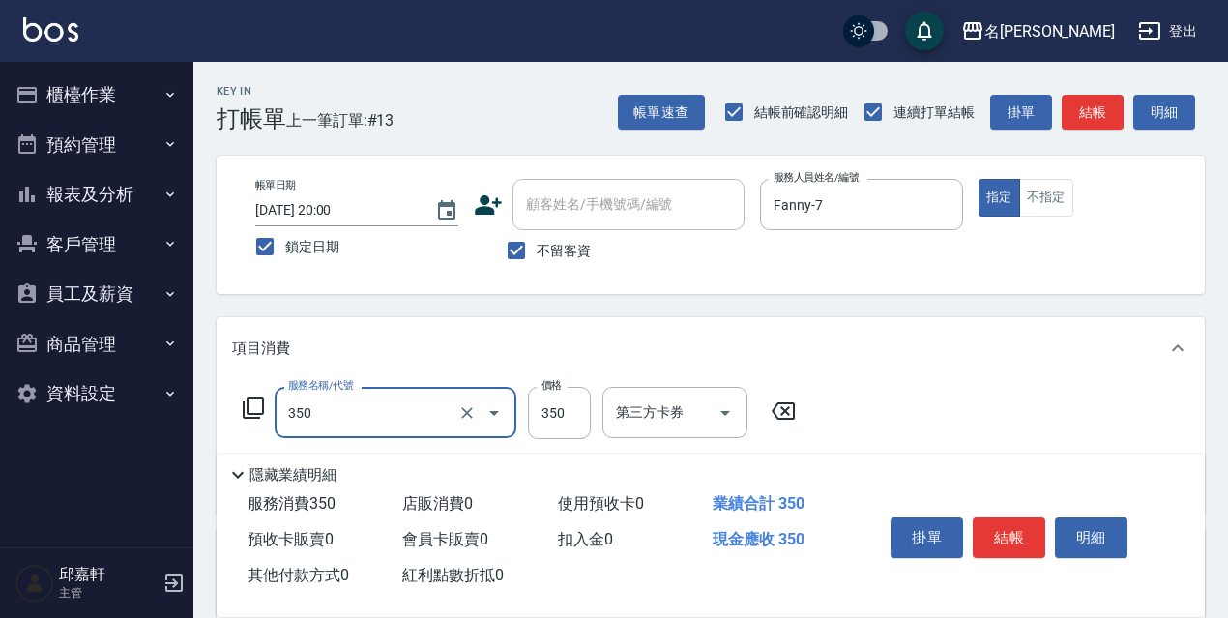
type input "洗髮350(350)"
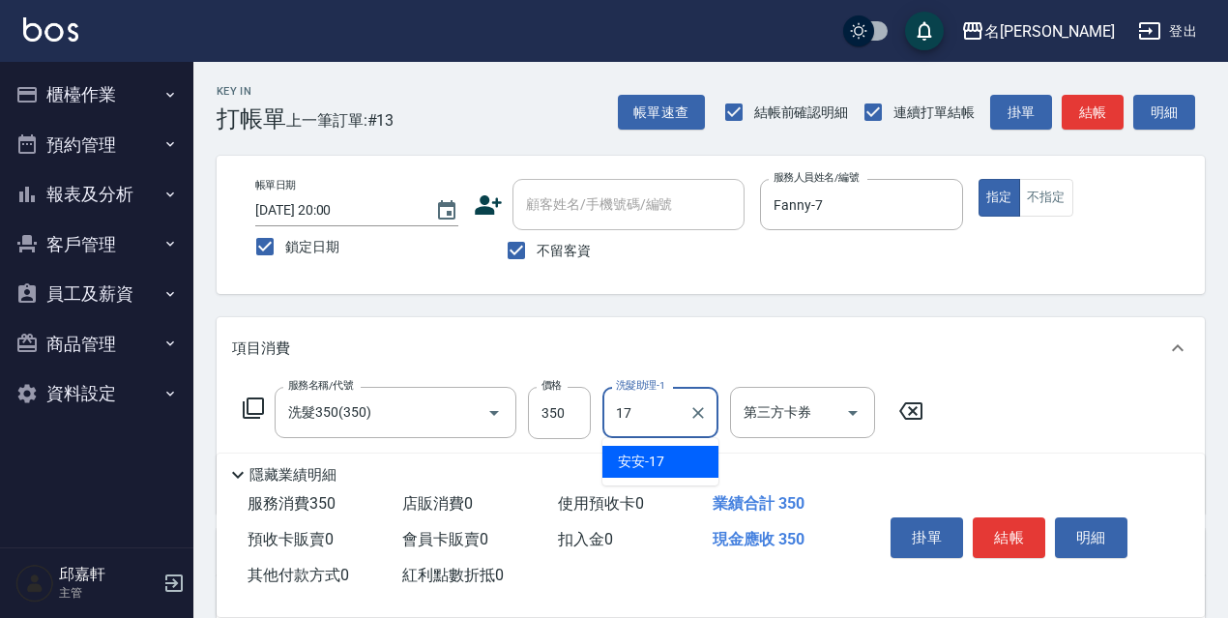
type input "安安-17"
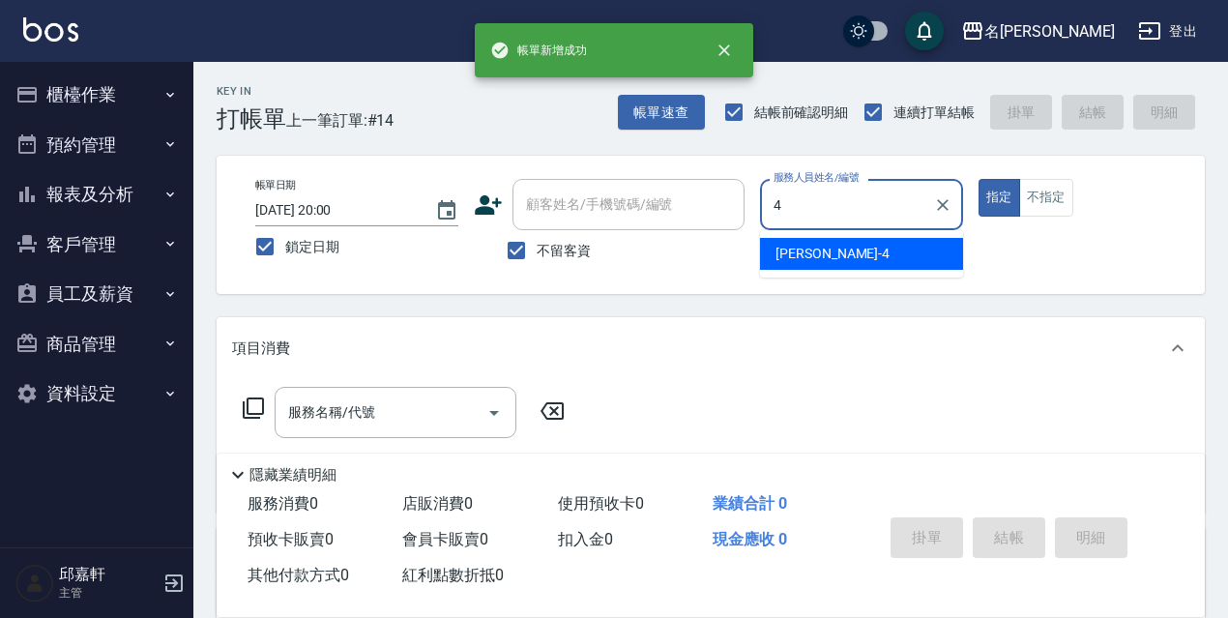
type input "[PERSON_NAME]-4"
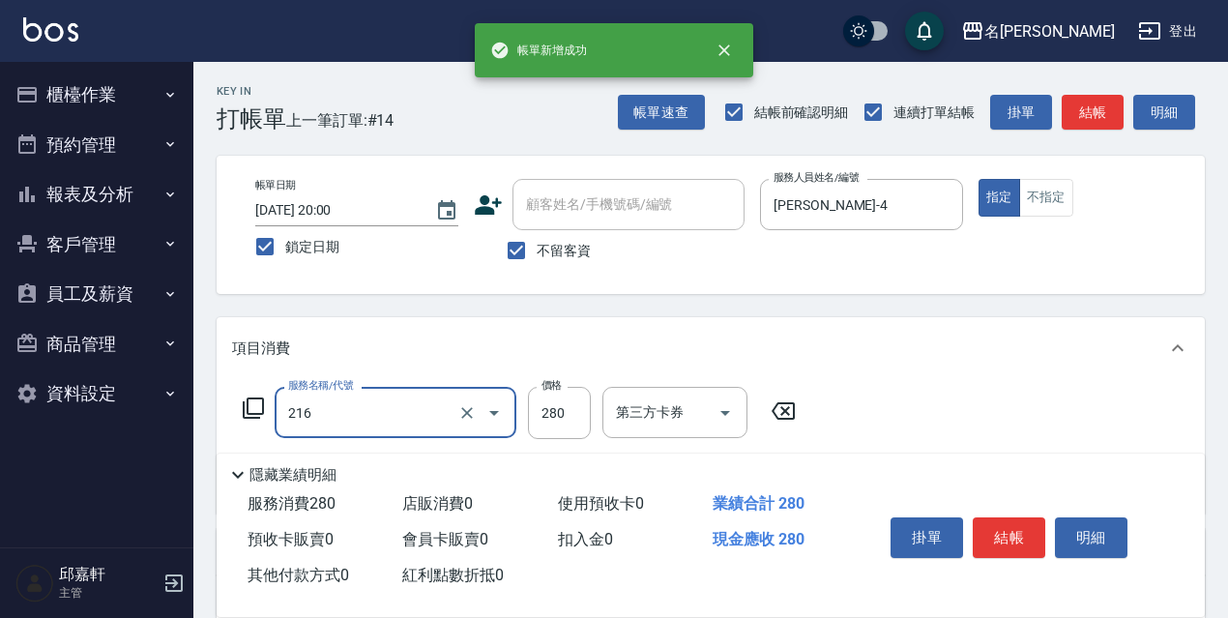
type input "洗髮卷<抵>280(216)"
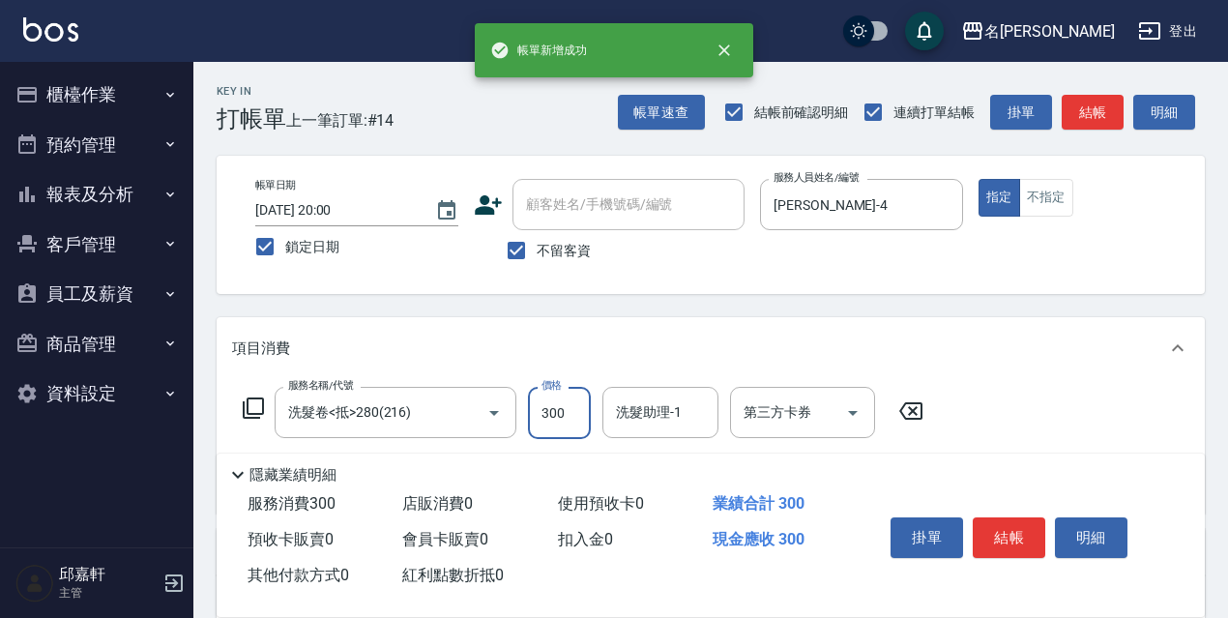
type input "300"
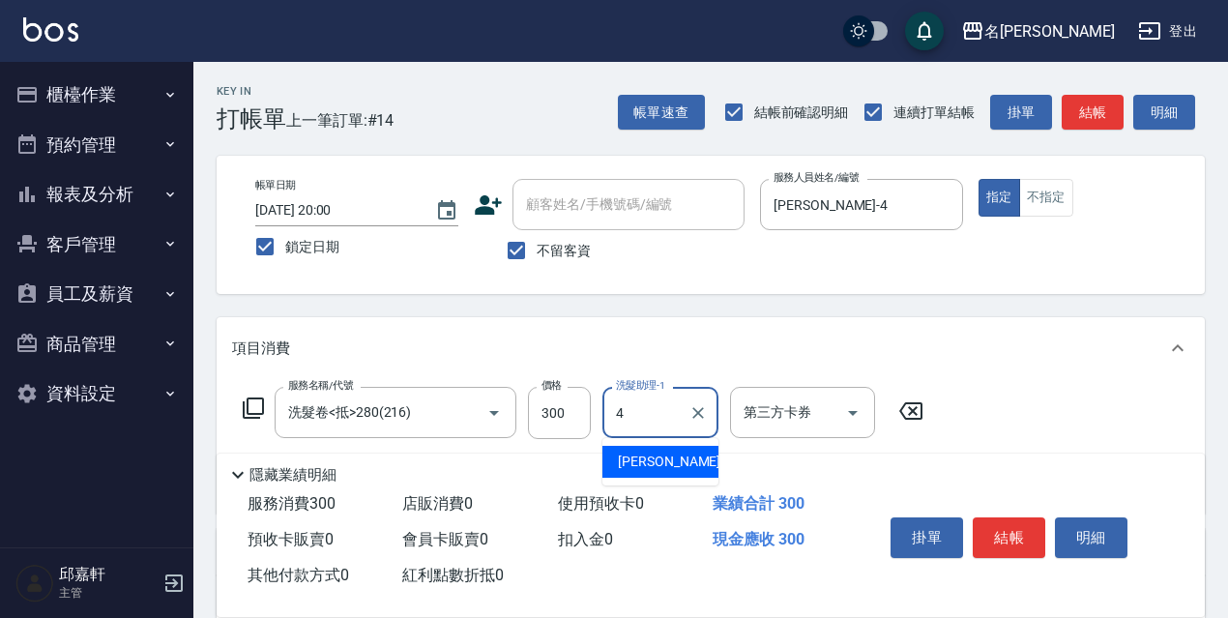
type input "[PERSON_NAME]-4"
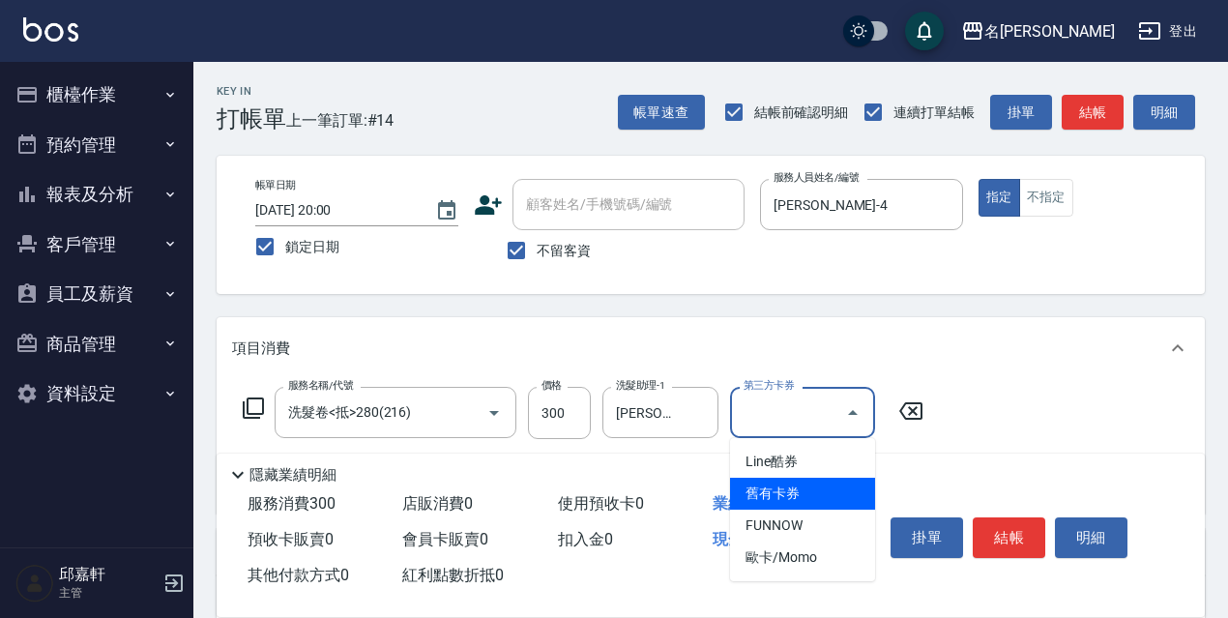
type input "舊有卡券"
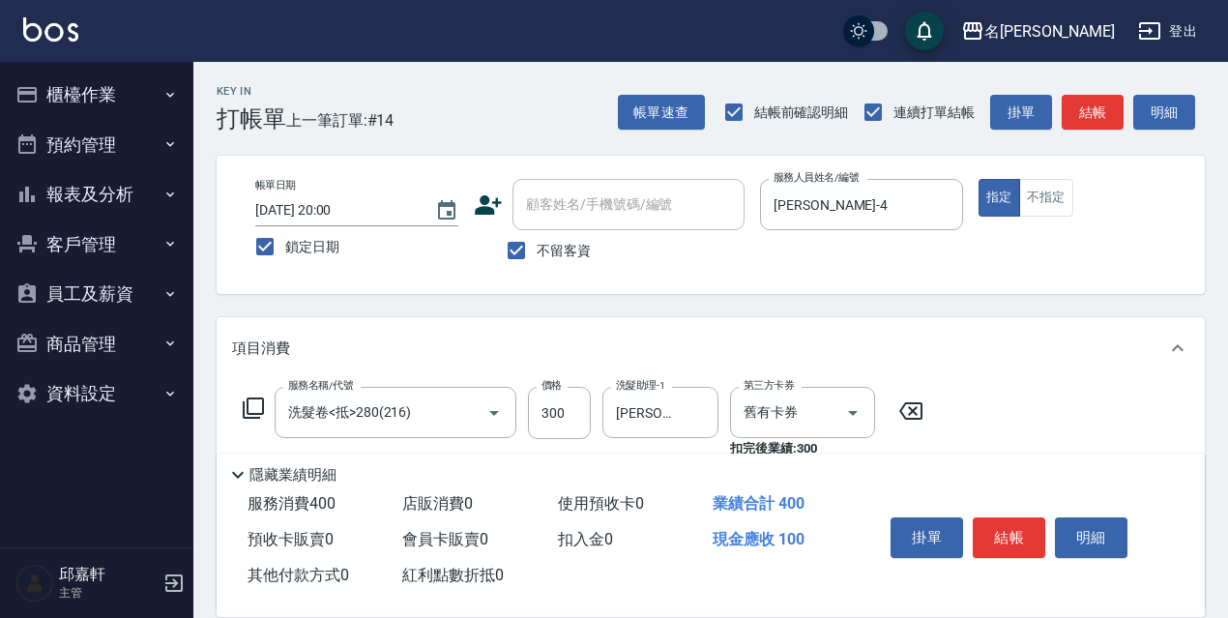
type input "電棒/夾直(803)"
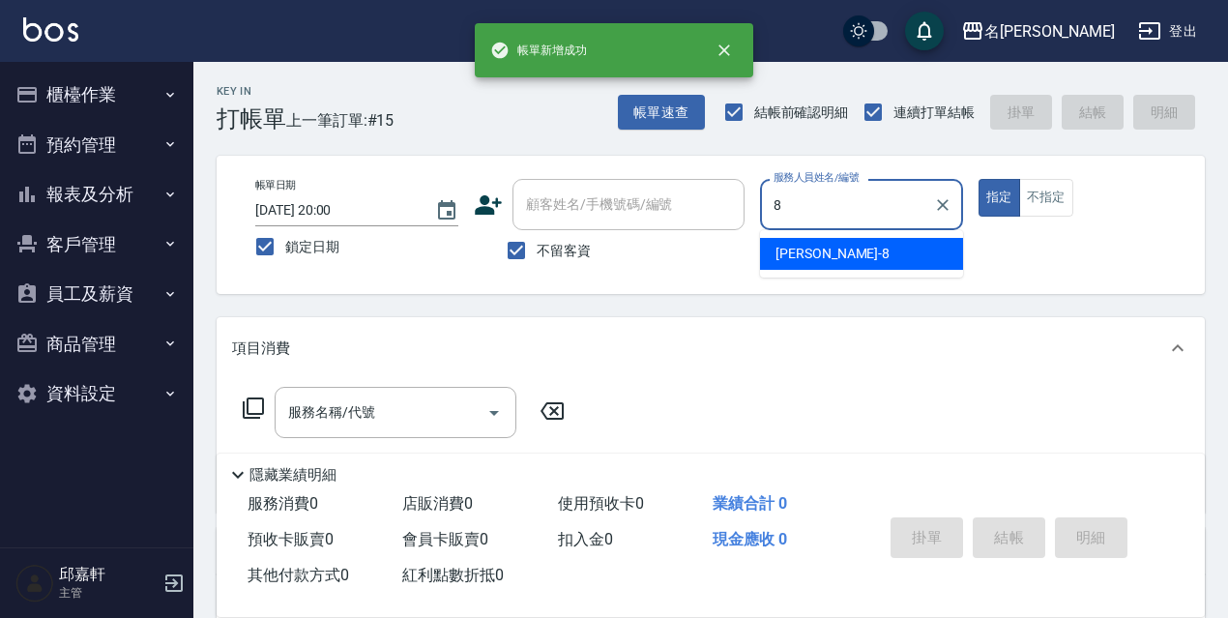
type input "Cindy-8"
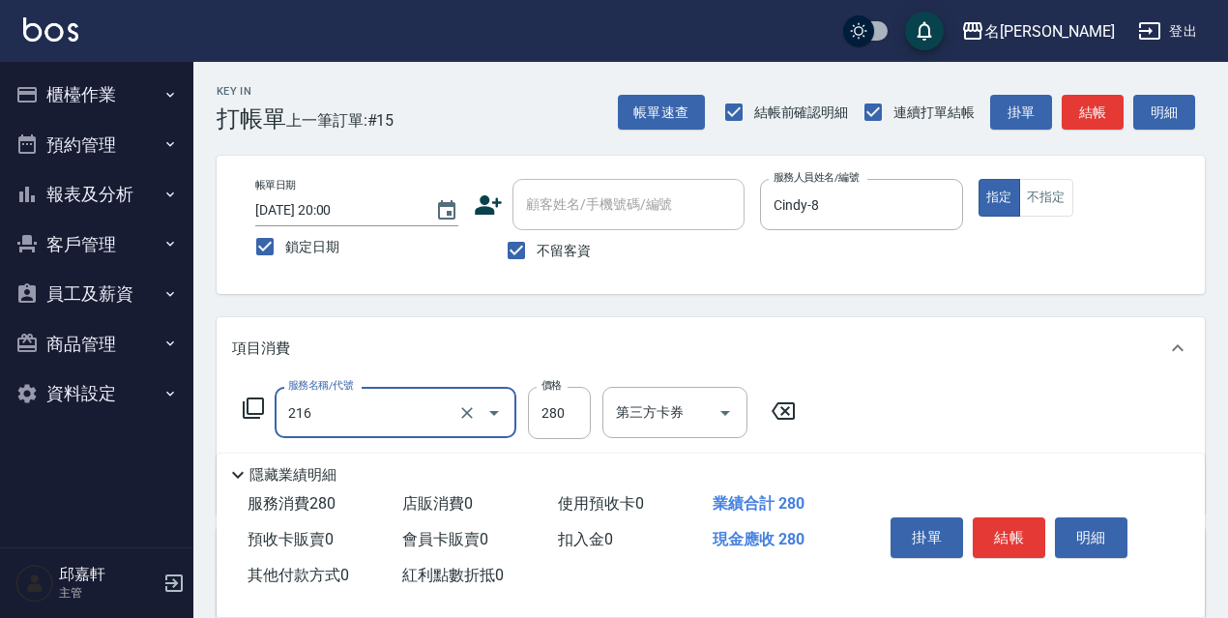
type input "洗髮卷<抵>280(216)"
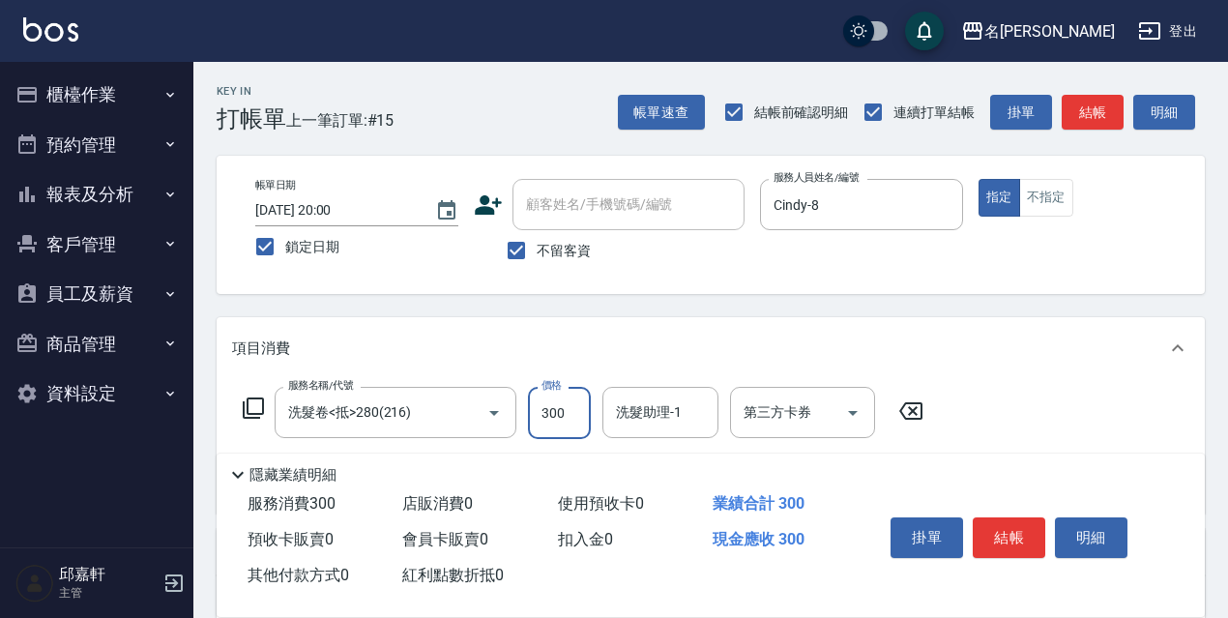
type input "300"
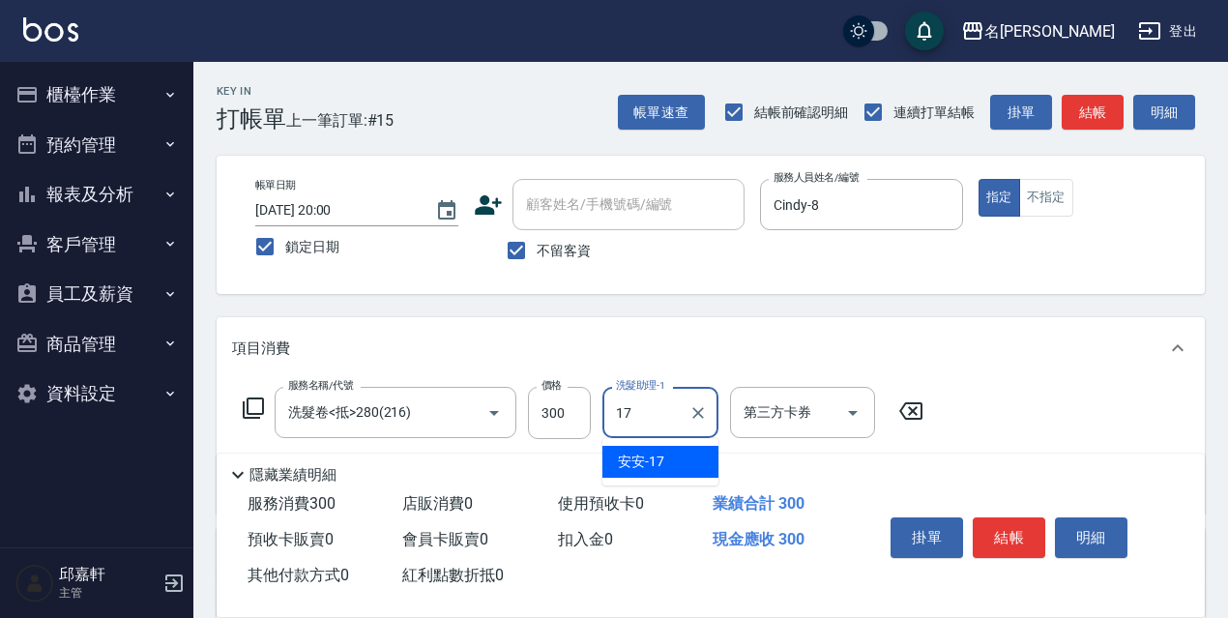
type input "安安-17"
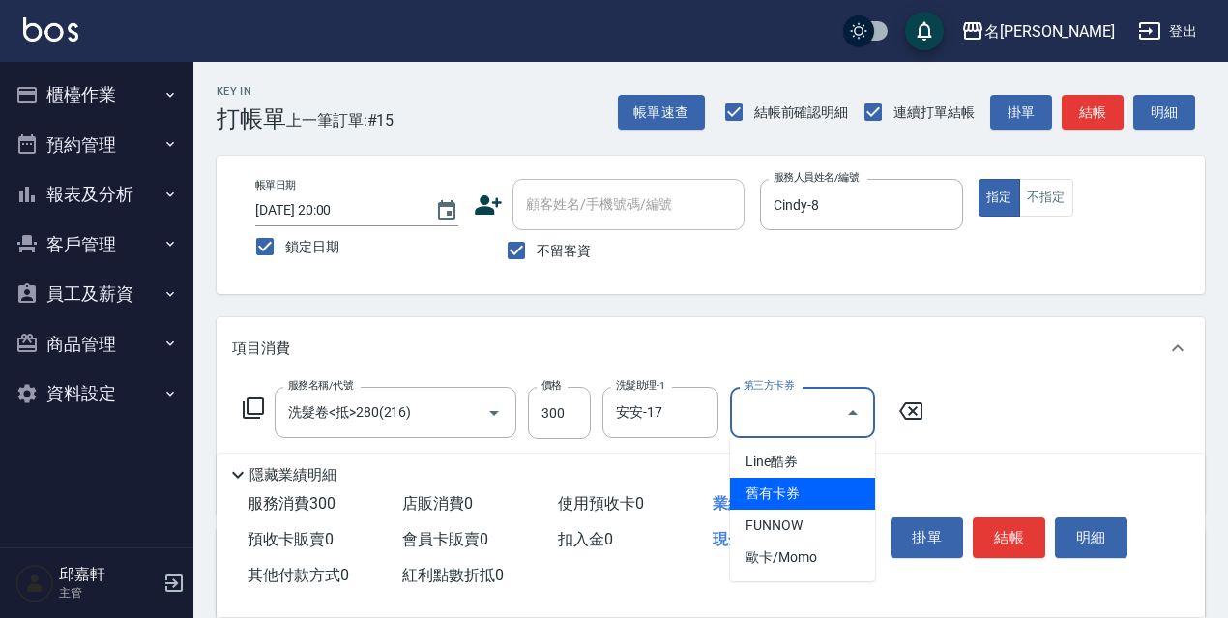
type input "舊有卡券"
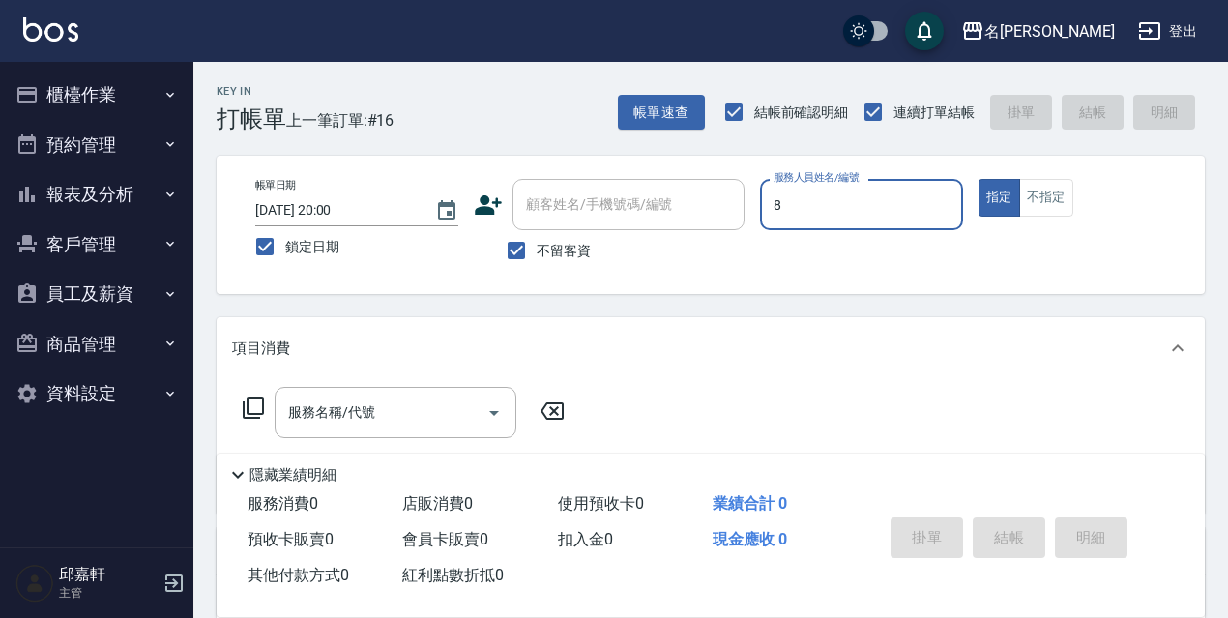
type input "Cindy-8"
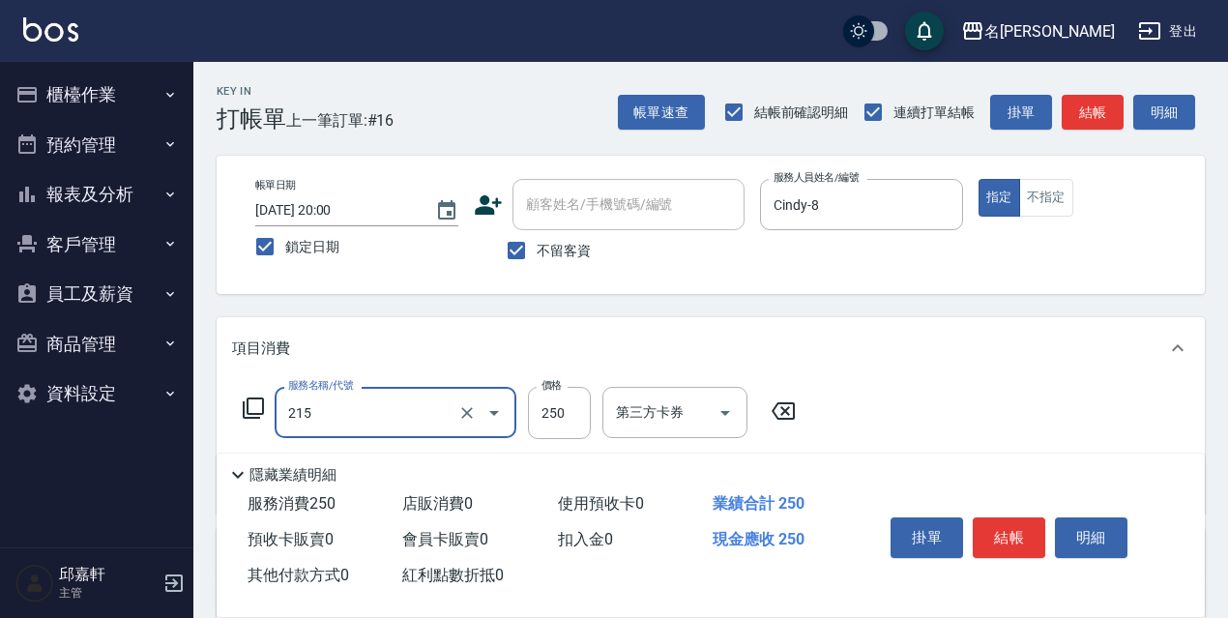
type input "洗髮卷<抵>250(215)"
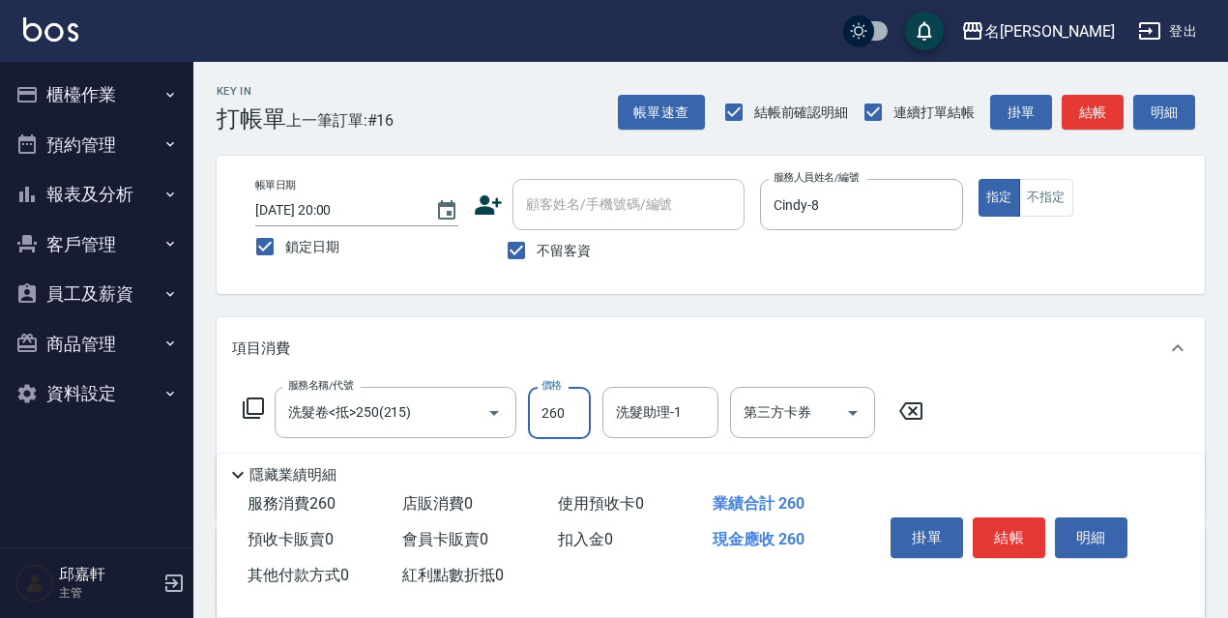
type input "260"
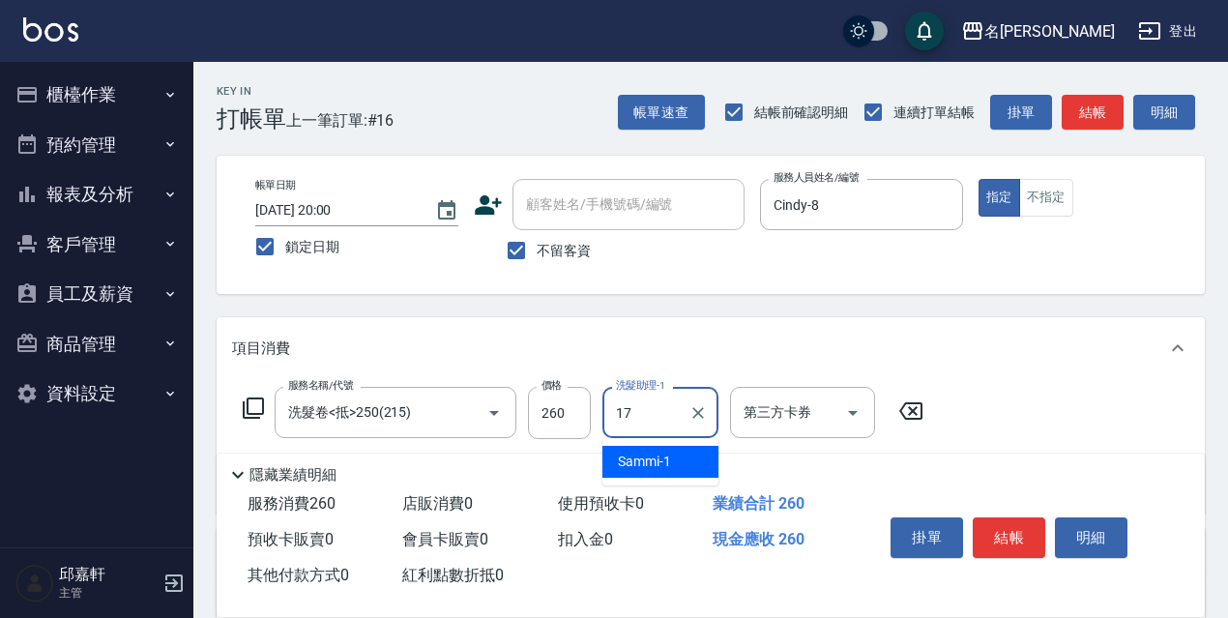
type input "安安-17"
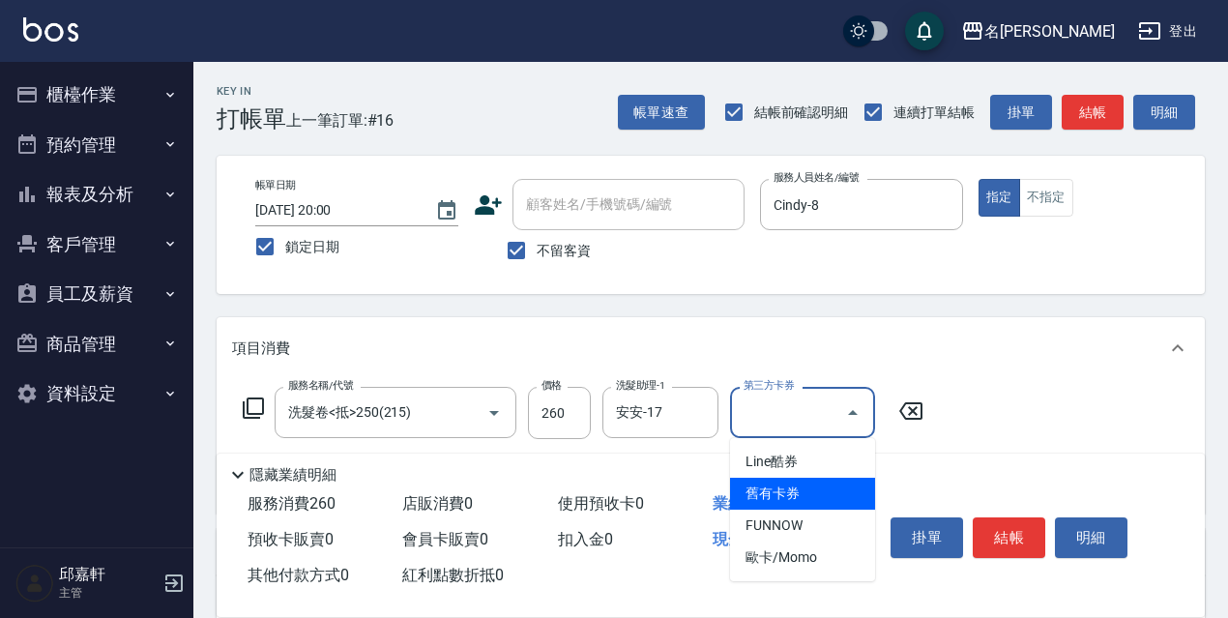
type input "舊有卡券"
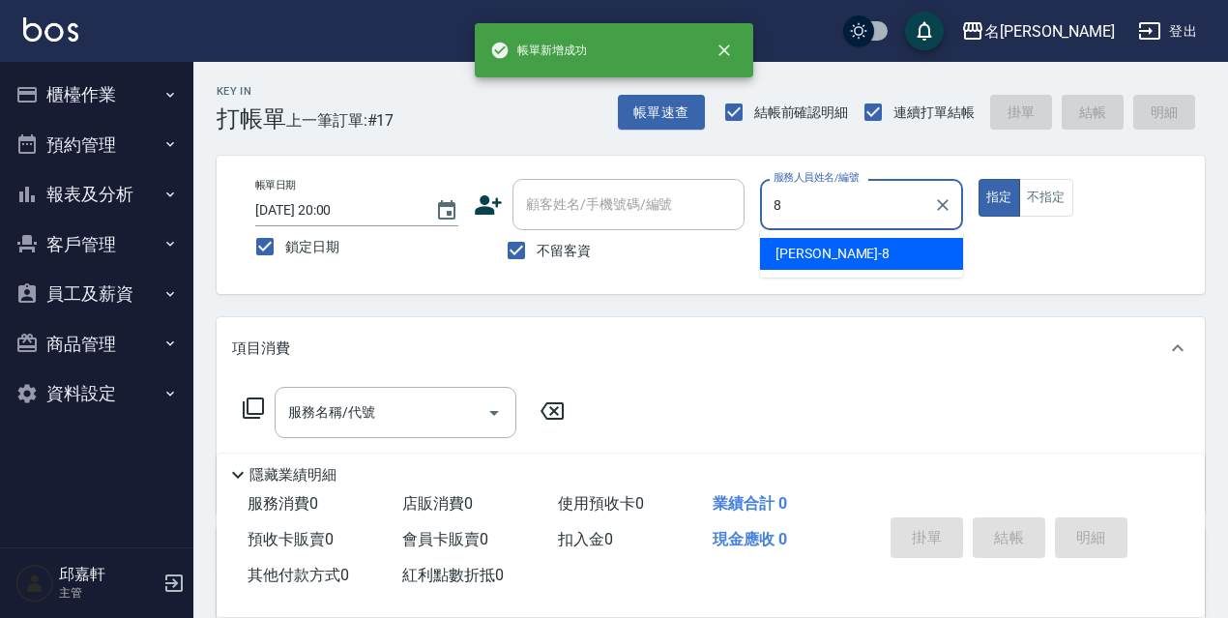
type input "Cindy-8"
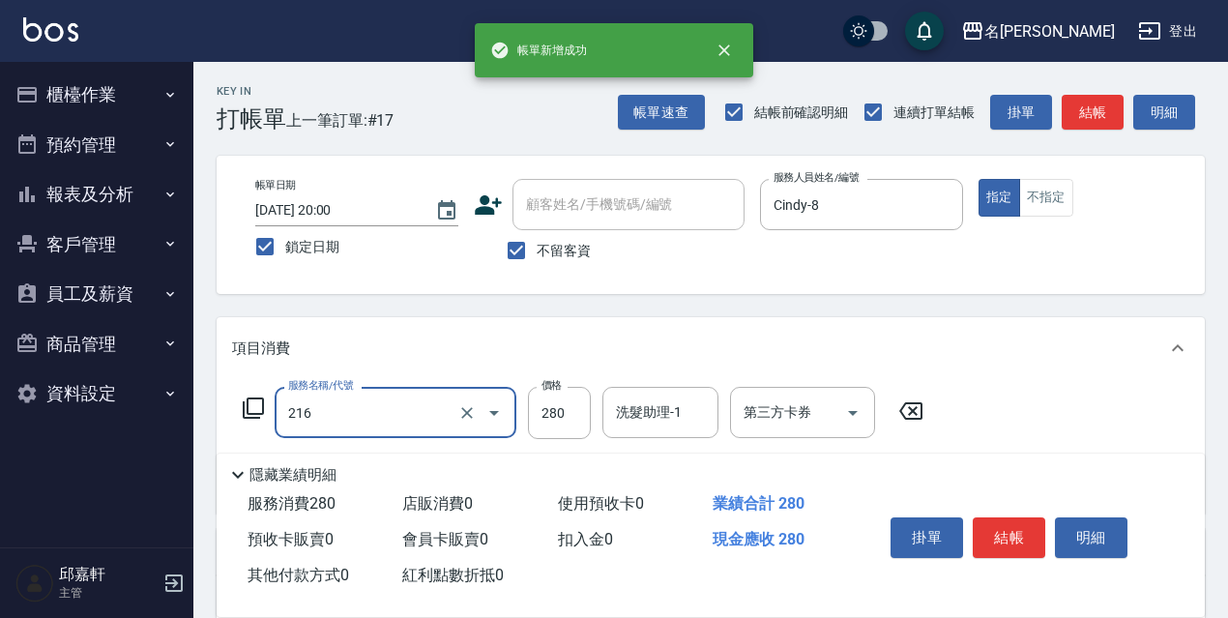
type input "洗髮卷<抵>280(216)"
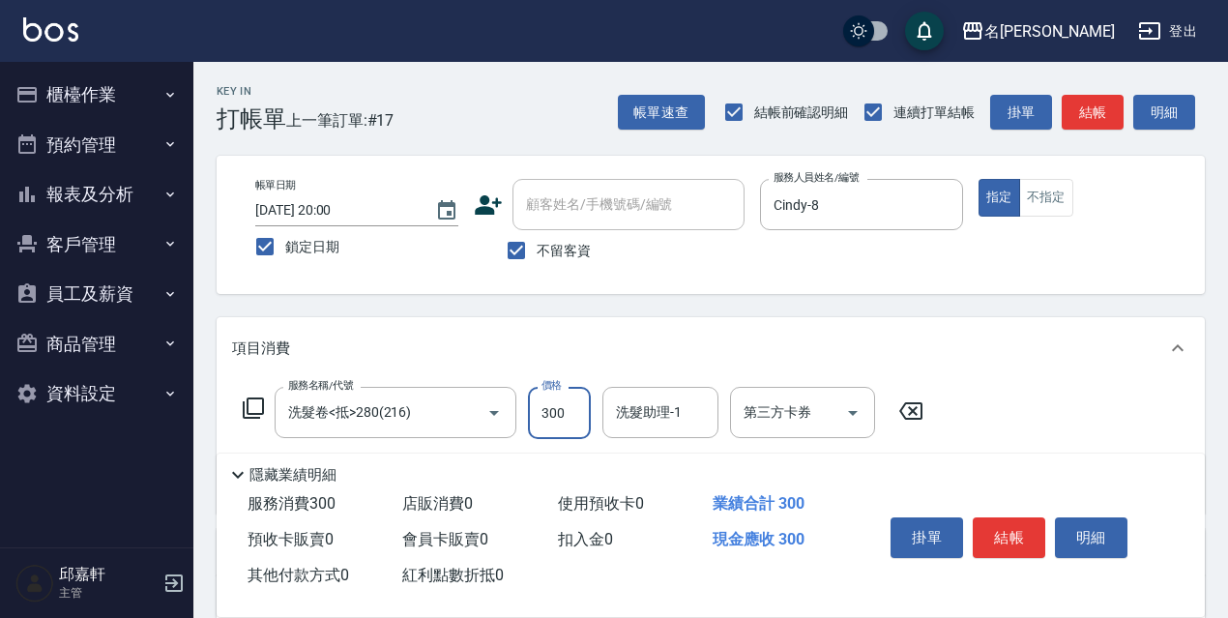
type input "300"
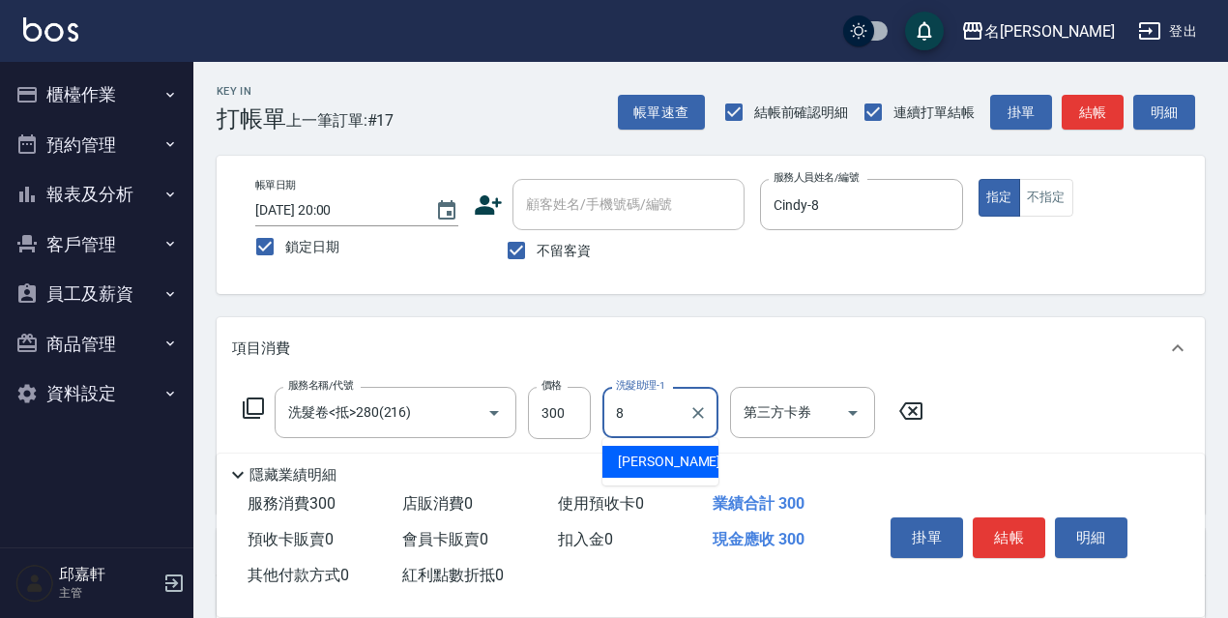
type input "Cindy-8"
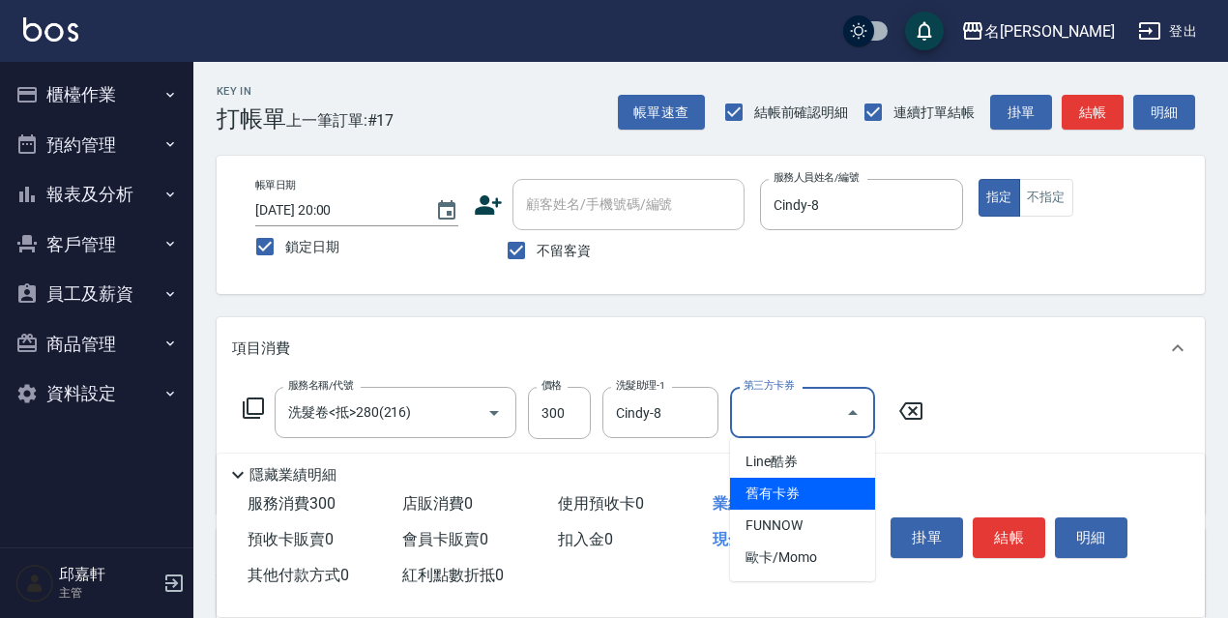
type input "舊有卡券"
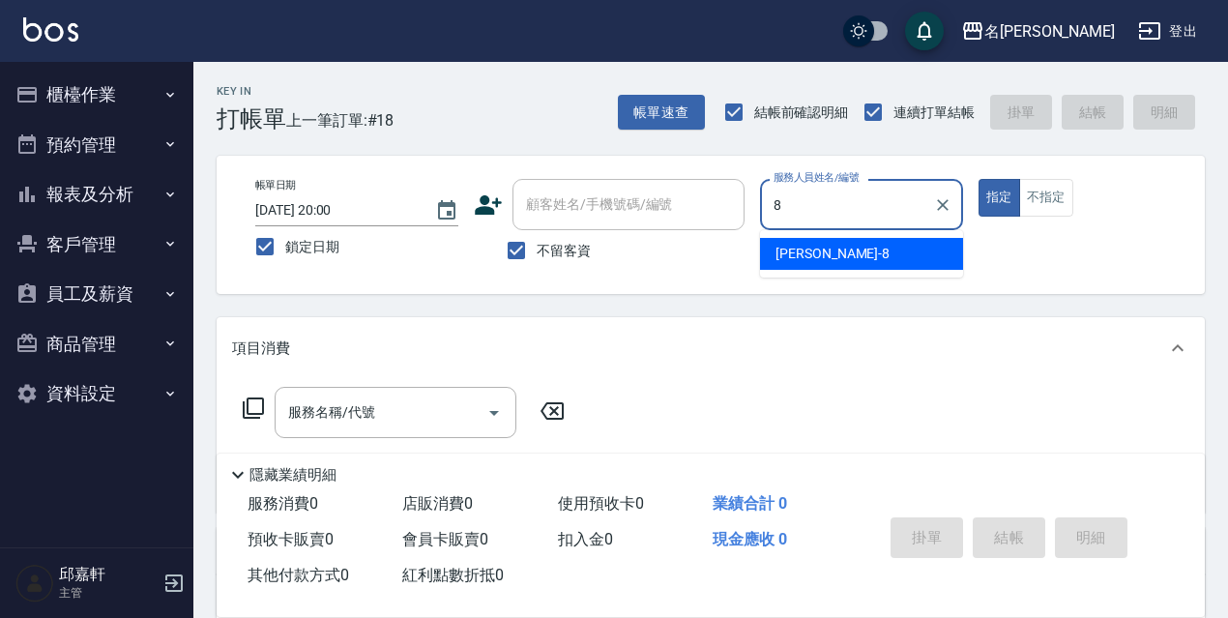
type input "Cindy-8"
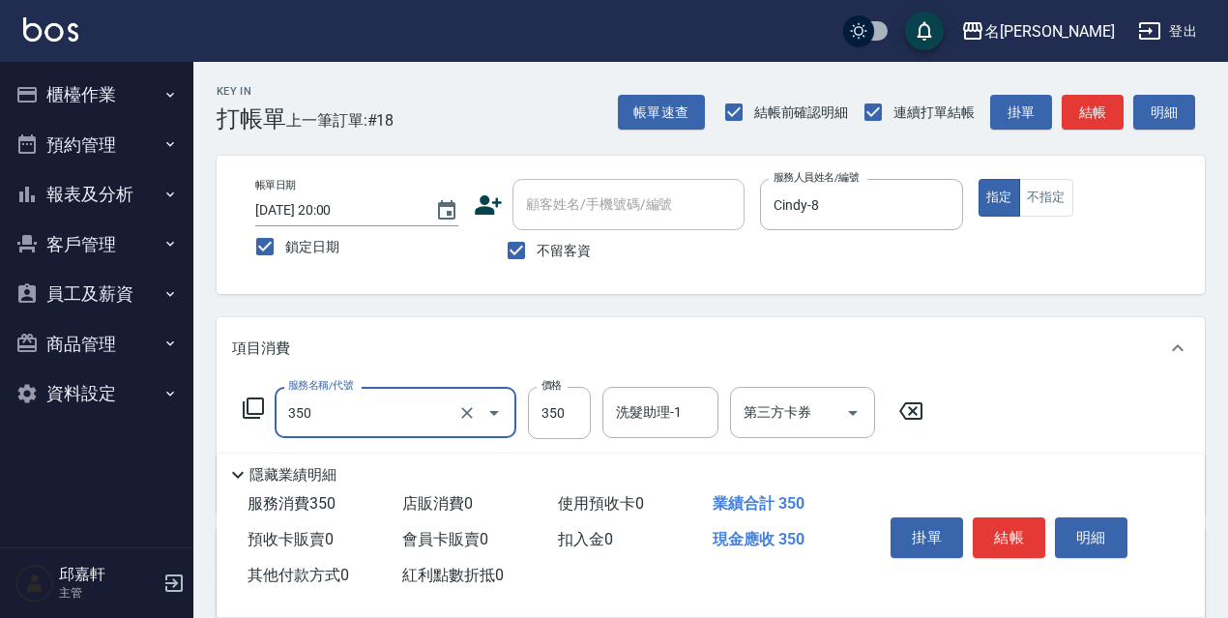
type input "洗髮350(350)"
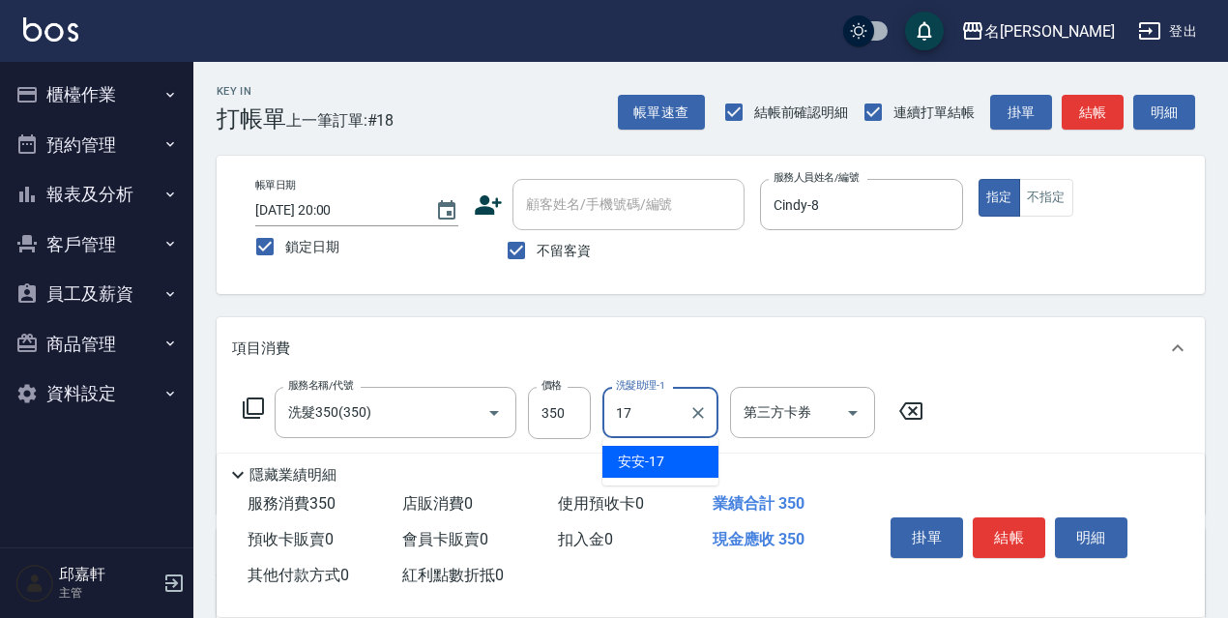
type input "安安-17"
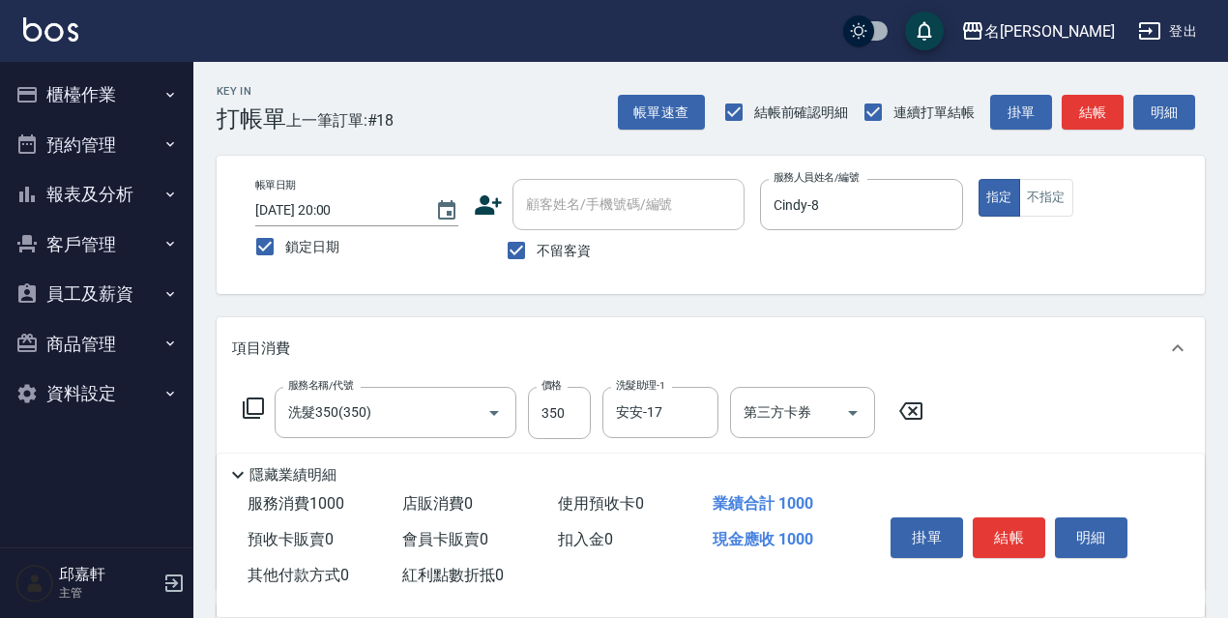
type input "剪髮650(309)"
type input "600"
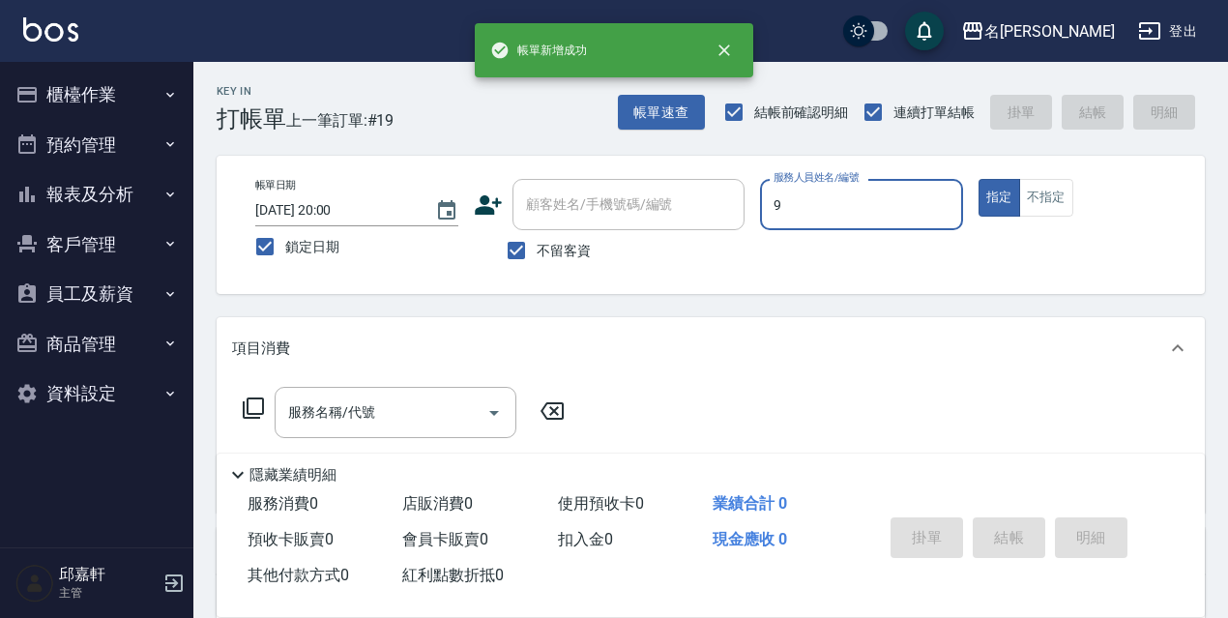
type input "Zora-9"
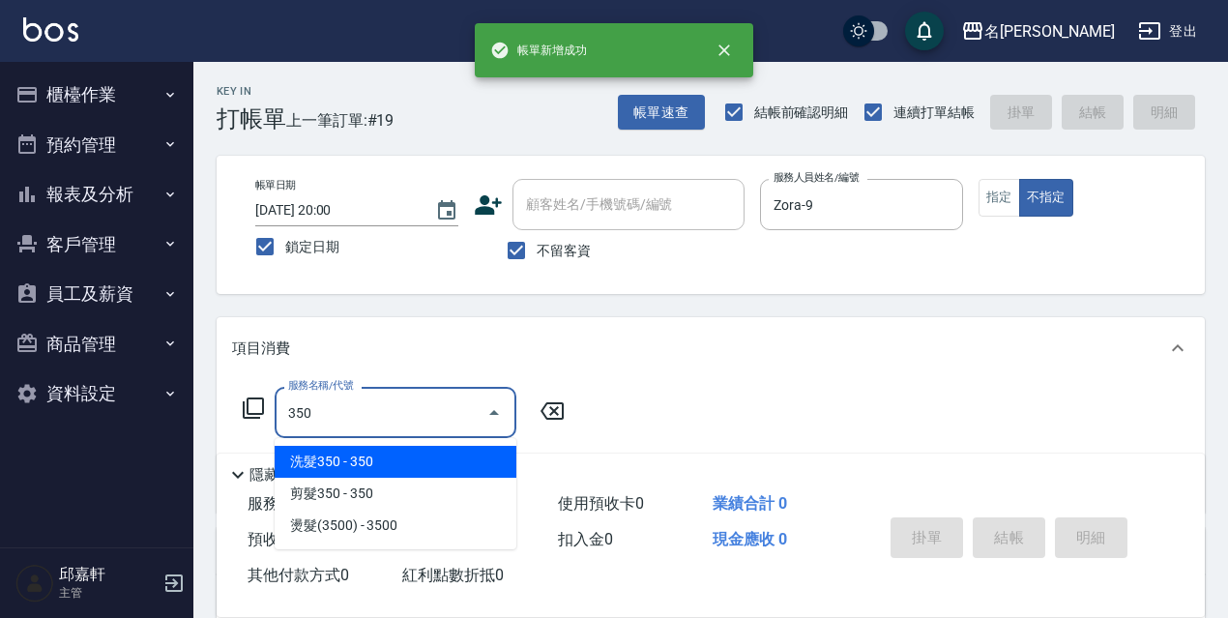
type input "洗髮350(350)"
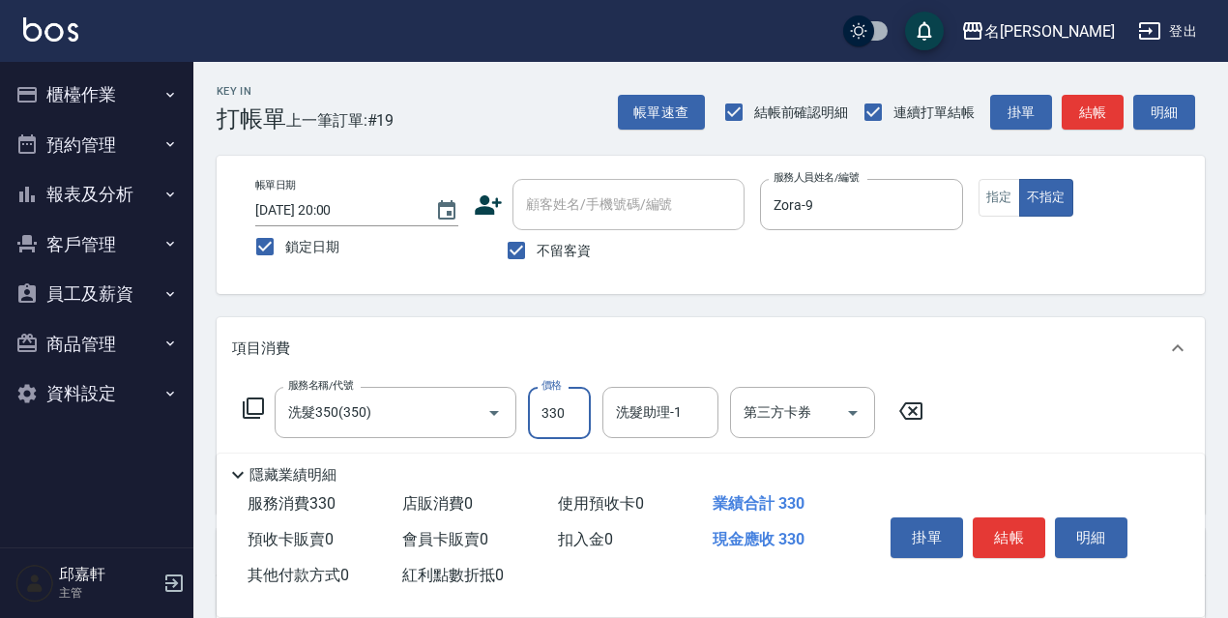
type input "330"
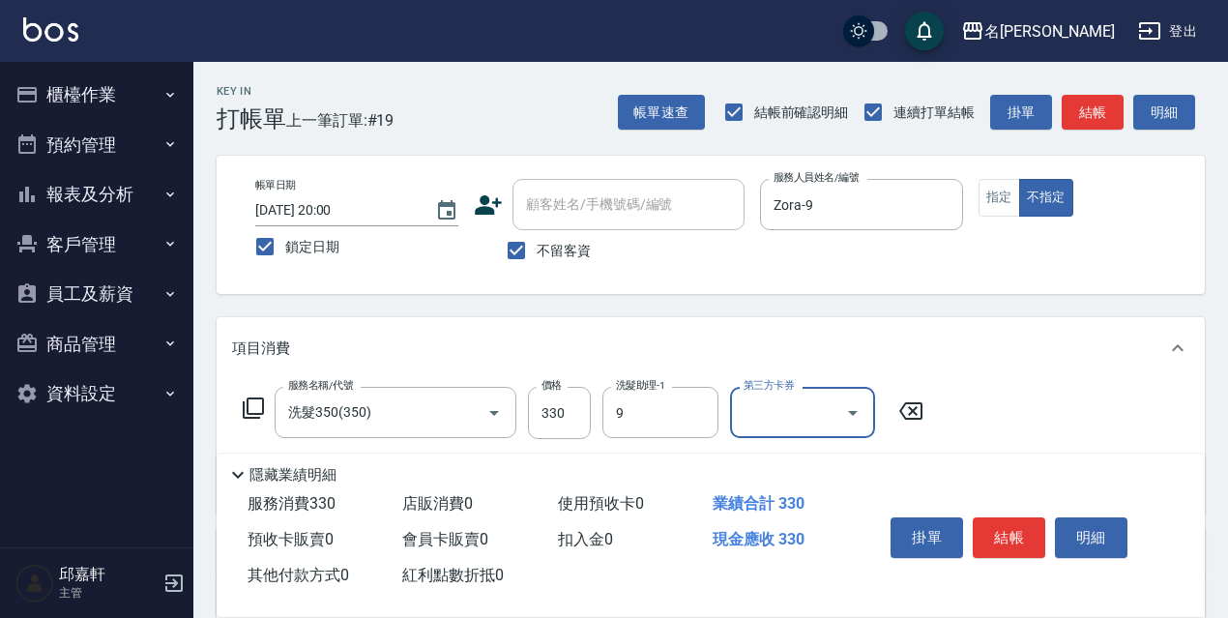
type input "Zora-9"
type input "潤絲精(801)"
type input "20"
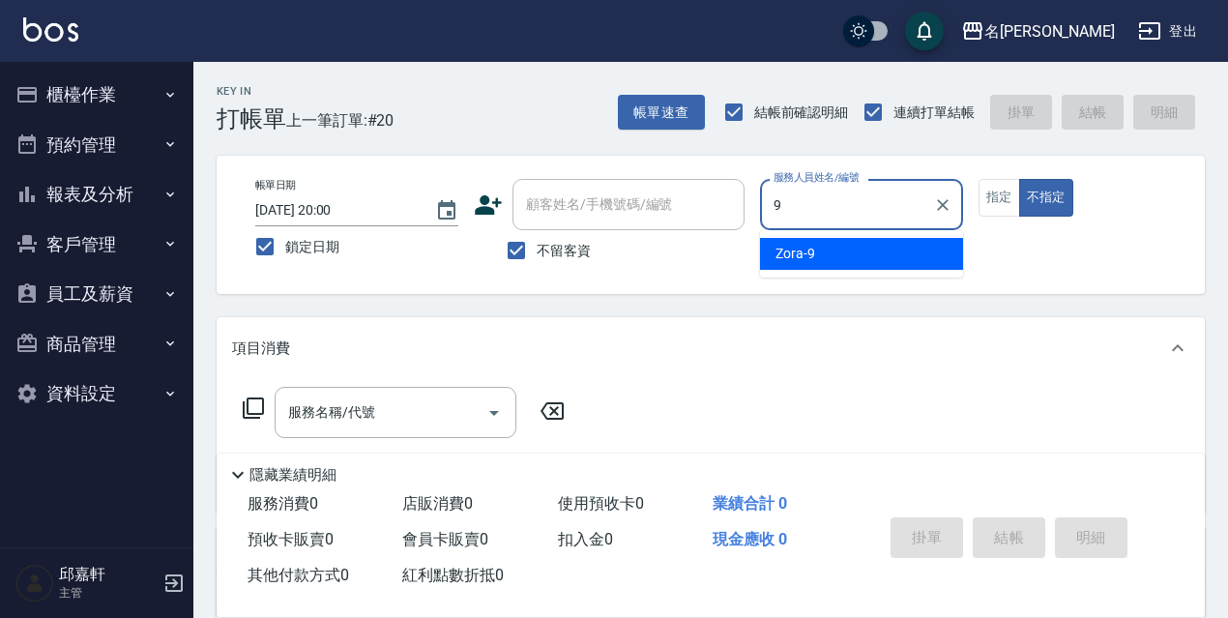
type input "Zora-9"
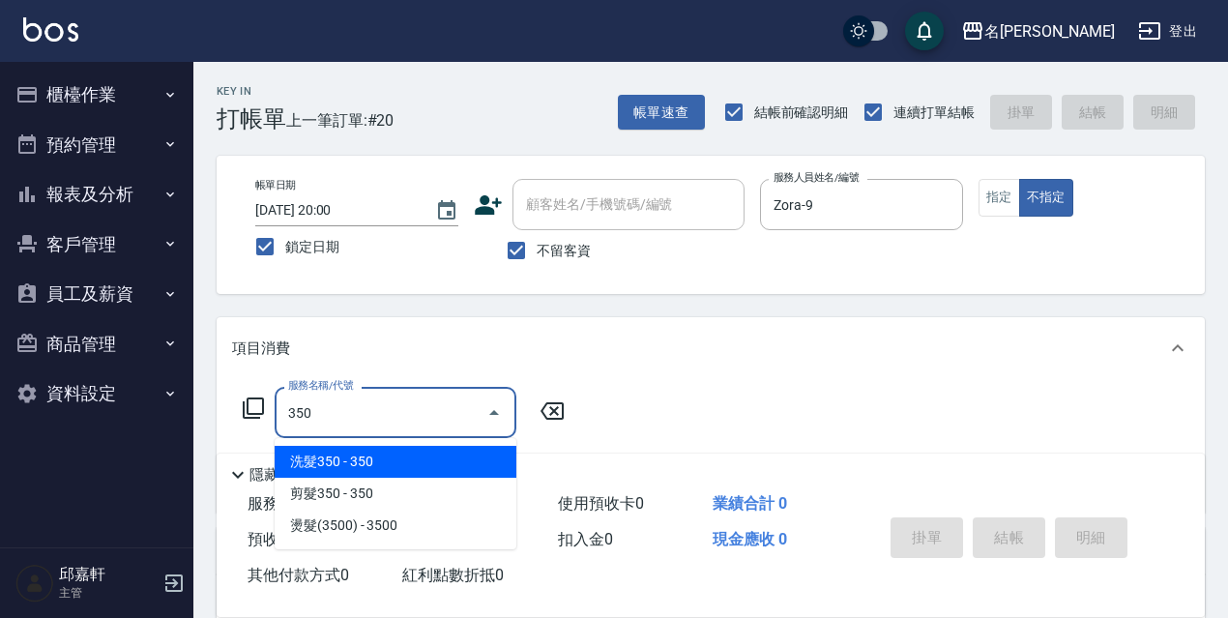
type input "洗髮350(350)"
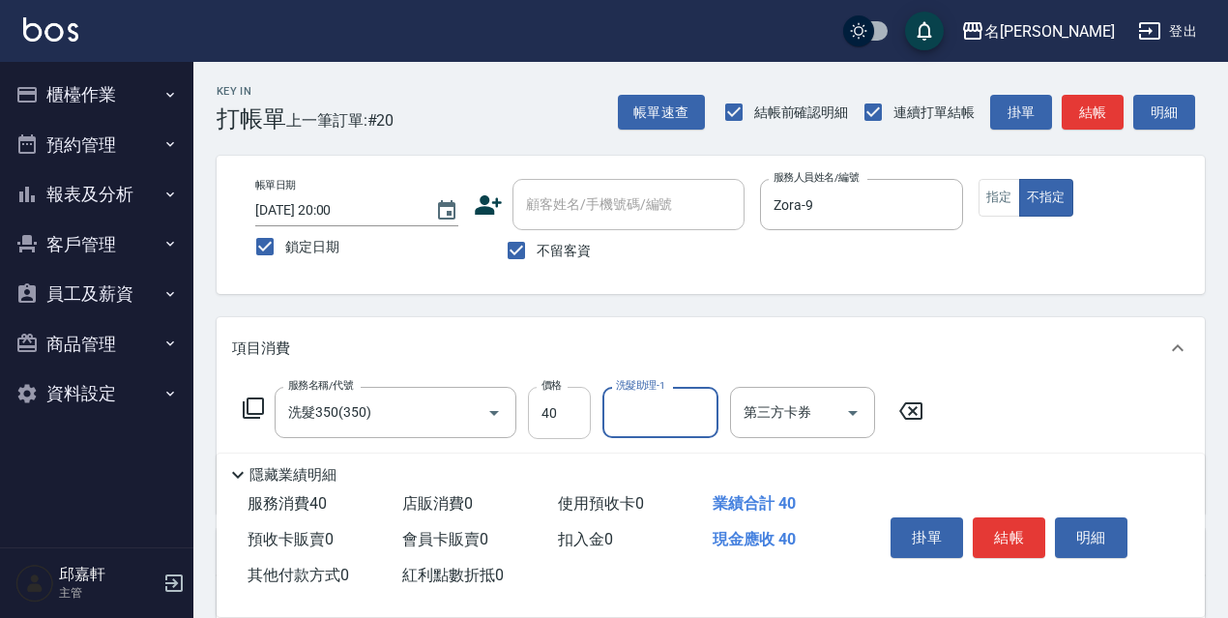
click at [570, 388] on input "40" at bounding box center [559, 413] width 63 height 52
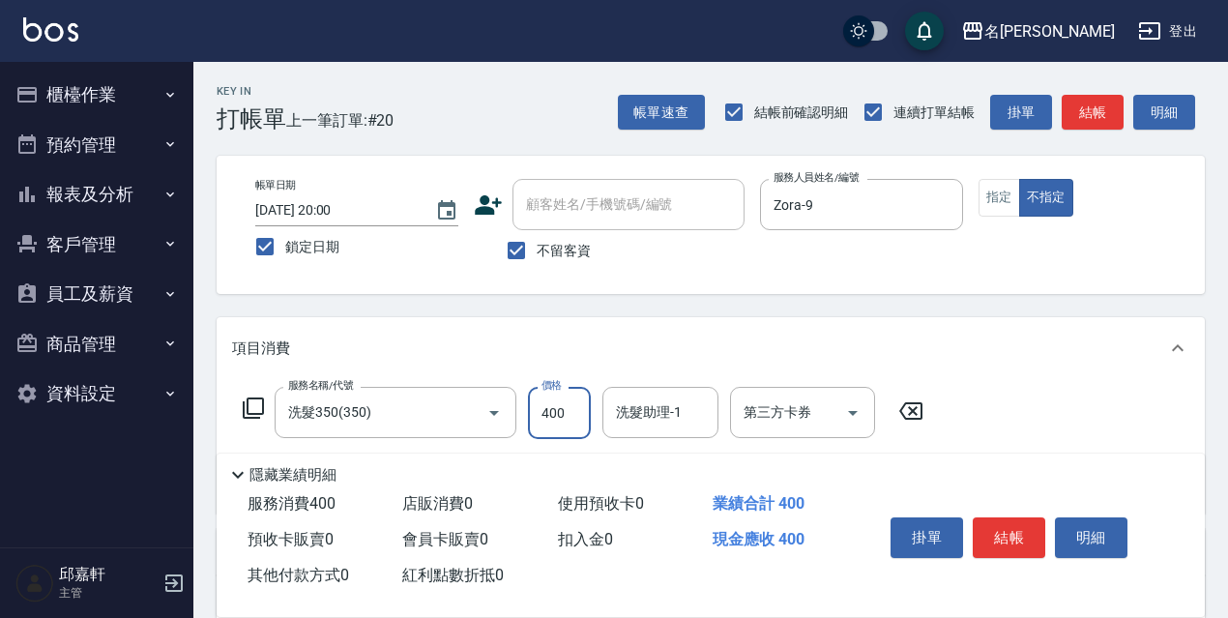
type input "400"
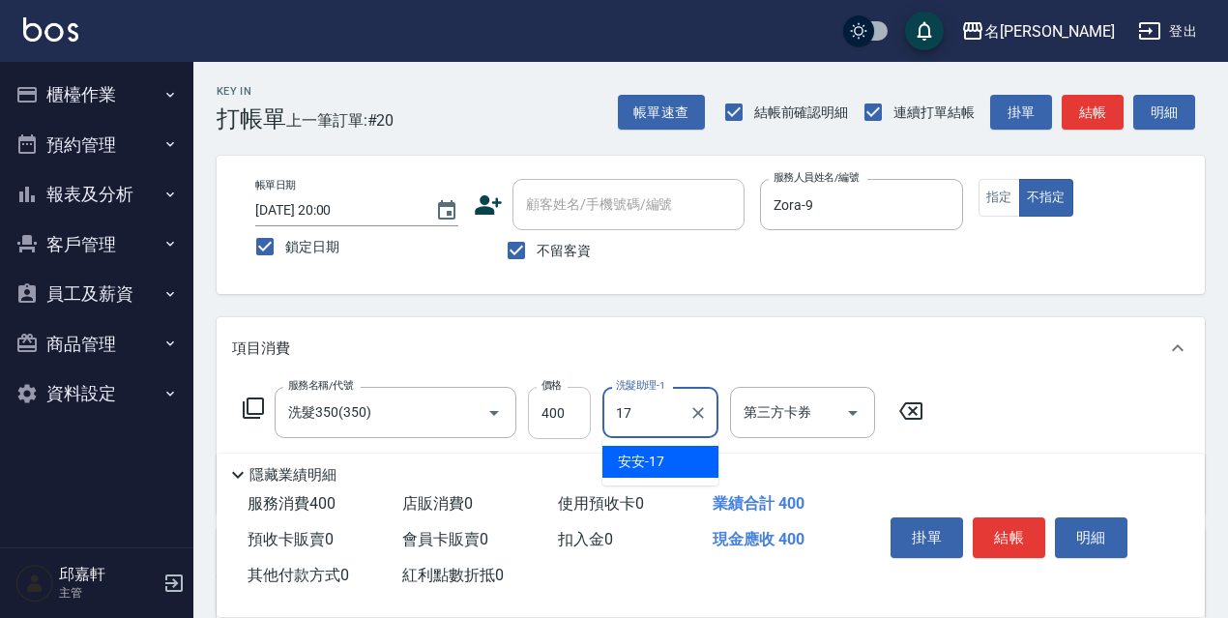
type input "安安-17"
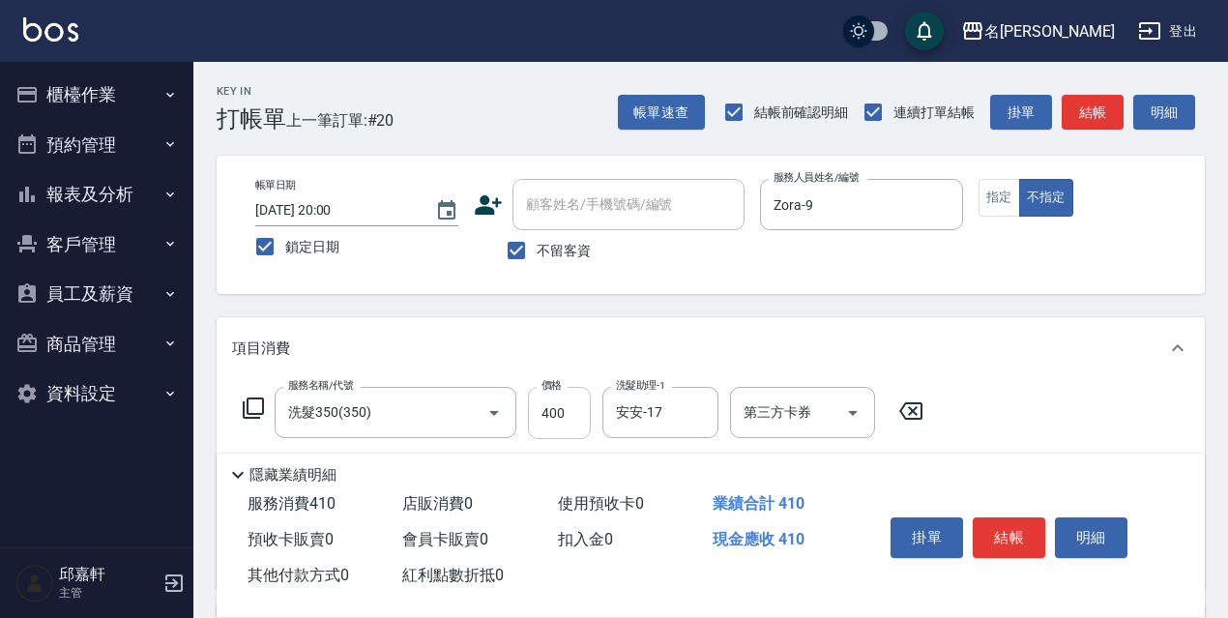
type input "潤絲精(801)"
type input "20"
click at [553, 400] on input "400" at bounding box center [559, 413] width 63 height 52
click at [568, 406] on input "400" at bounding box center [559, 413] width 63 height 52
type input "380"
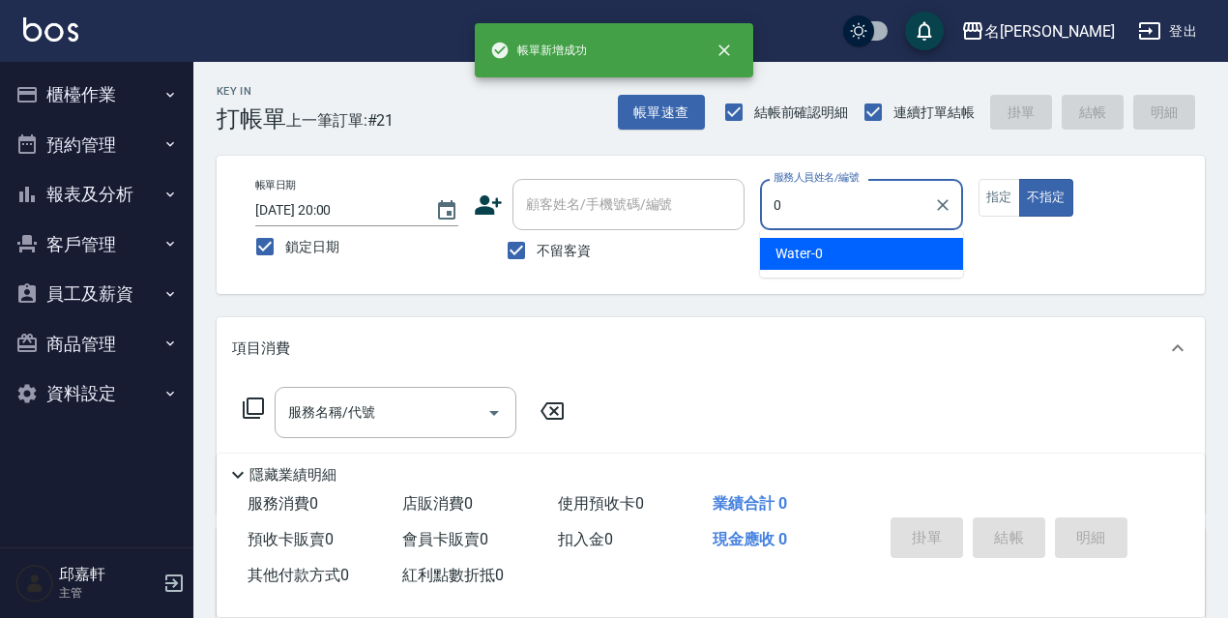
type input "Water-0"
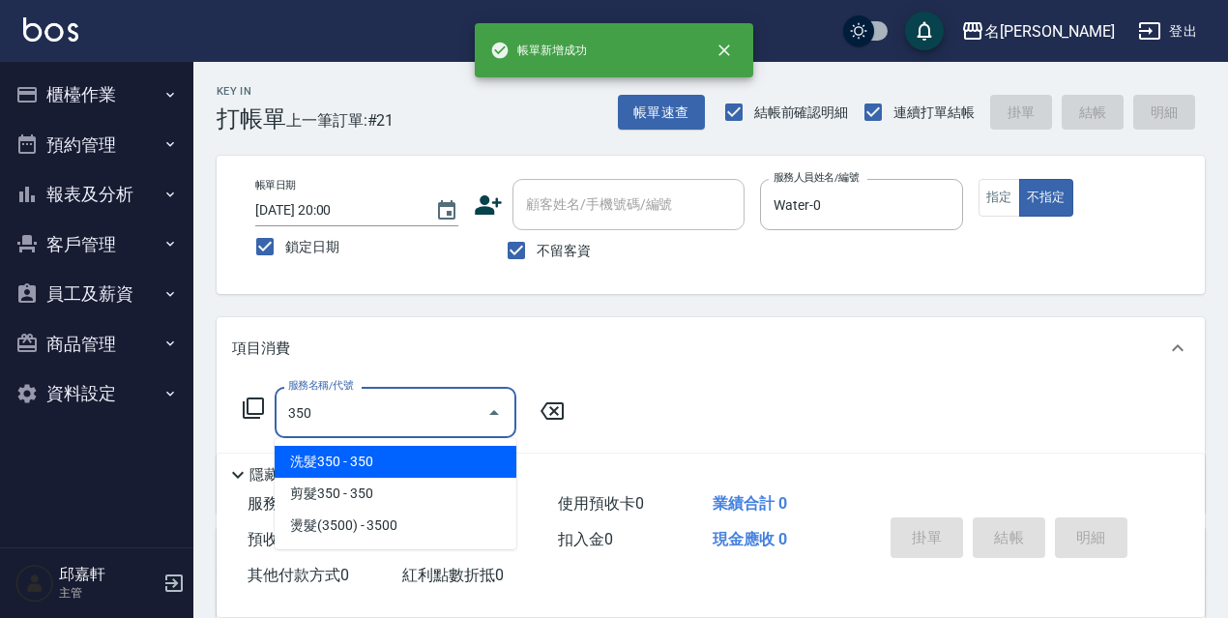
type input "洗髮350(350)"
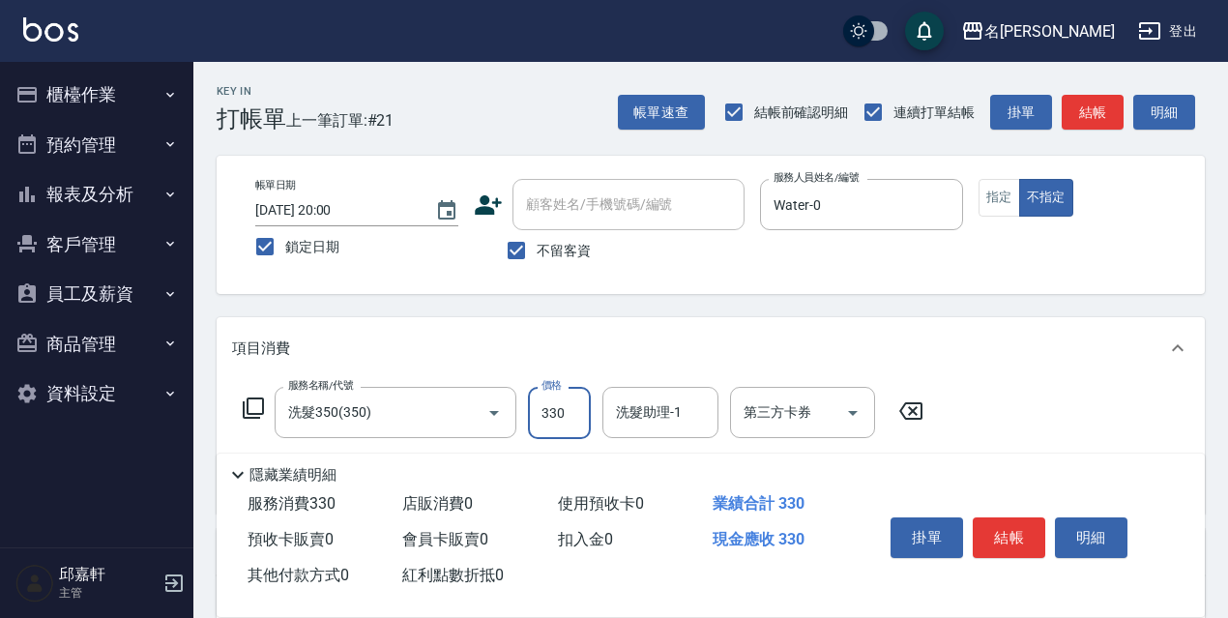
type input "330"
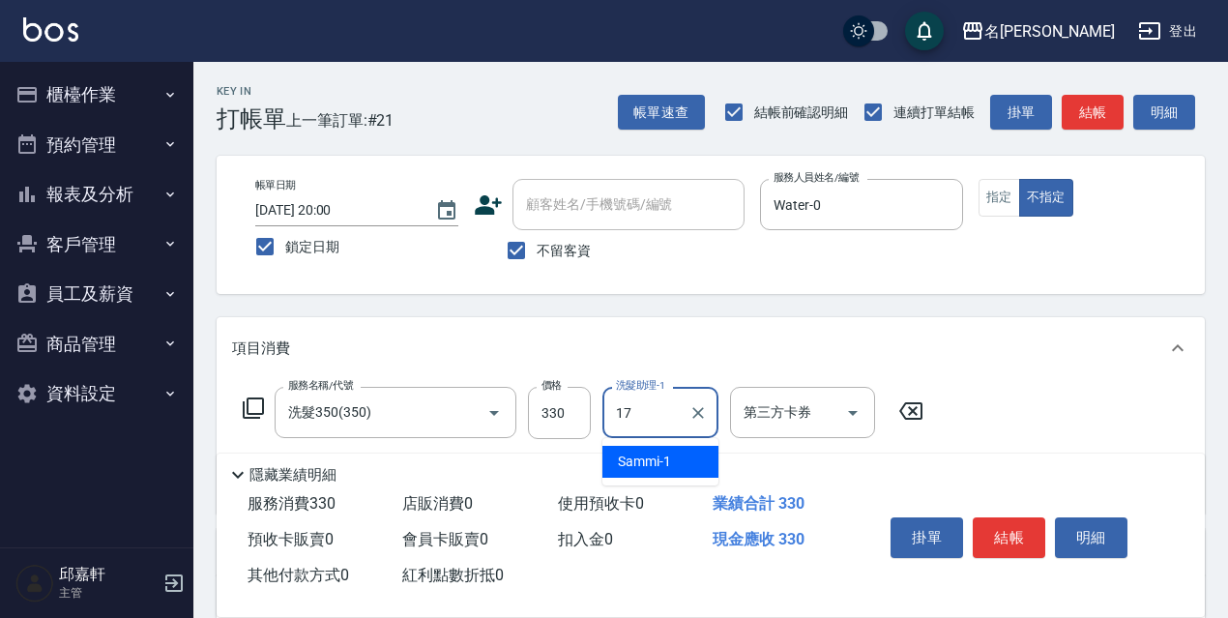
type input "安安-17"
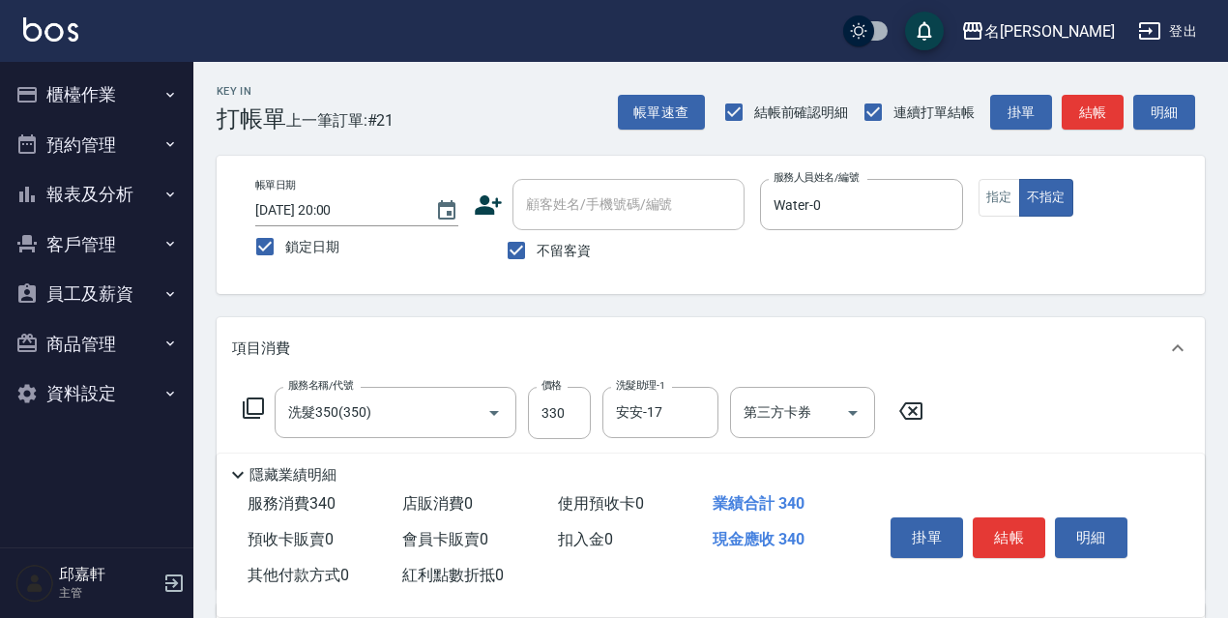
type input "潤絲精(801)"
type input "20"
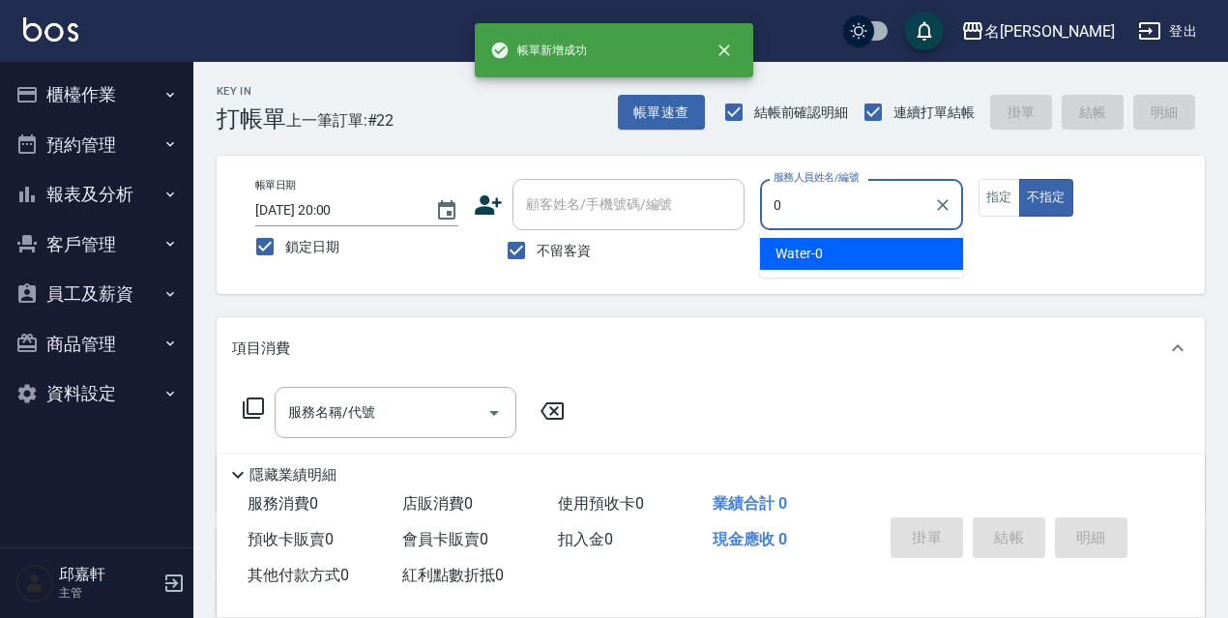
type input "Water-0"
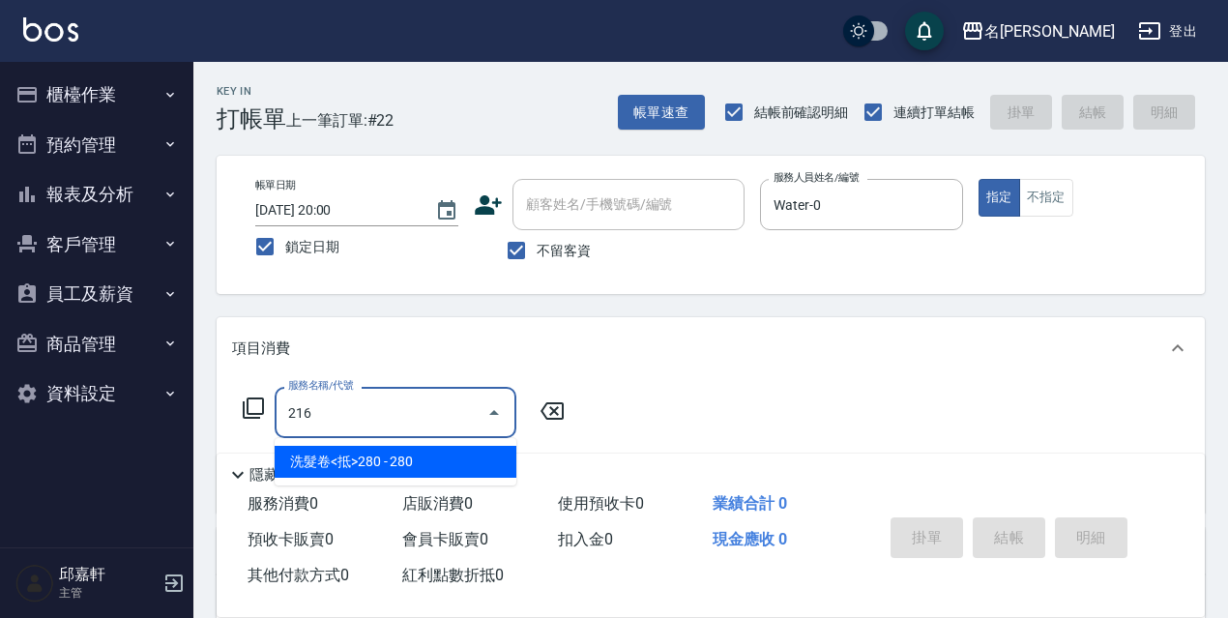
type input "洗髮卷<抵>280(216)"
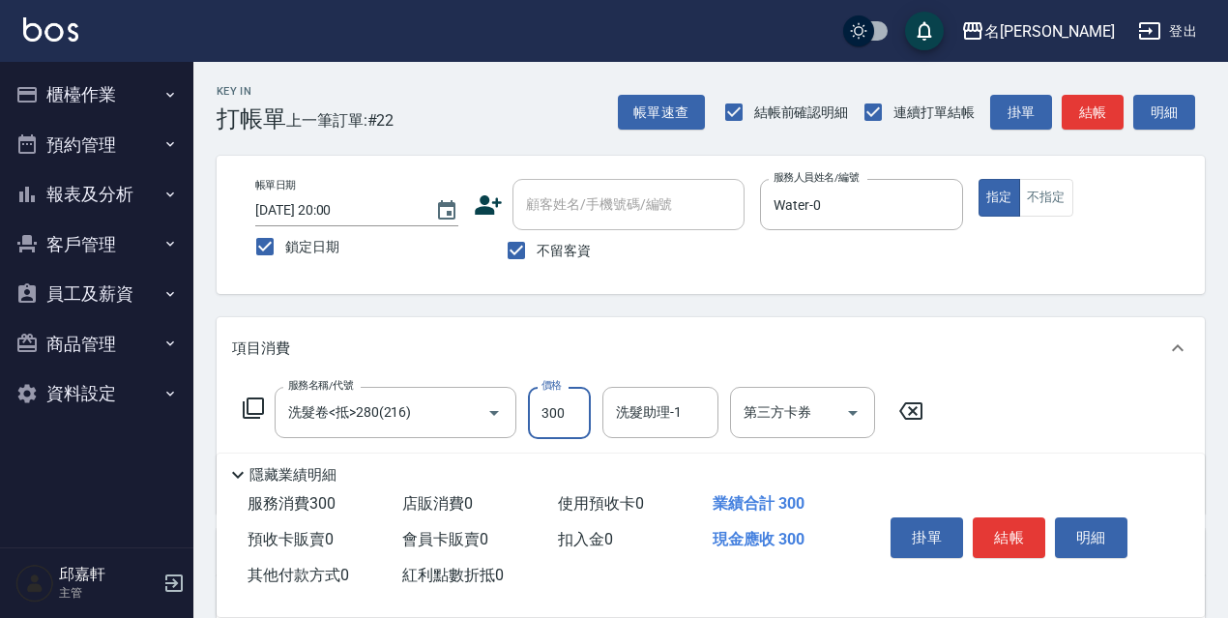
type input "300"
type input "Water-0"
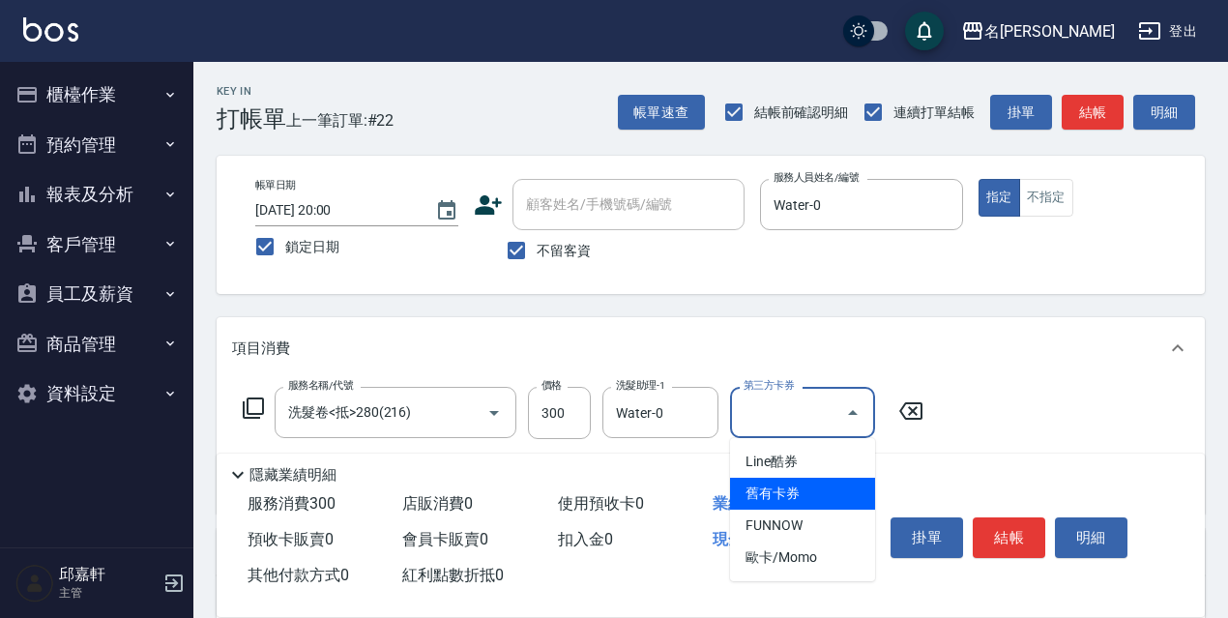
type input "舊有卡券"
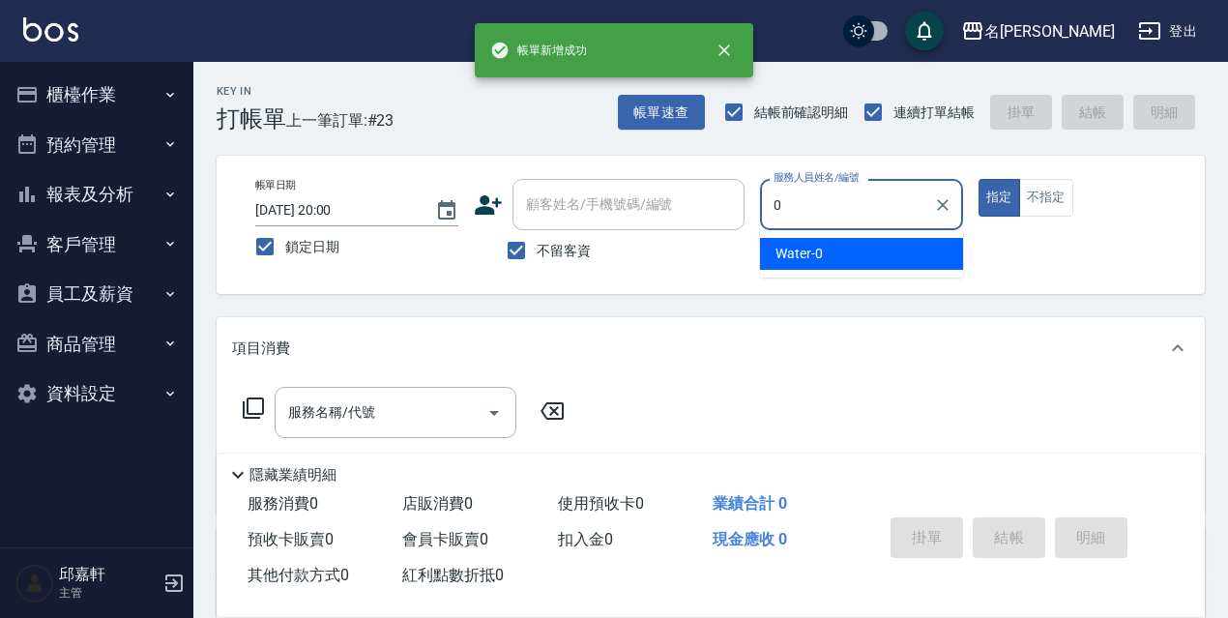
type input "Water-0"
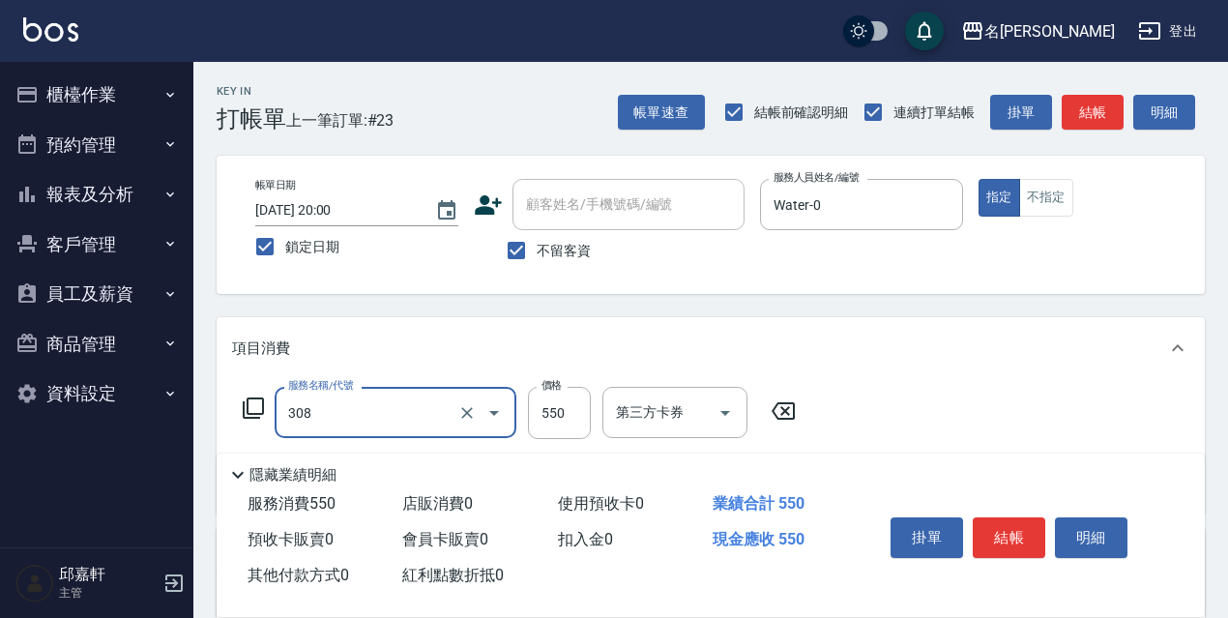
type input "剪髮550(308)"
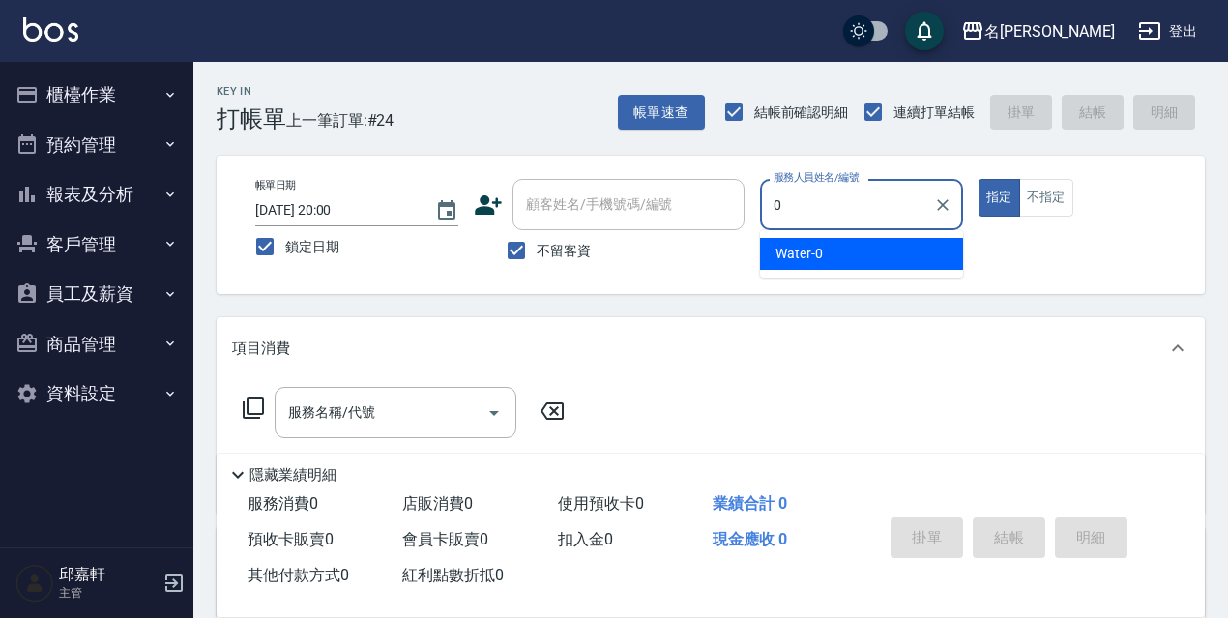
type input "Water-0"
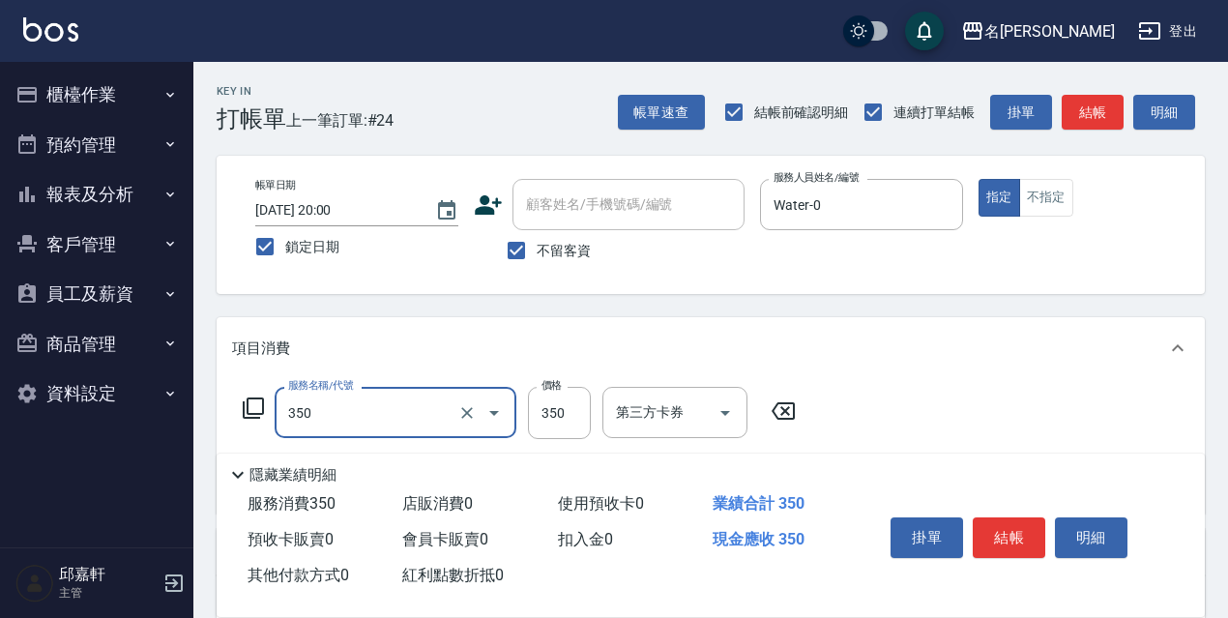
type input "洗髮350(350)"
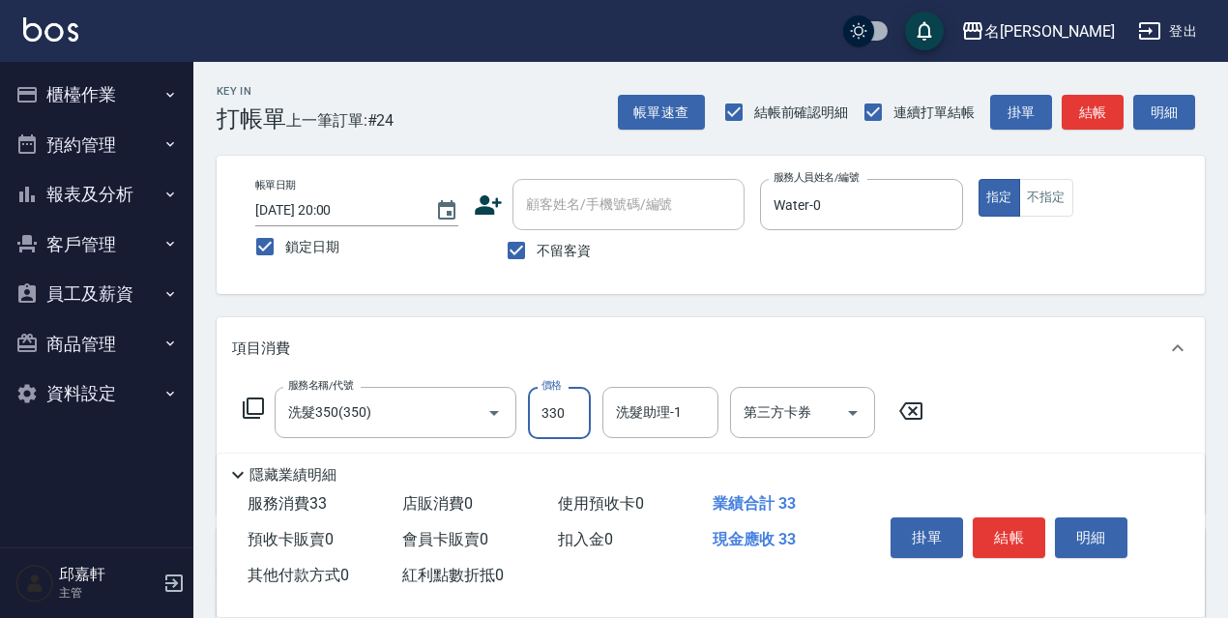
type input "330"
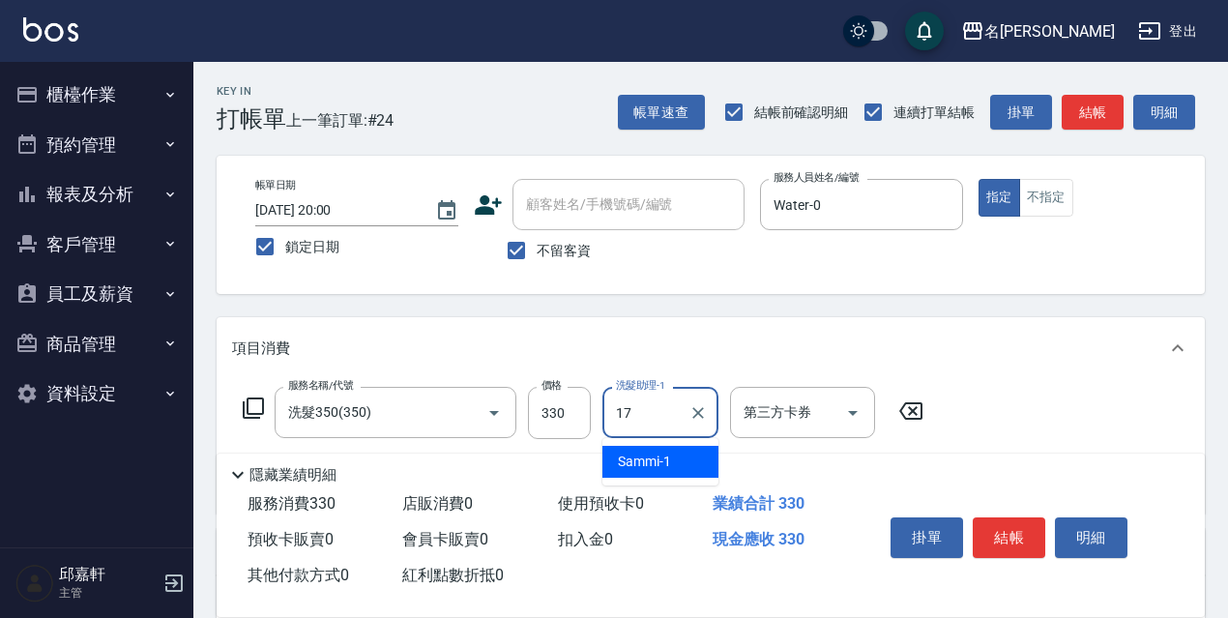
type input "安安-17"
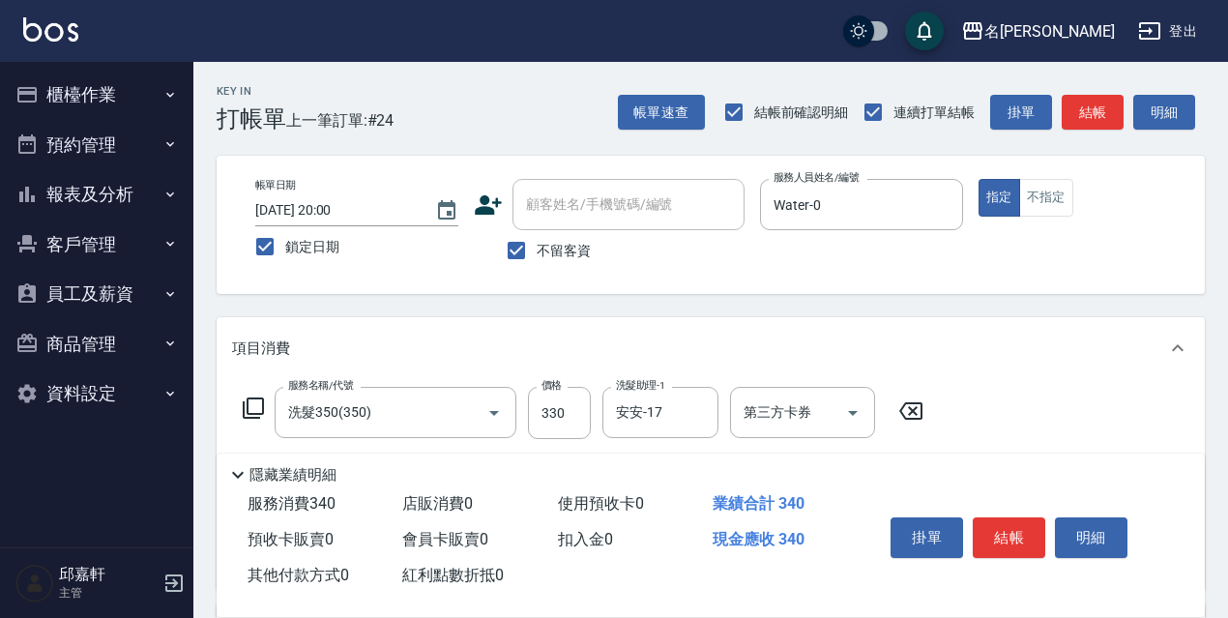
type input "潤絲精(801)"
type input "20"
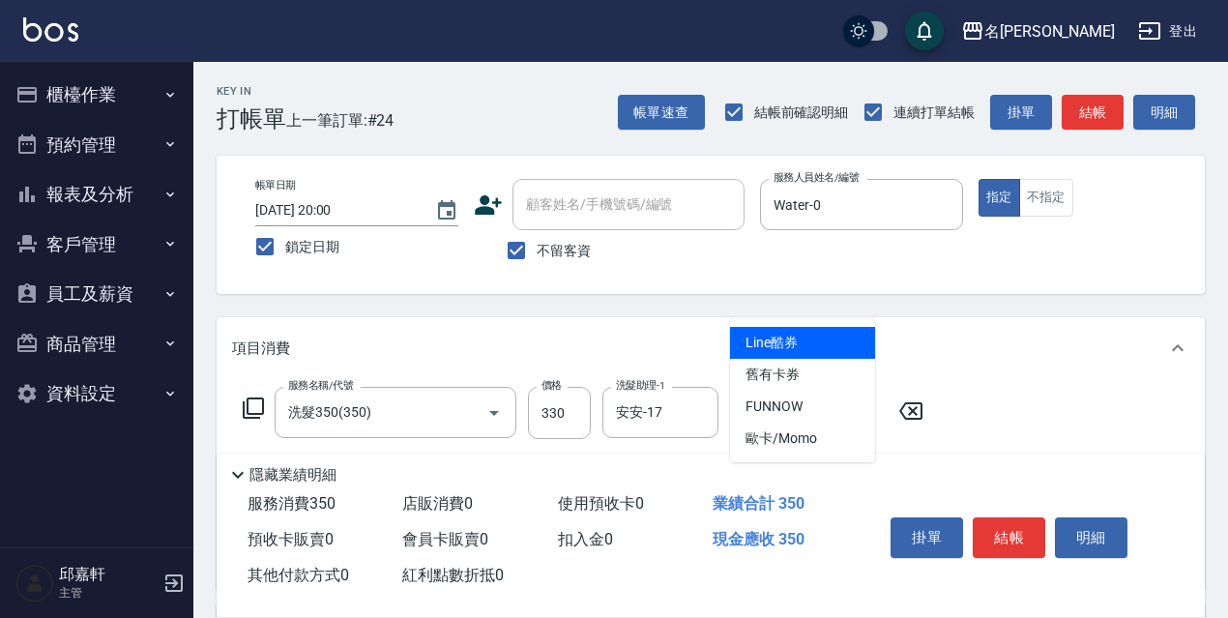
type input "Line酷券"
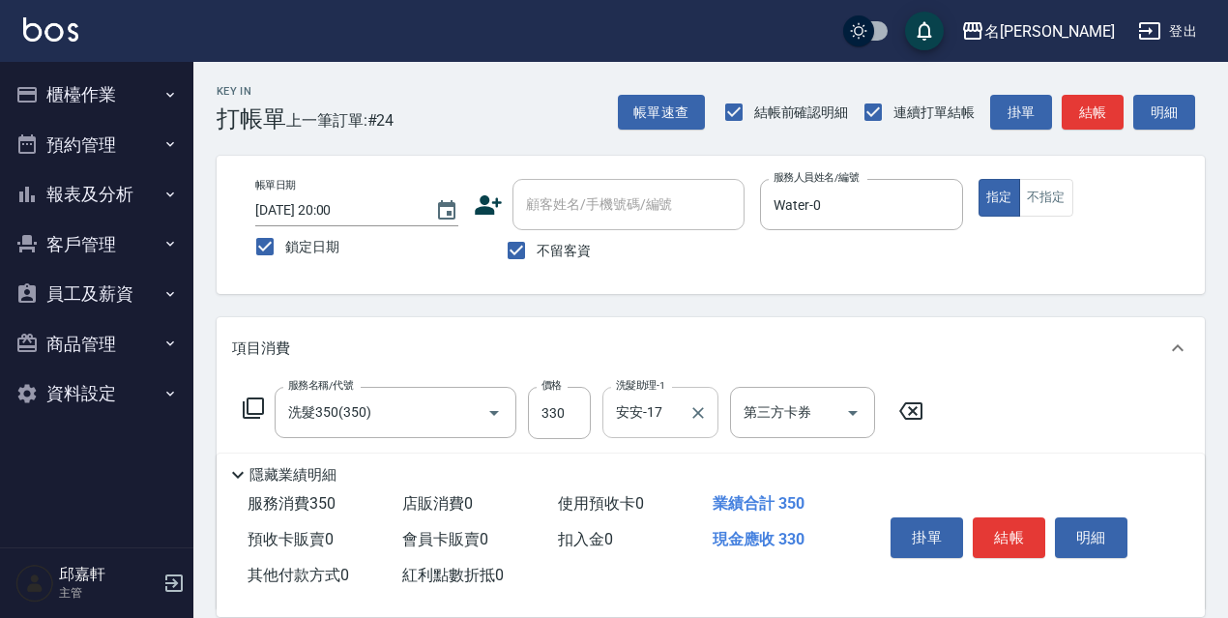
scroll to position [290, 0]
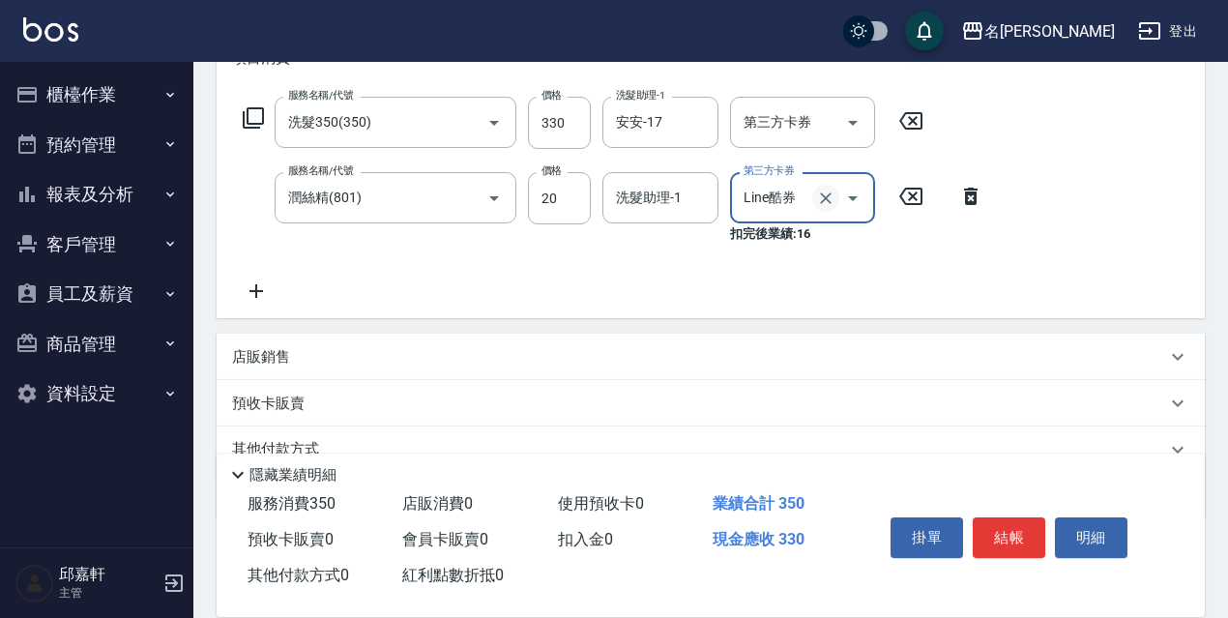
click at [826, 194] on icon "Clear" at bounding box center [825, 198] width 19 height 19
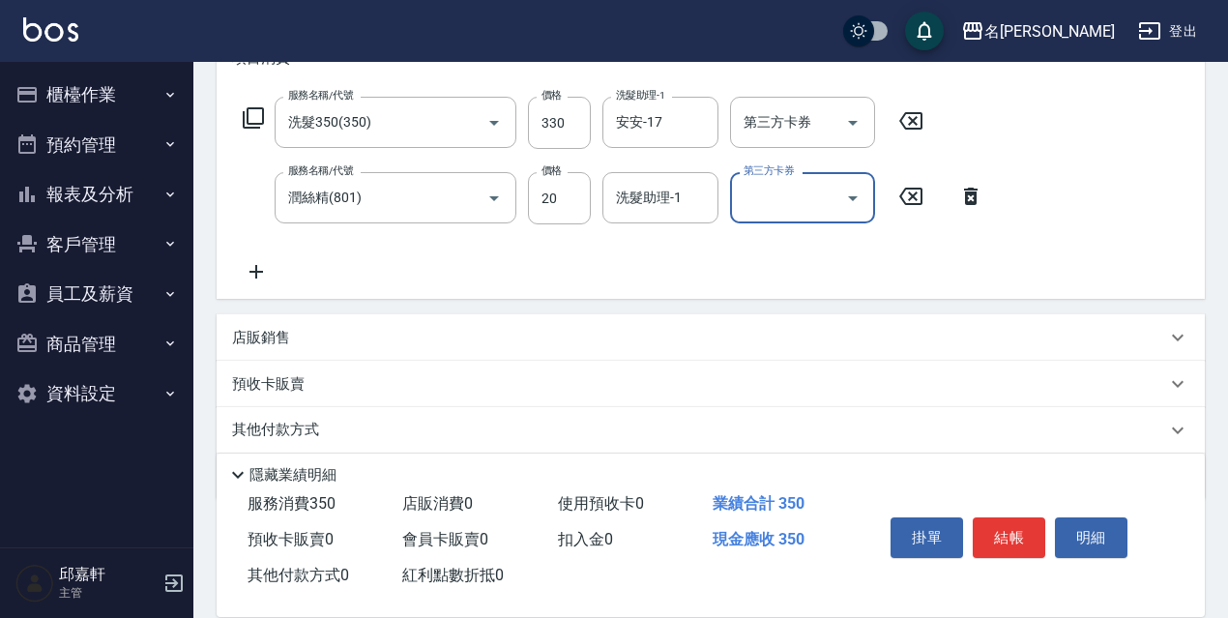
click at [260, 275] on icon at bounding box center [256, 271] width 48 height 23
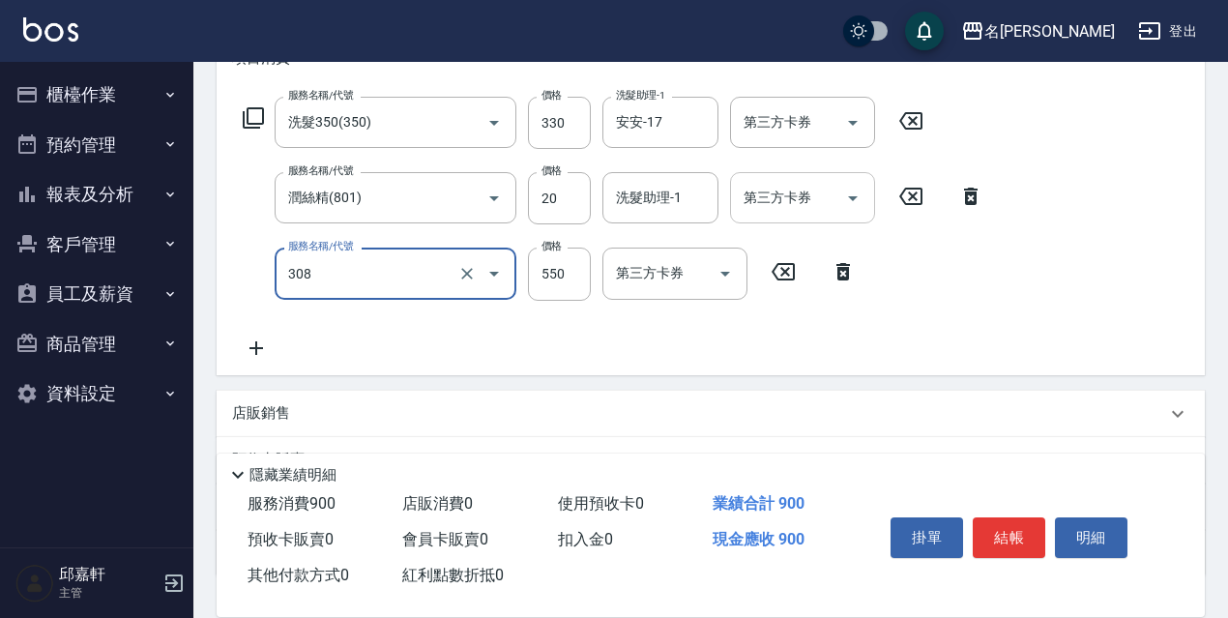
type input "剪髮550(308)"
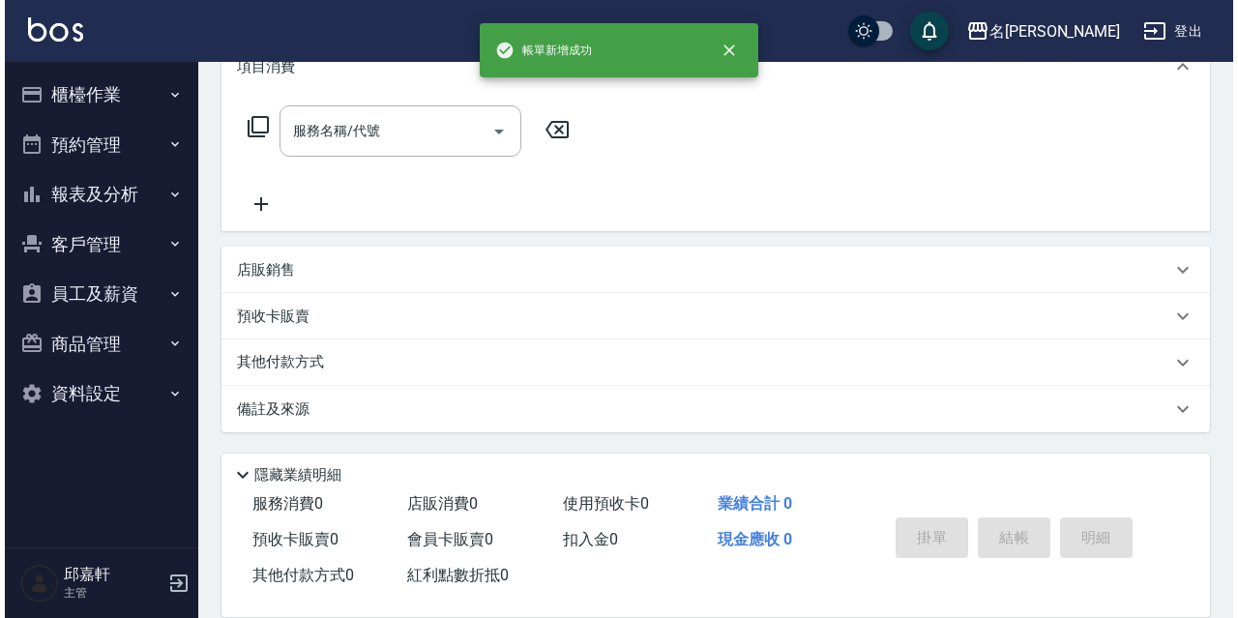
scroll to position [0, 0]
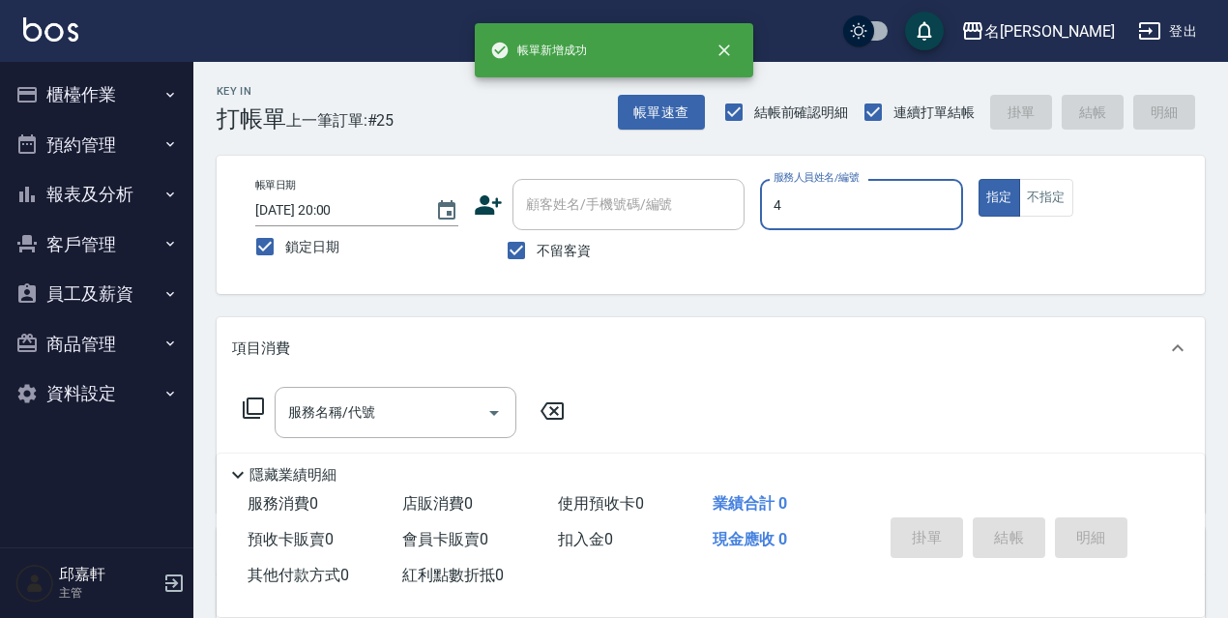
type input "[PERSON_NAME]-4"
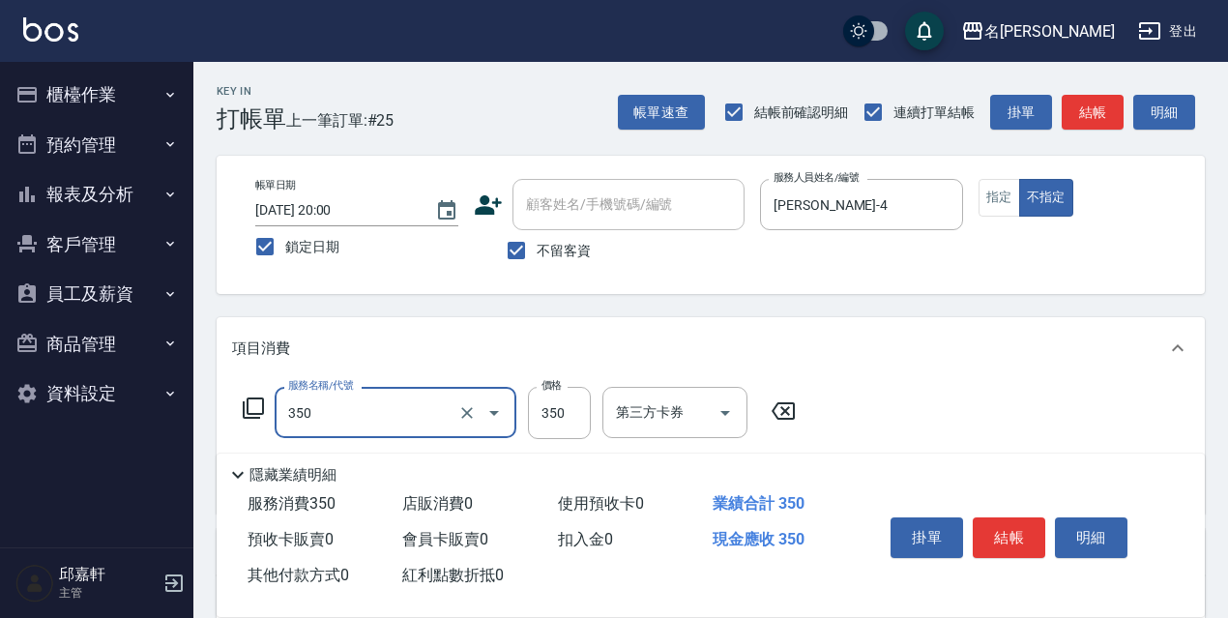
type input "洗髮350(350)"
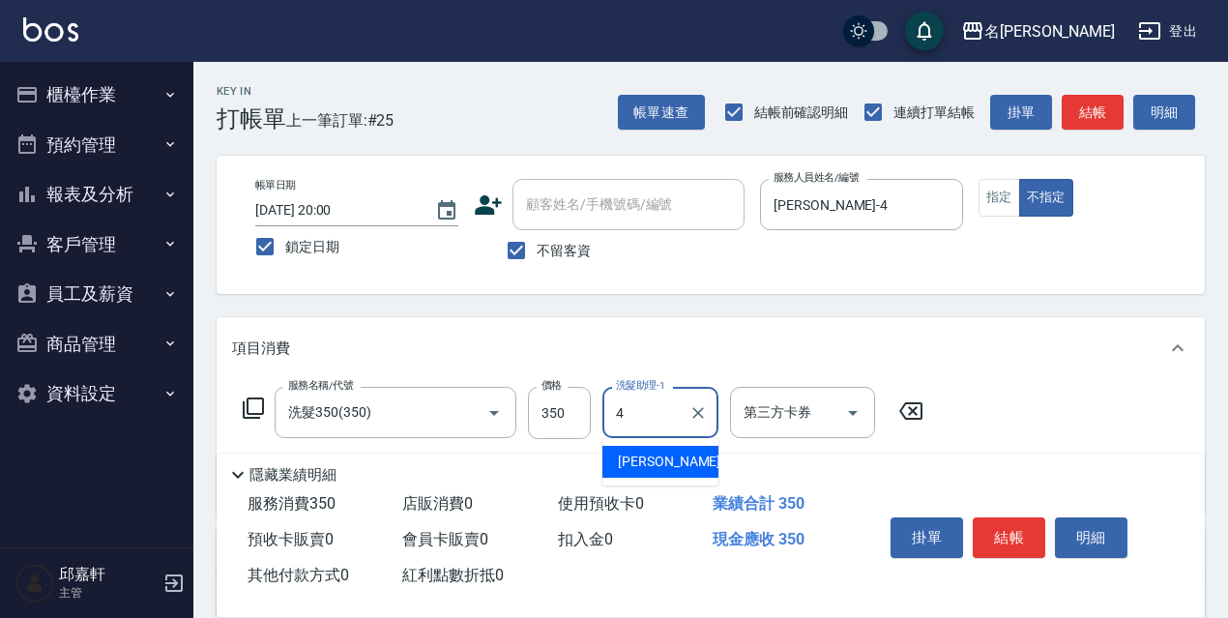
type input "[PERSON_NAME]-4"
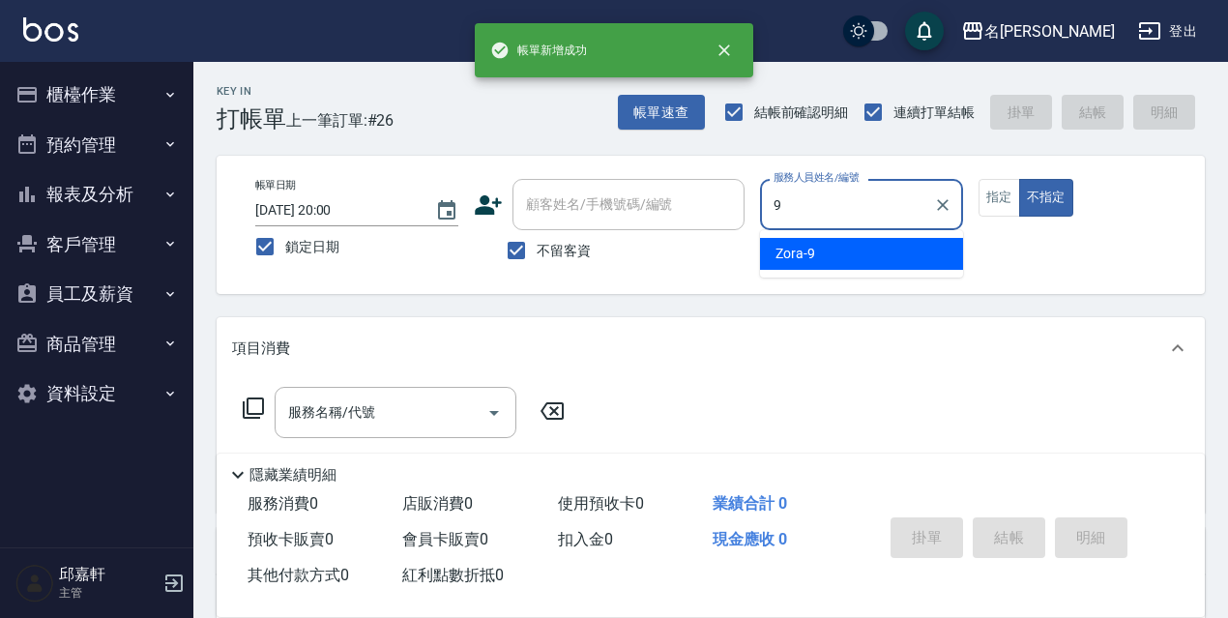
type input "Zora-9"
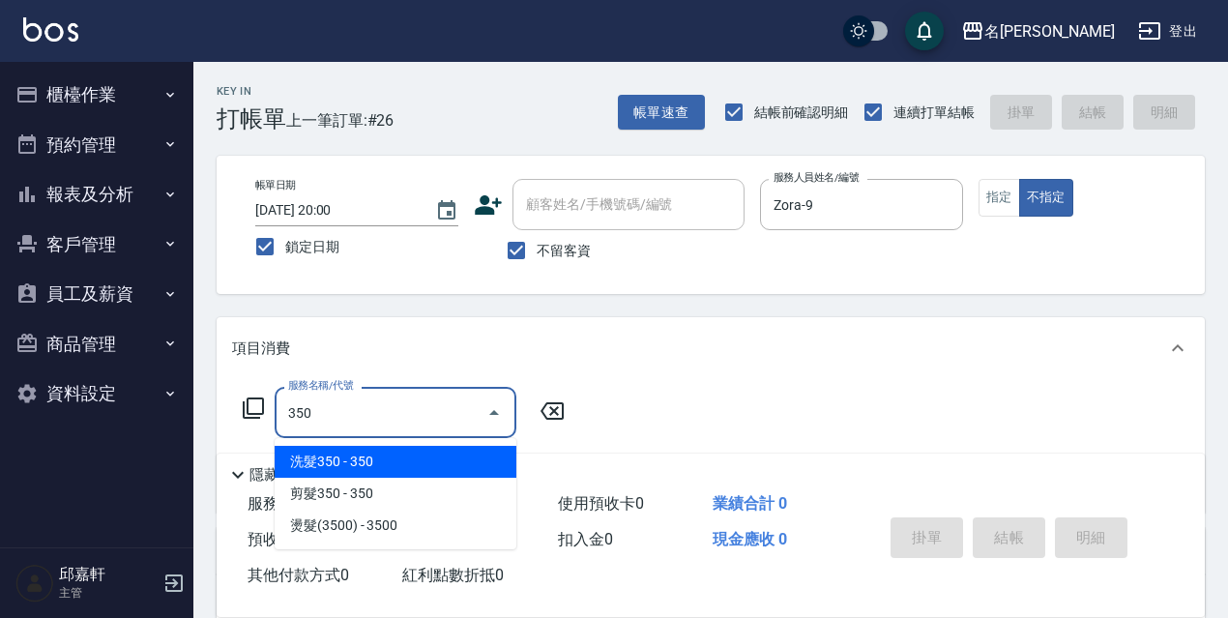
type input "洗髮350(350)"
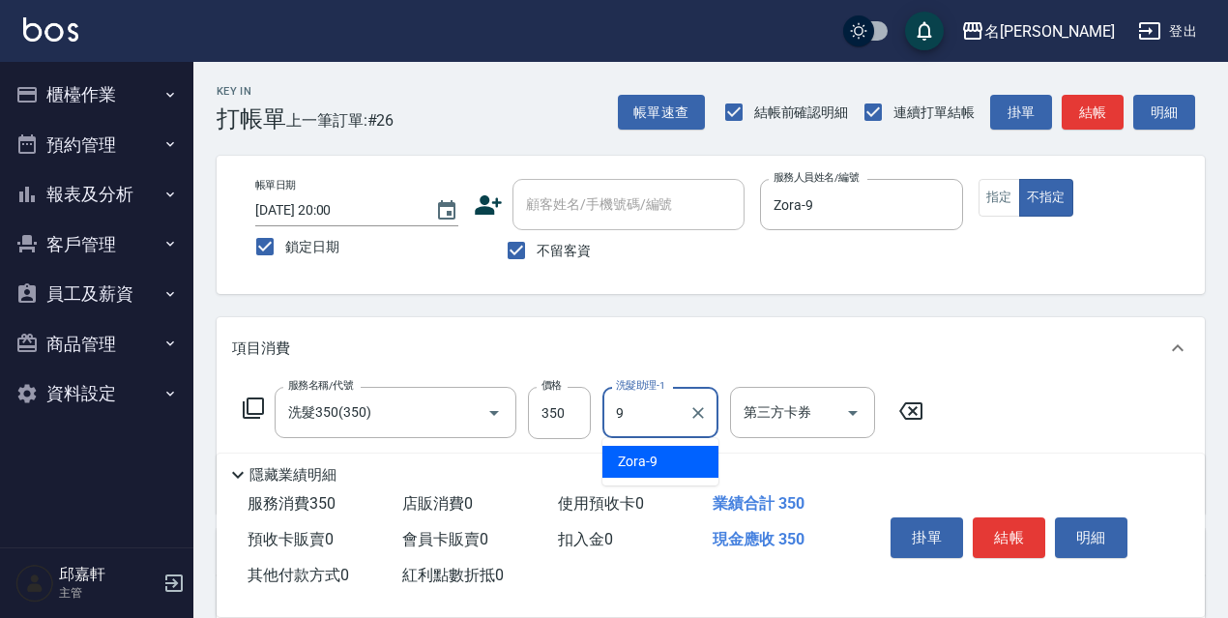
type input "Zora-9"
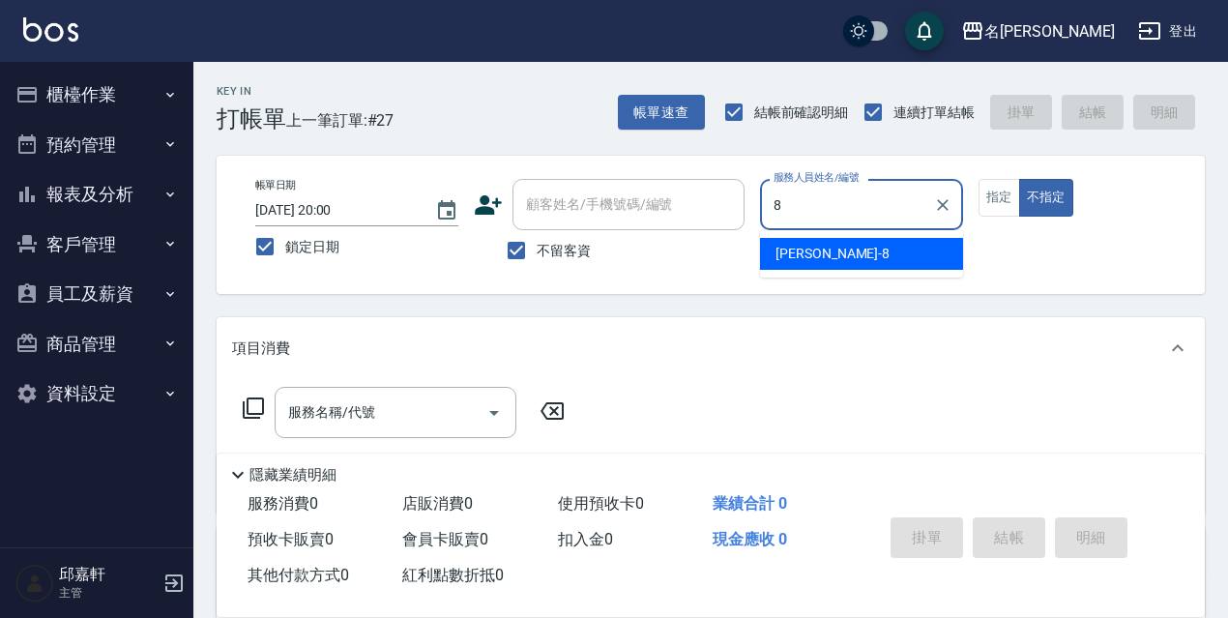
type input "Cindy-8"
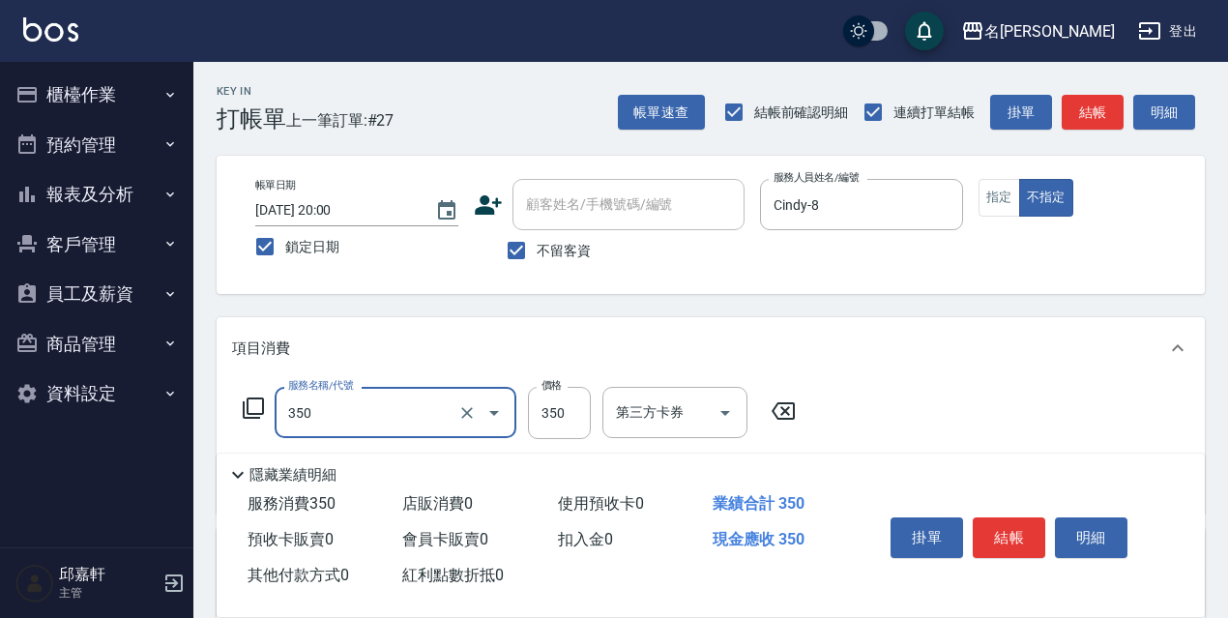
type input "洗髮350(350)"
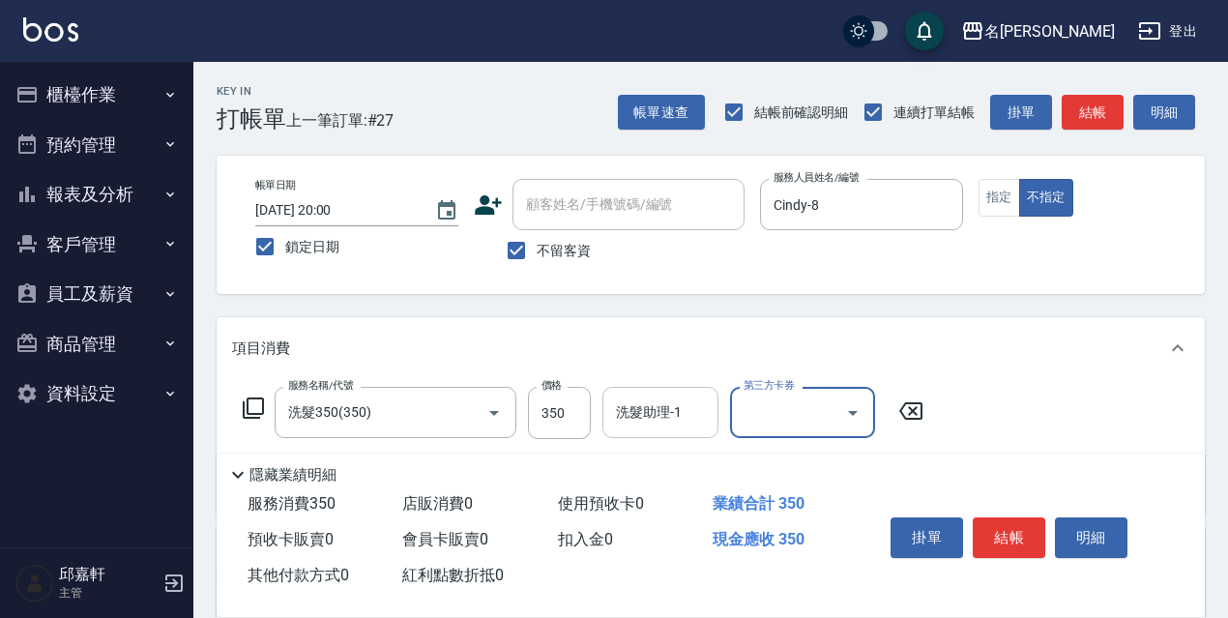
click at [664, 425] on input "洗髮助理-1" at bounding box center [660, 413] width 99 height 34
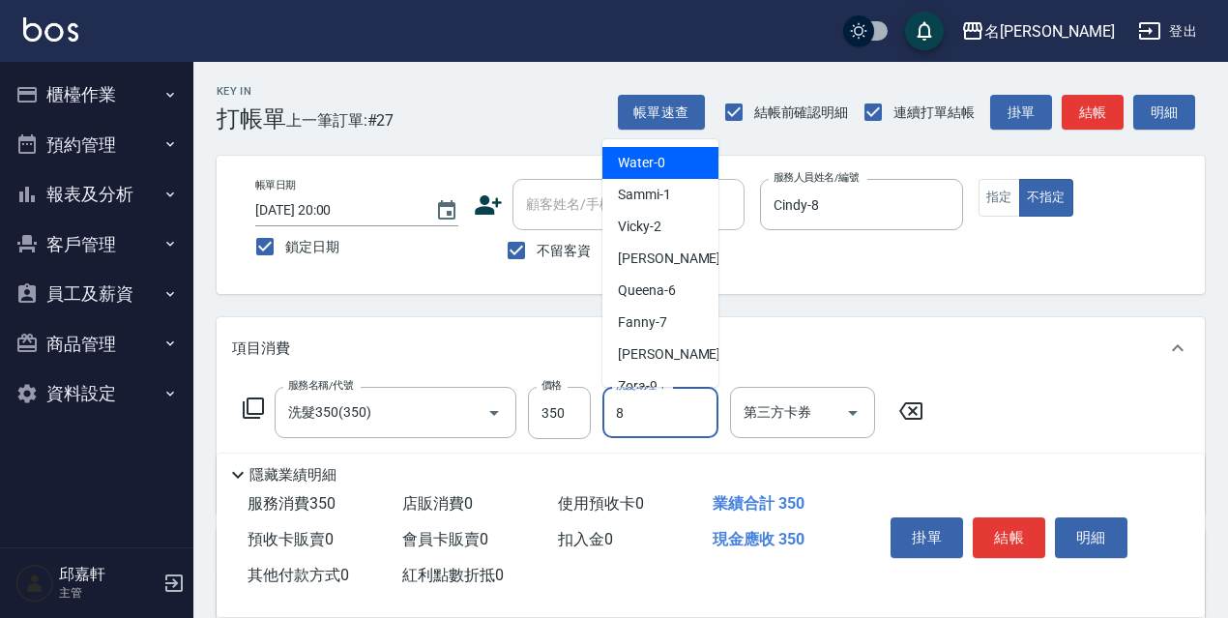
type input "Cindy-8"
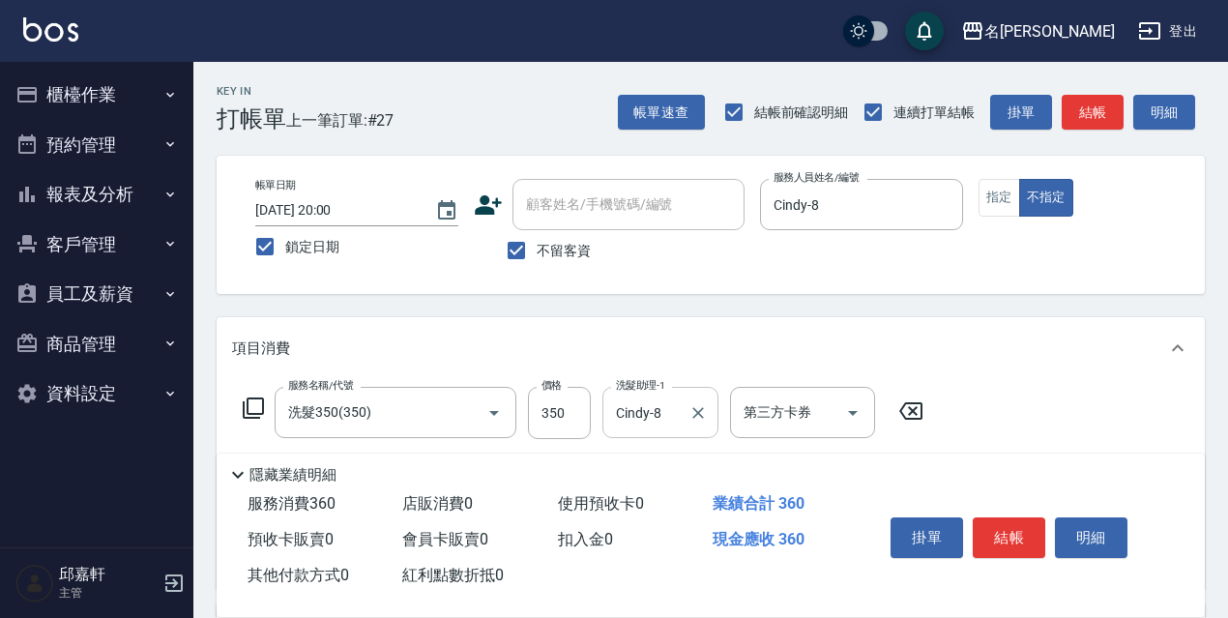
type input "潤絲精(801)"
type input "20"
click at [565, 416] on input "350" at bounding box center [559, 413] width 63 height 52
click at [565, 398] on input "350" at bounding box center [559, 413] width 63 height 52
type input "330"
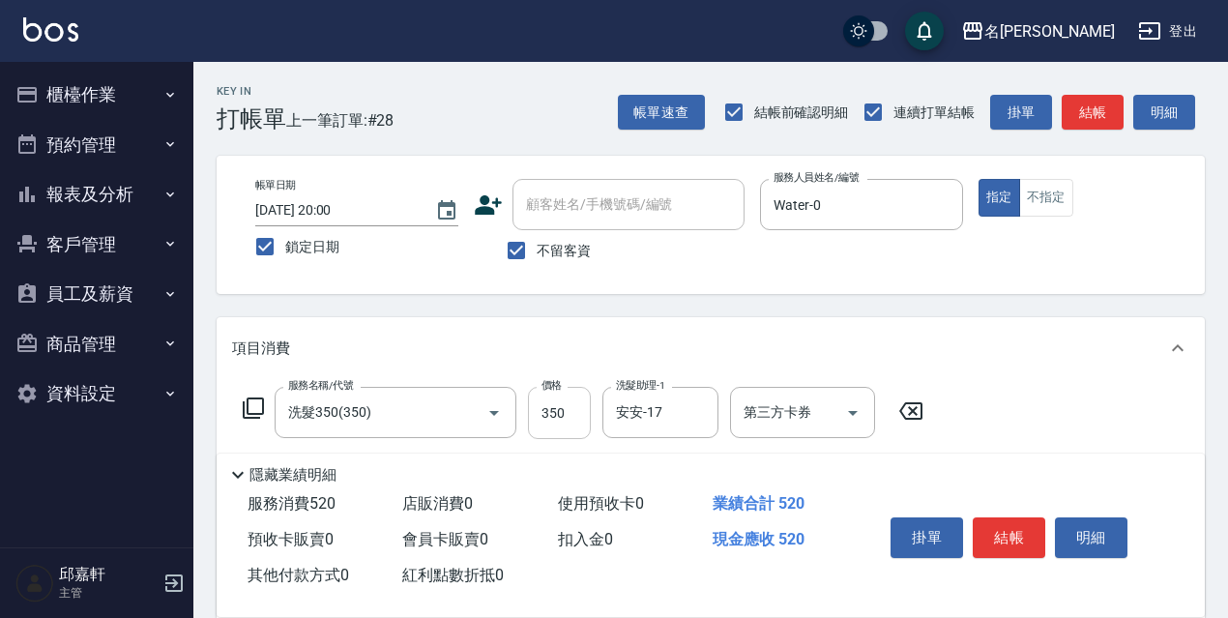
click at [584, 421] on input "350" at bounding box center [559, 413] width 63 height 52
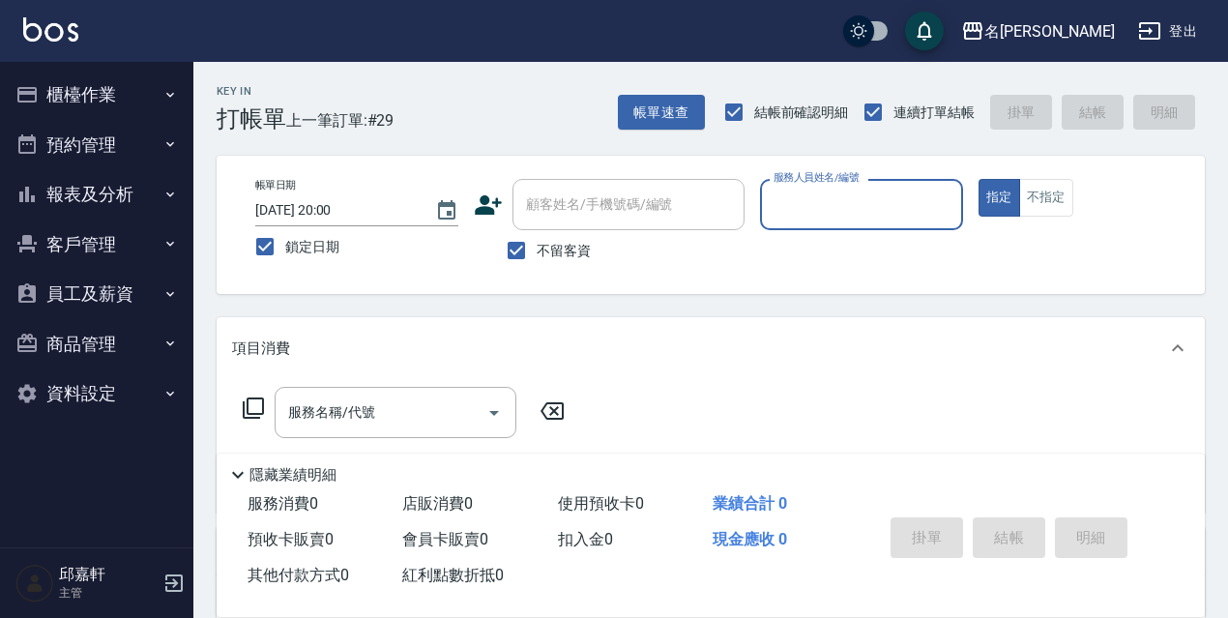
click at [128, 186] on button "報表及分析" at bounding box center [97, 194] width 178 height 50
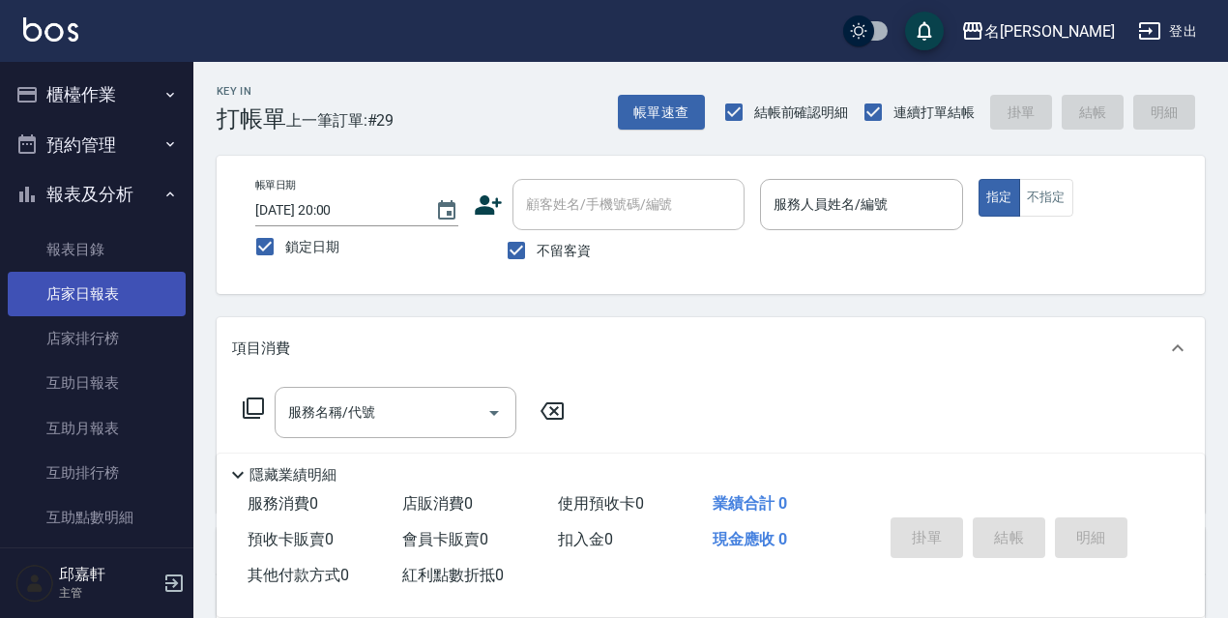
click at [130, 312] on link "店家日報表" at bounding box center [97, 294] width 178 height 44
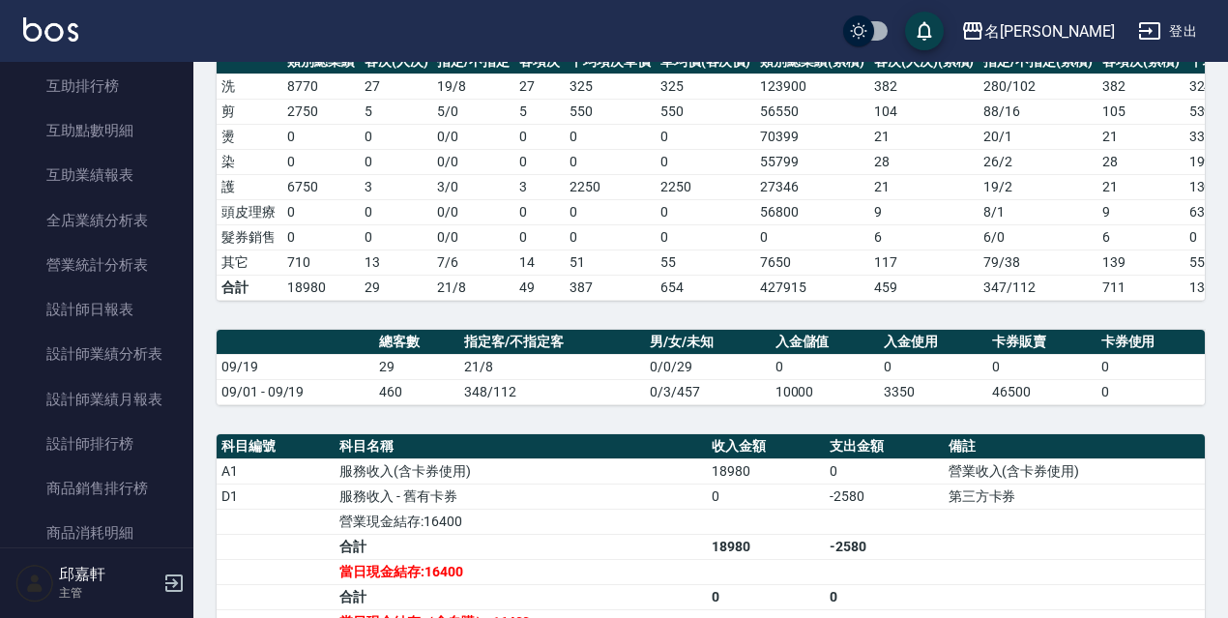
scroll to position [387, 0]
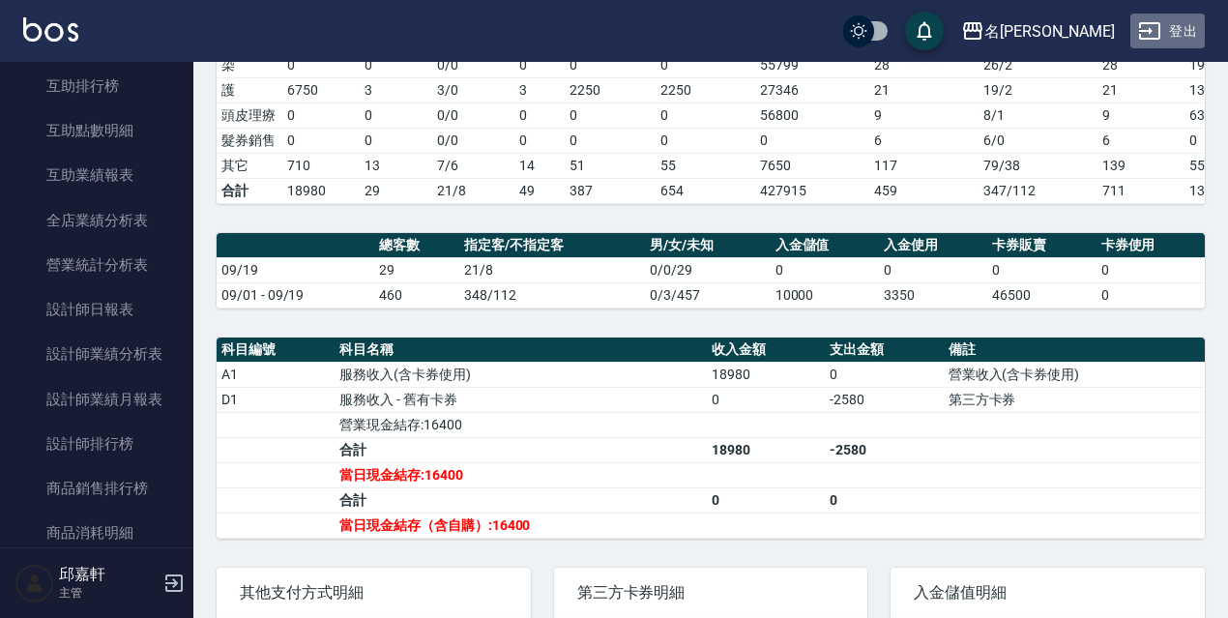
click at [1193, 33] on button "登出" at bounding box center [1168, 32] width 74 height 36
